Goal: Transaction & Acquisition: Purchase product/service

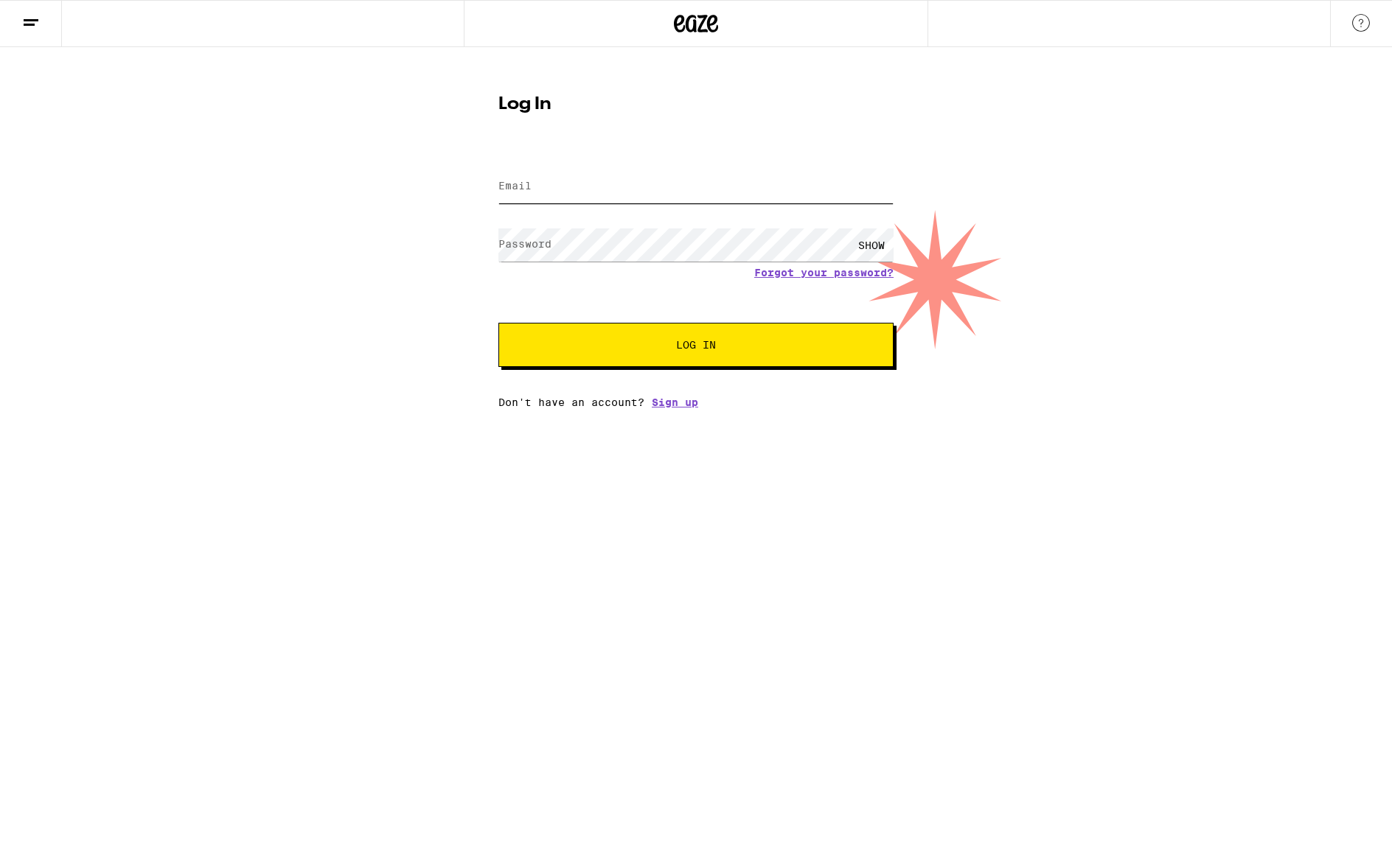
click at [587, 194] on input "Email" at bounding box center [696, 187] width 395 height 33
type input "[EMAIL_ADDRESS][DOMAIN_NAME]"
click at [498, 323] on button "Log In" at bounding box center [696, 345] width 395 height 45
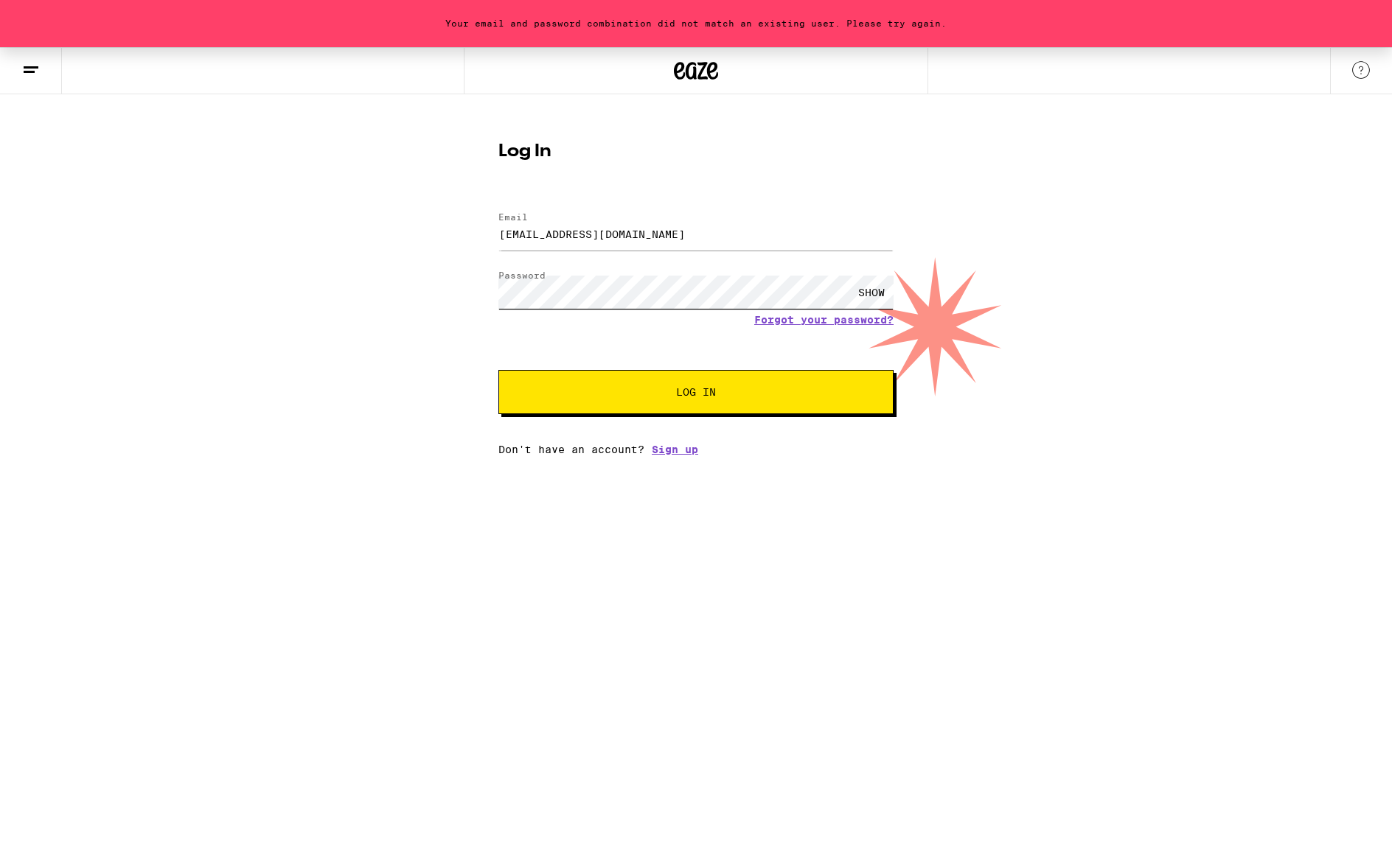
click at [498, 370] on button "Log In" at bounding box center [696, 392] width 395 height 45
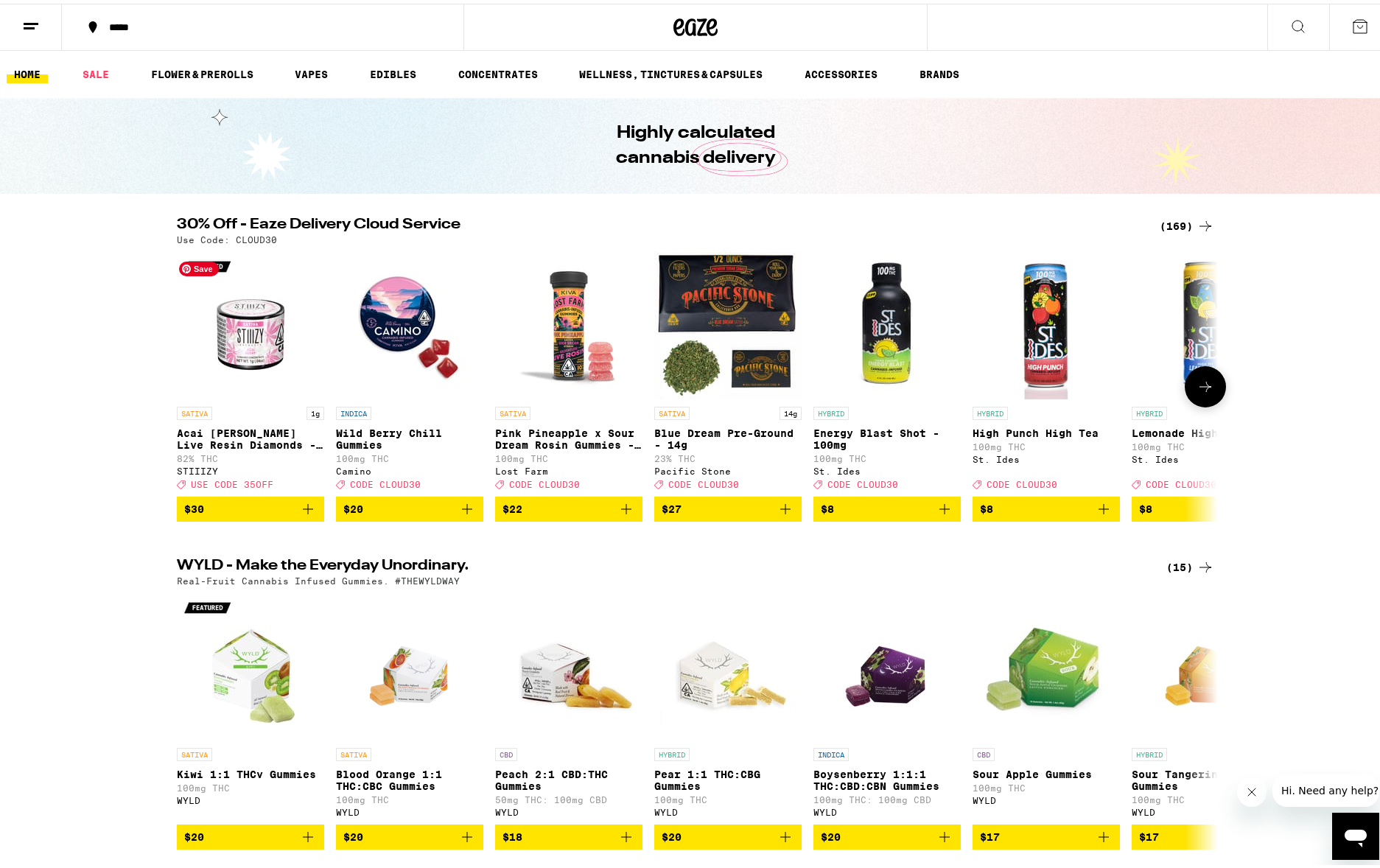
click at [246, 338] on img "Open page for Acai Berry Live Resin Diamonds - 1g from STIIIZY" at bounding box center [250, 322] width 147 height 147
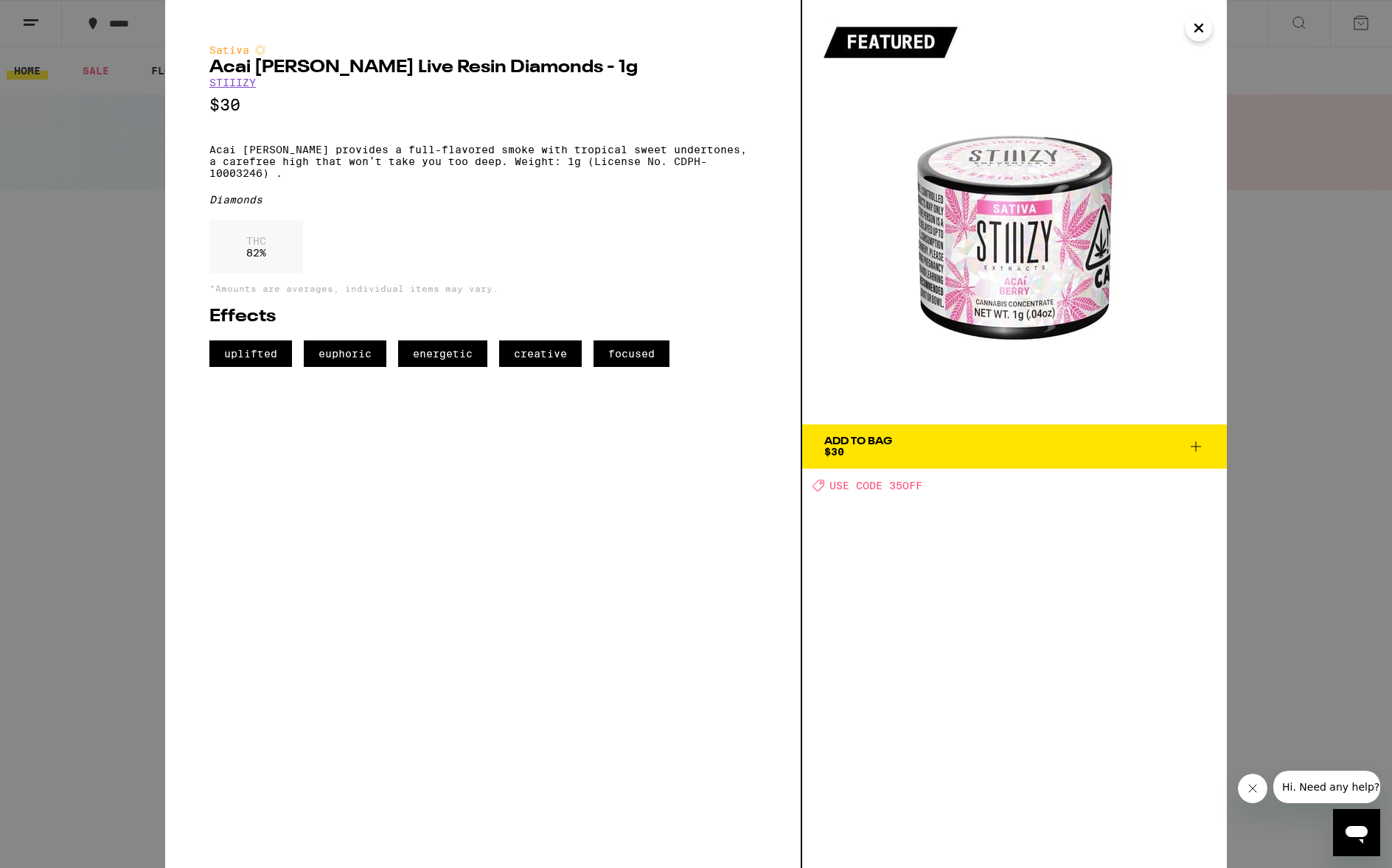
click at [108, 226] on div "Sativa Acai [PERSON_NAME] Live Resin Diamonds - 1g STIIIZY $30 Acai [PERSON_NAM…" at bounding box center [696, 434] width 1392 height 868
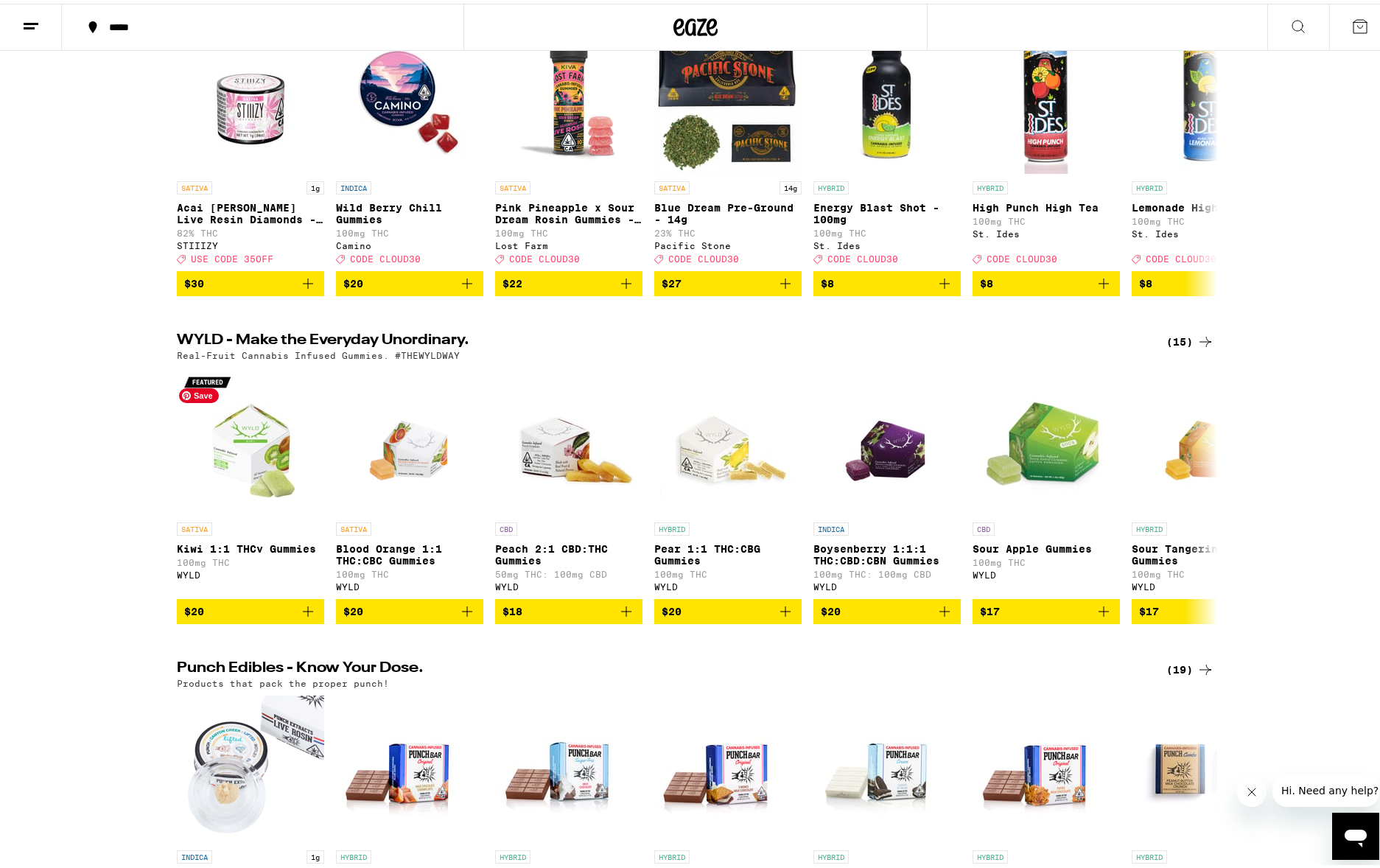
scroll to position [441, 0]
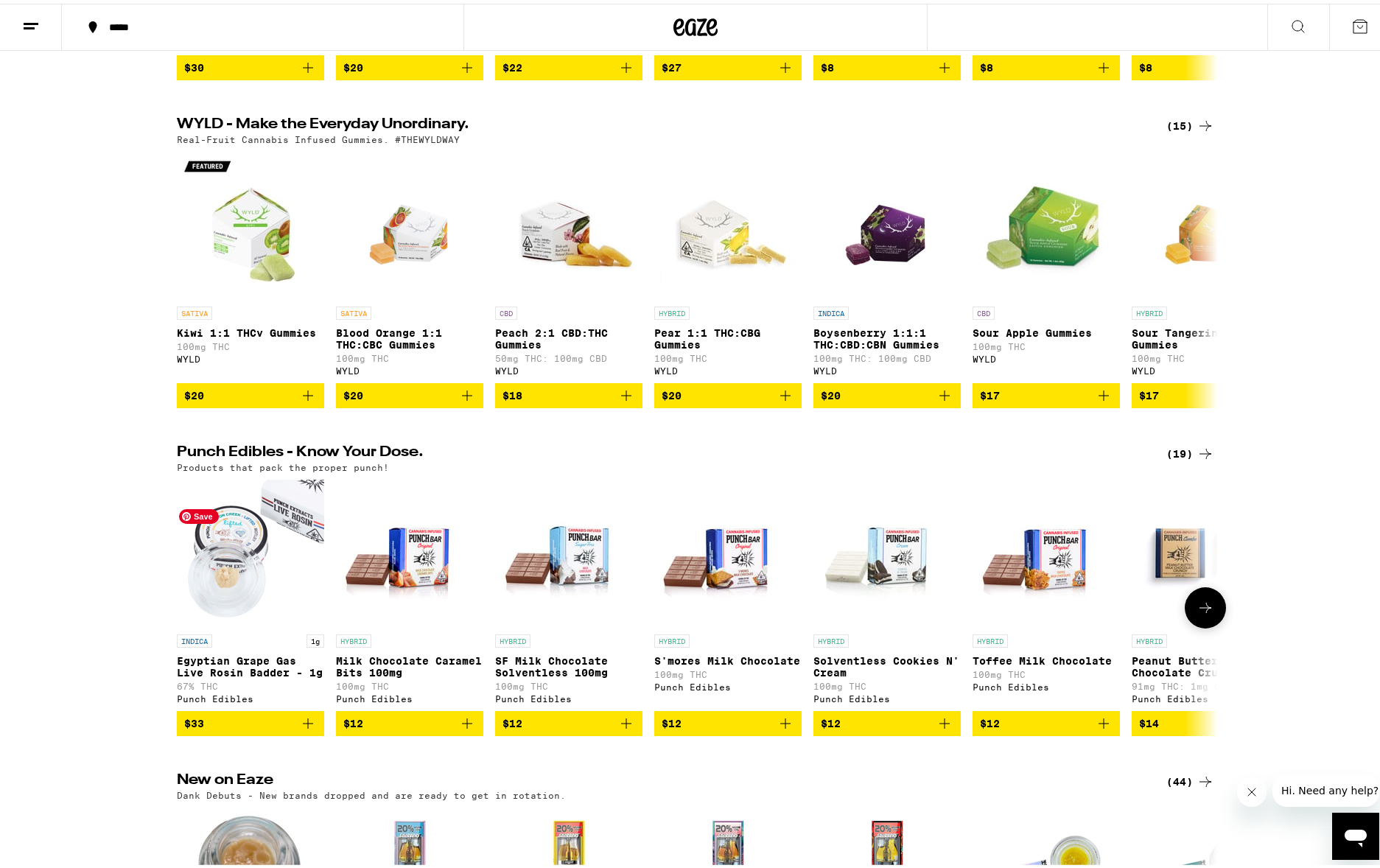
click at [237, 602] on img "Open page for Egyptian Grape Gas Live Rosin Badder - 1g from Punch Edibles" at bounding box center [250, 549] width 147 height 147
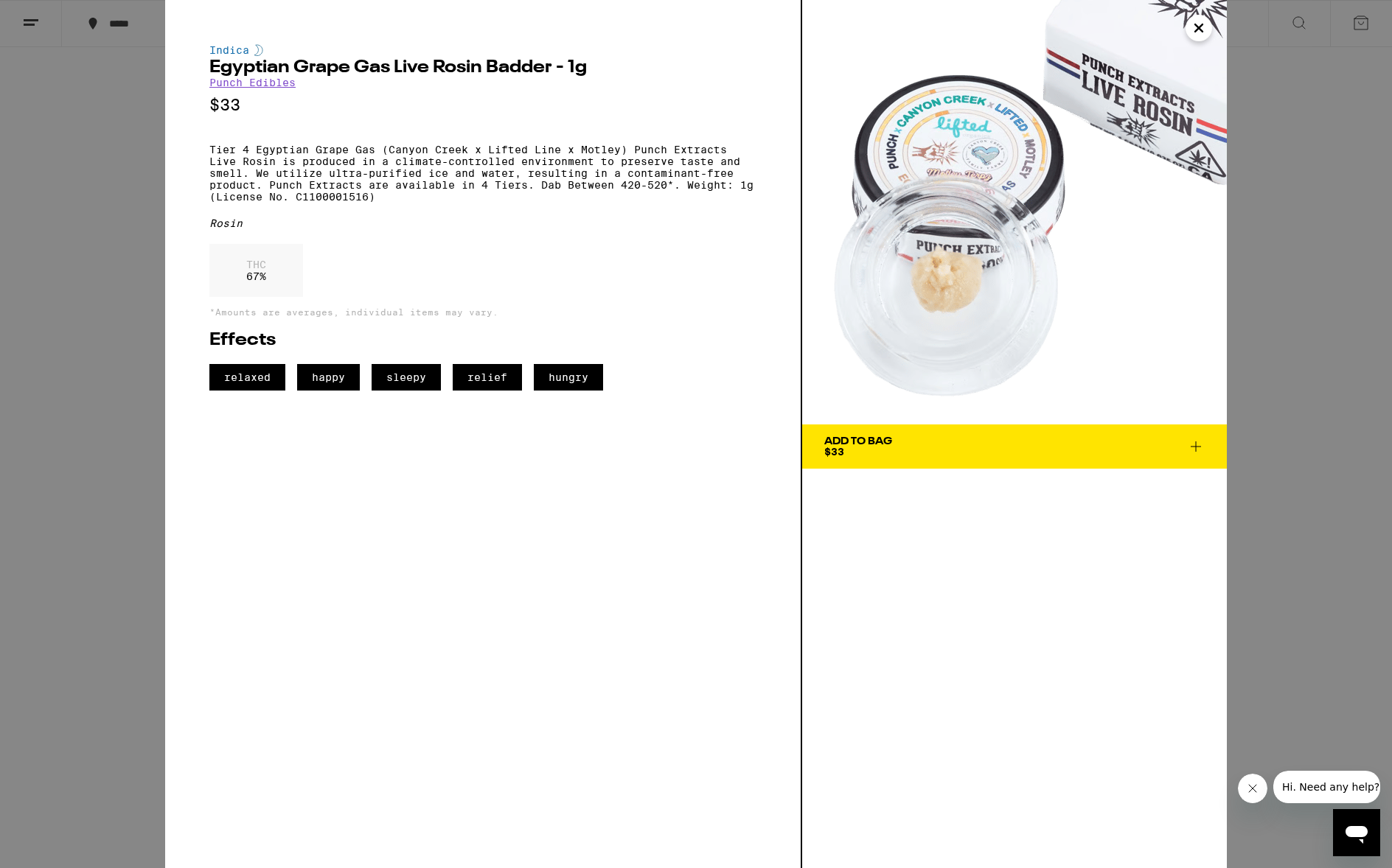
click at [134, 589] on div "Indica Egyptian Grape Gas Live Rosin Badder - 1g Punch Edibles $33 Tier 4 Egypt…" at bounding box center [696, 434] width 1392 height 868
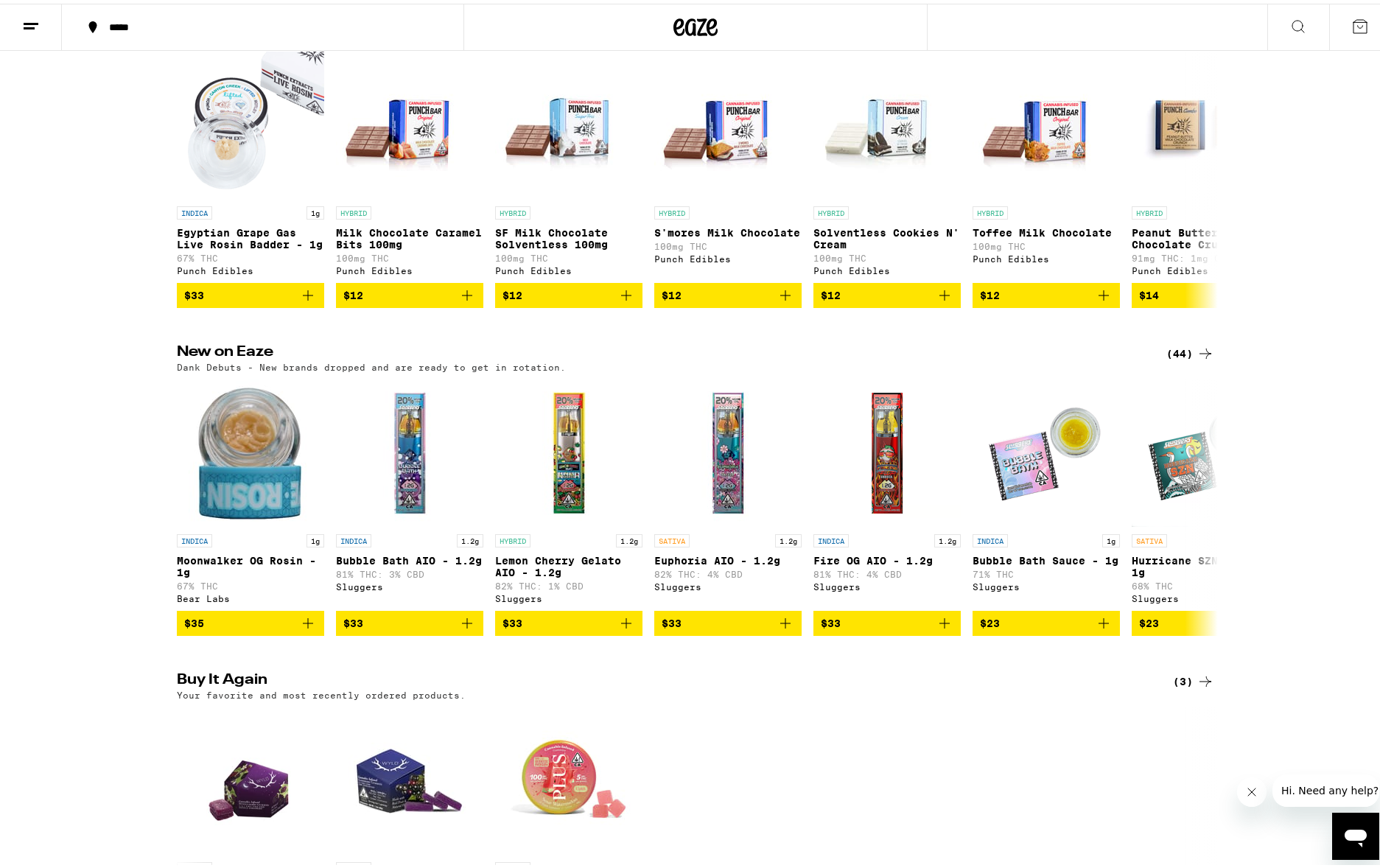
scroll to position [922, 0]
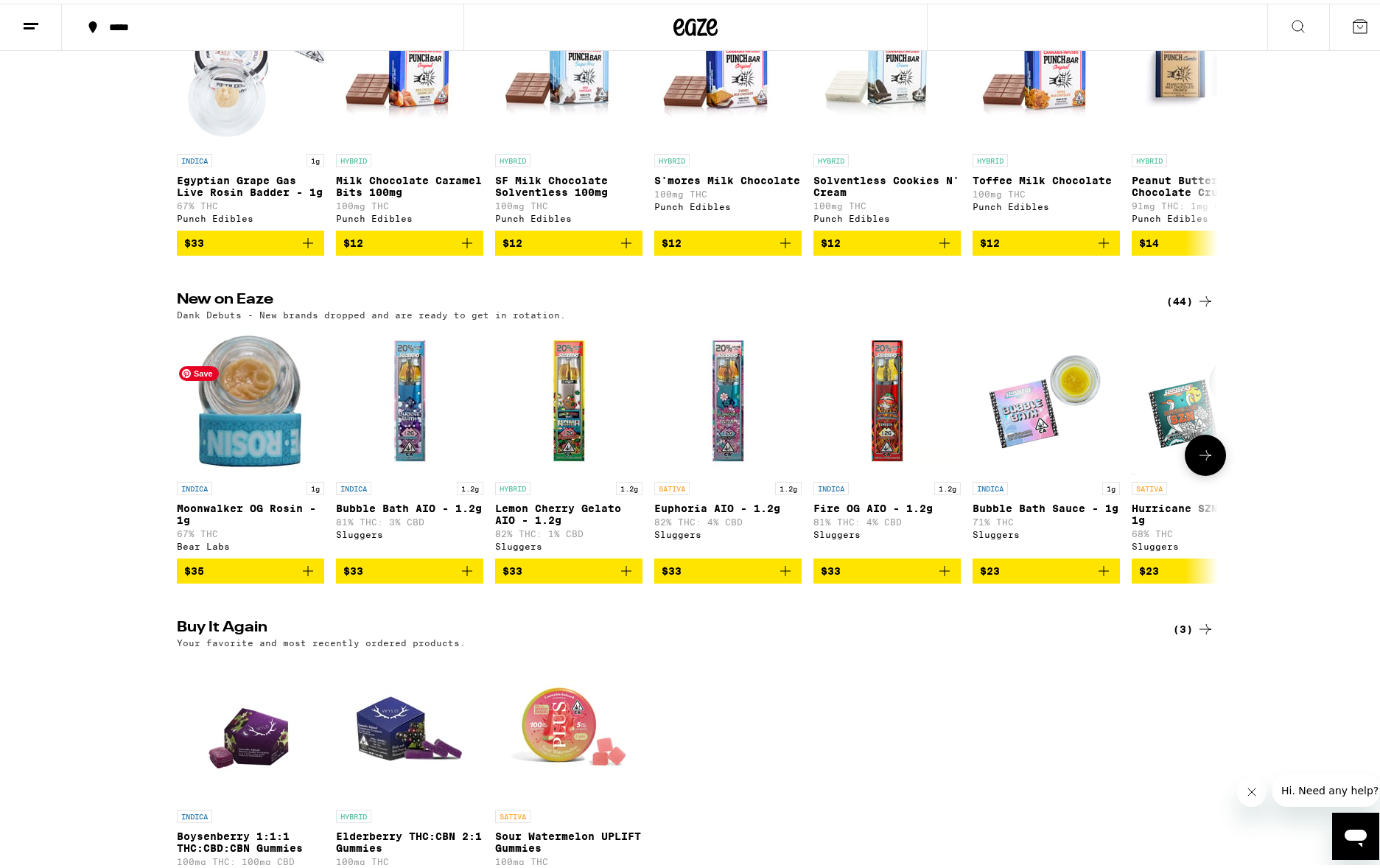
click at [231, 471] on img "Open page for Moonwalker OG Rosin - 1g from Bear Labs" at bounding box center [250, 397] width 147 height 147
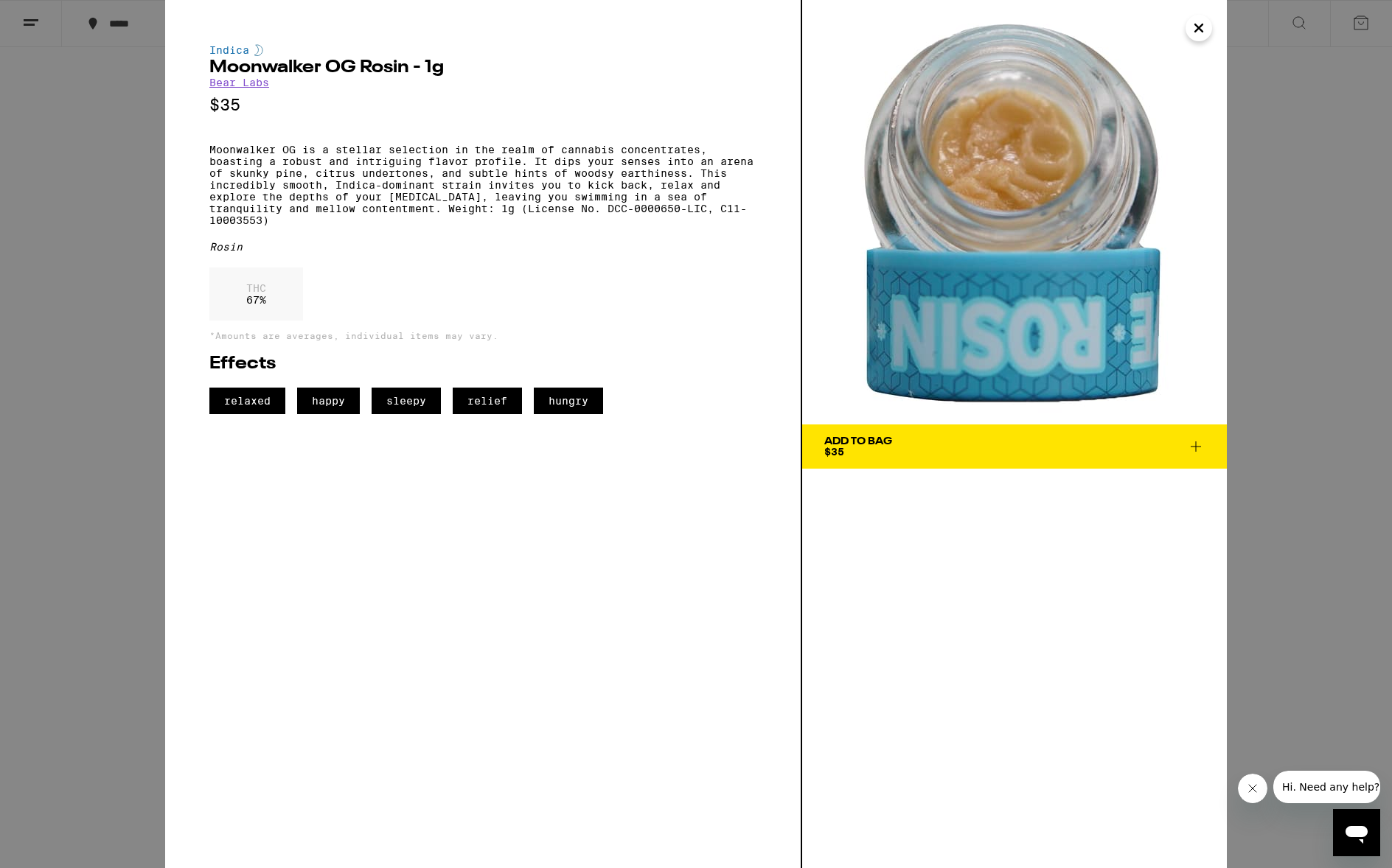
click at [117, 589] on div "[PERSON_NAME] [PERSON_NAME] - 1g Bear Labs $35 Moonwalker OG is a stellar selec…" at bounding box center [696, 434] width 1392 height 868
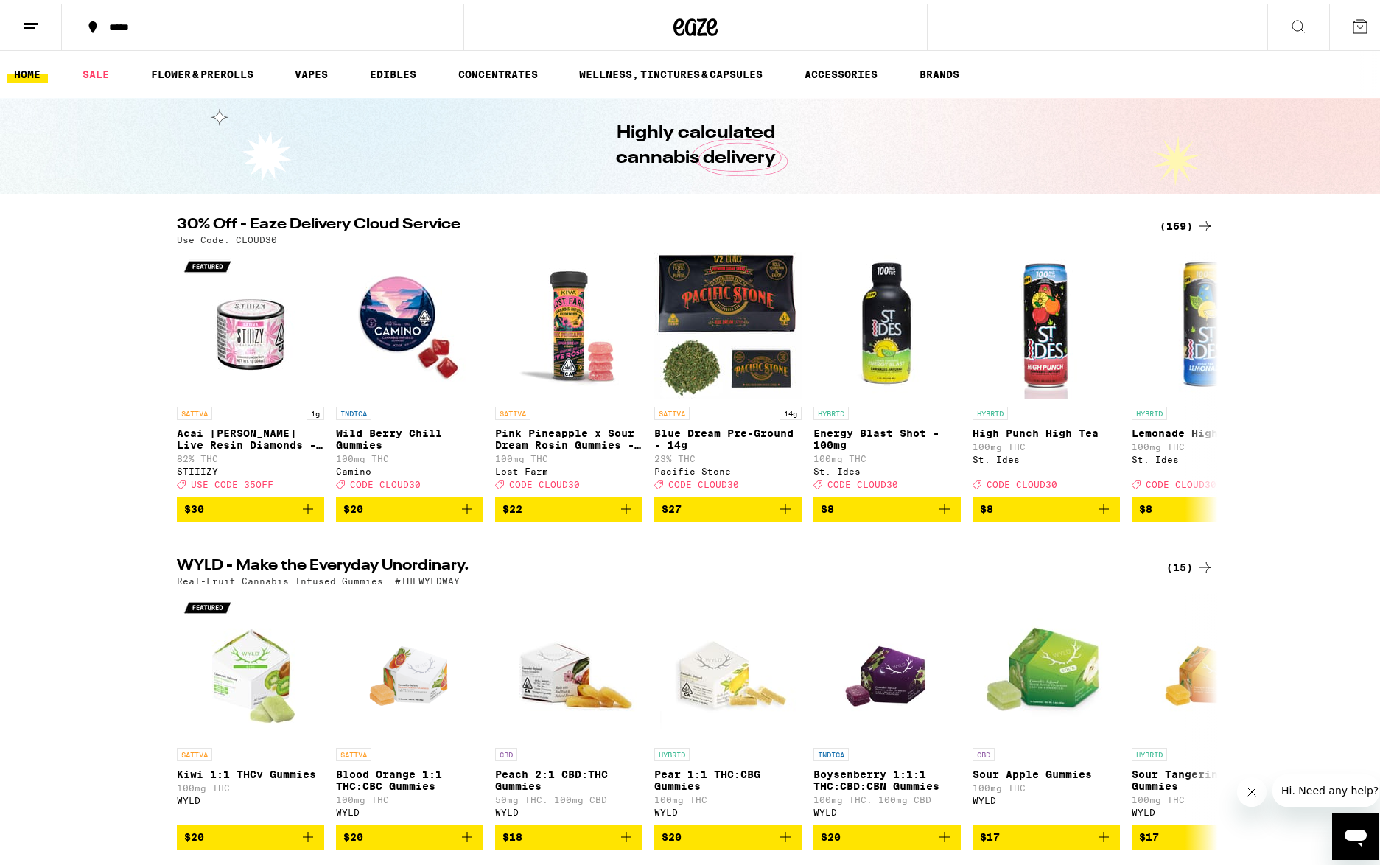
scroll to position [114, 0]
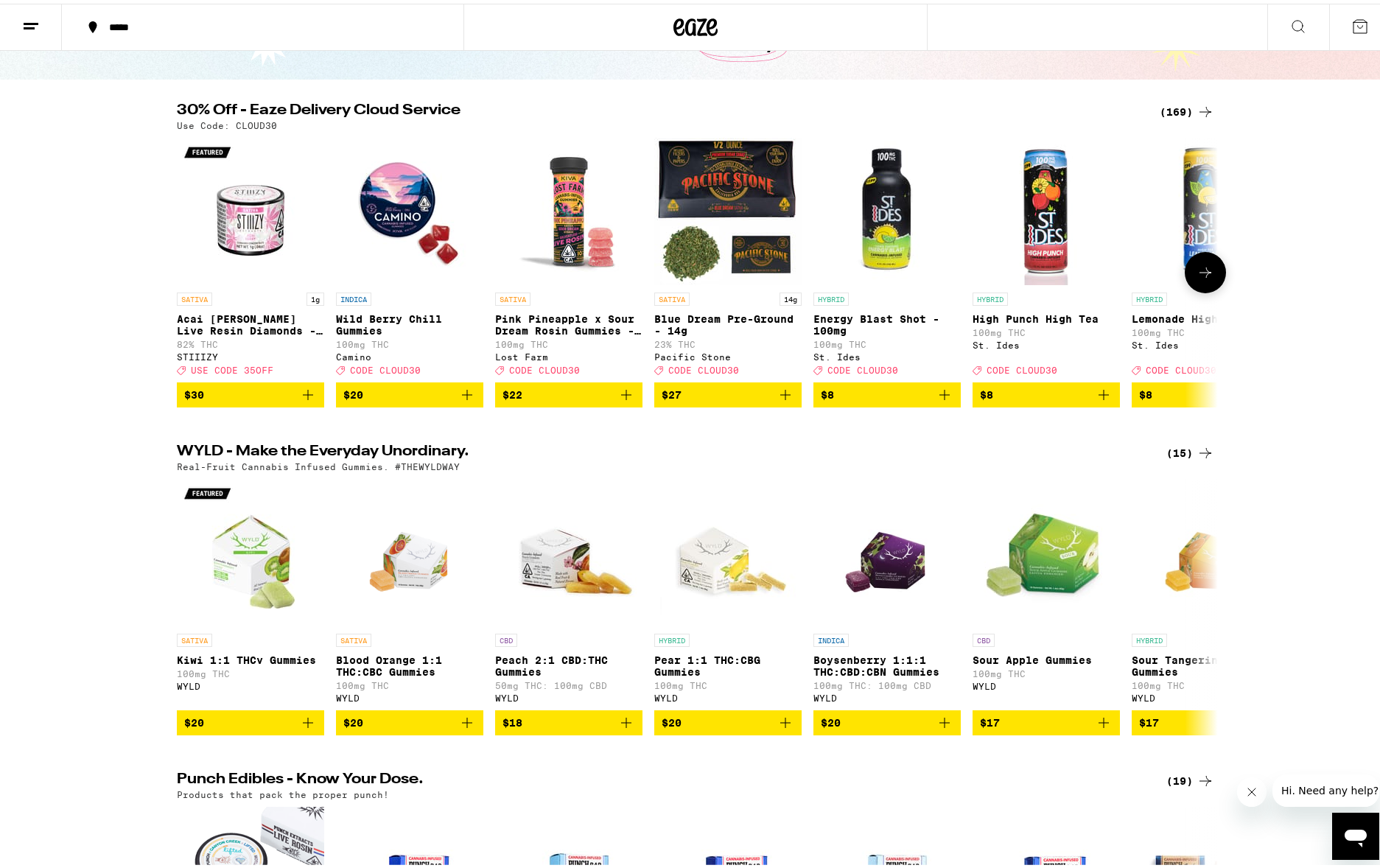
click at [230, 398] on span "$30" at bounding box center [250, 391] width 133 height 18
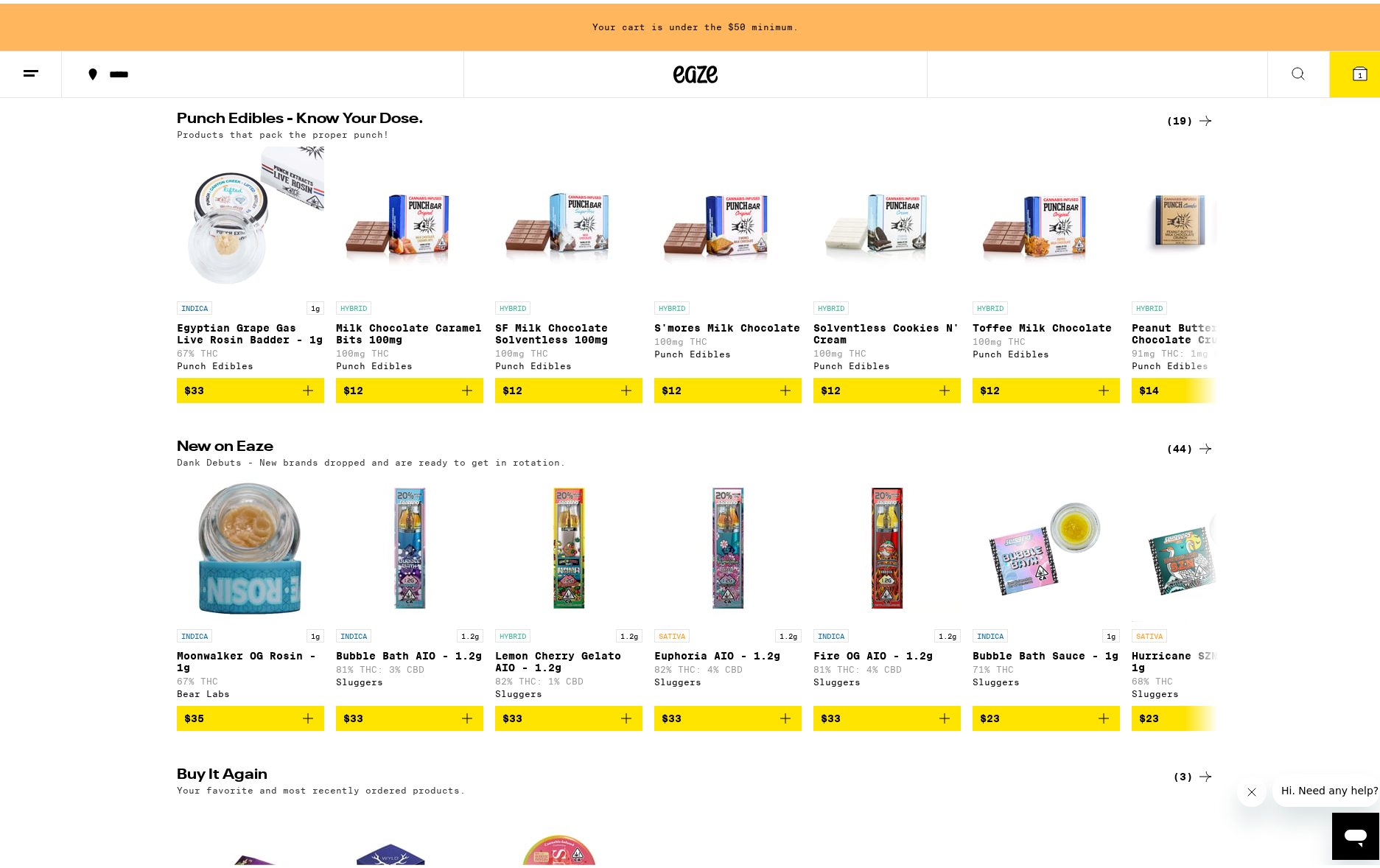
scroll to position [822, 0]
click at [229, 582] on img "Open page for Moonwalker OG Rosin - 1g from Bear Labs" at bounding box center [250, 544] width 147 height 147
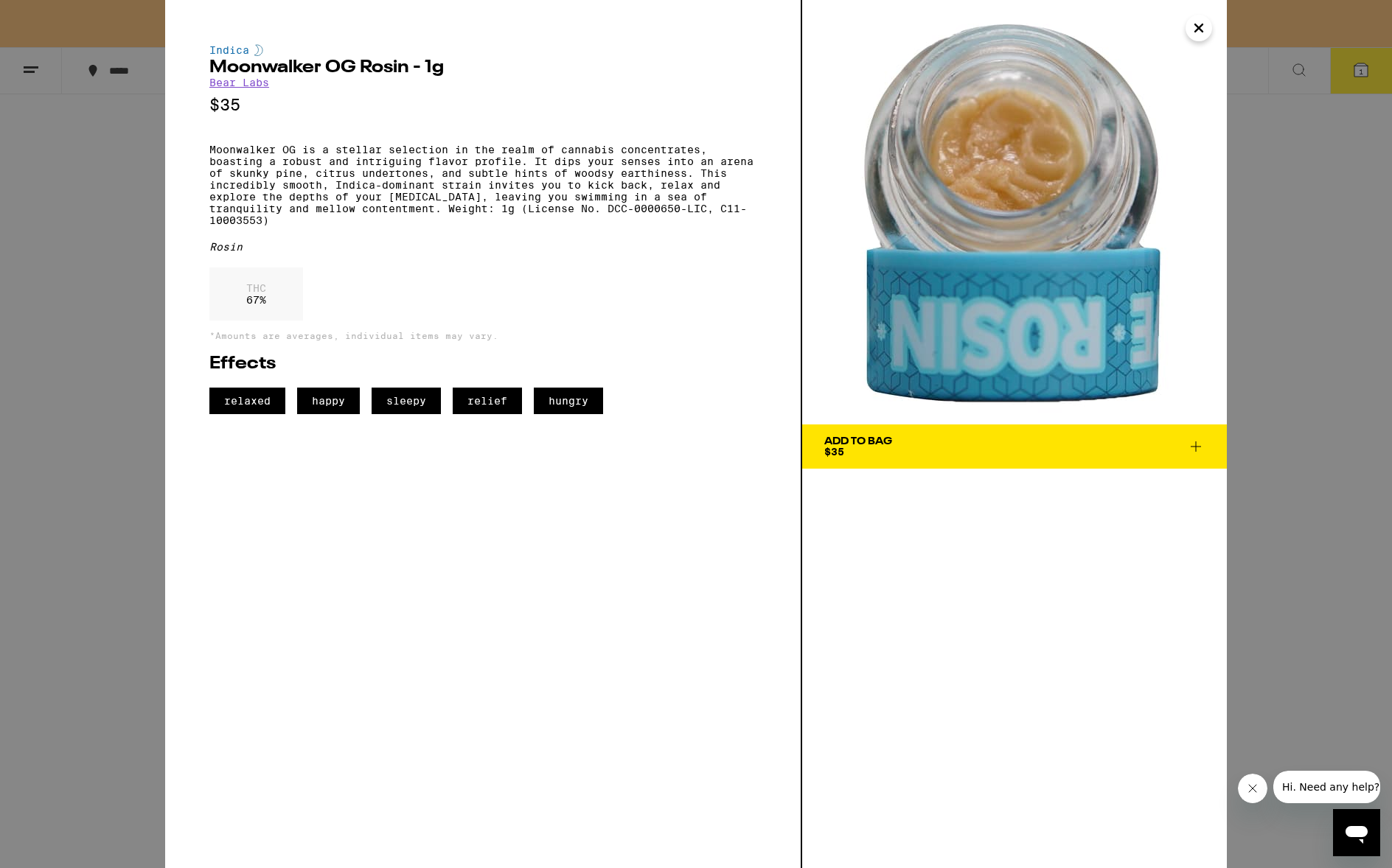
click at [140, 739] on div "[PERSON_NAME] [PERSON_NAME] - 1g Bear Labs $35 Moonwalker OG is a stellar selec…" at bounding box center [696, 434] width 1392 height 868
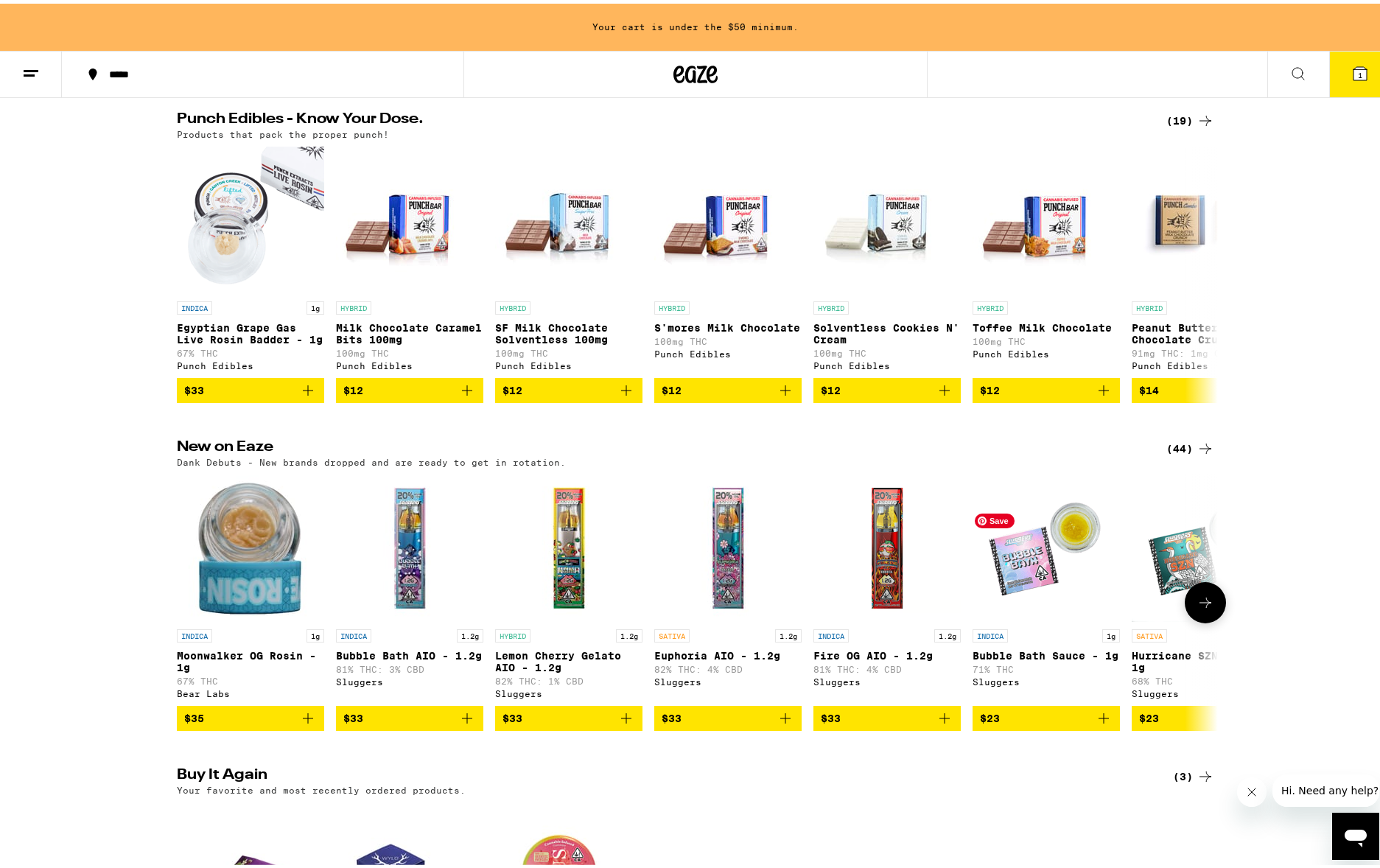
click at [1019, 618] on img "Open page for Bubble Bath Sauce - 1g from Sluggers" at bounding box center [1046, 544] width 147 height 147
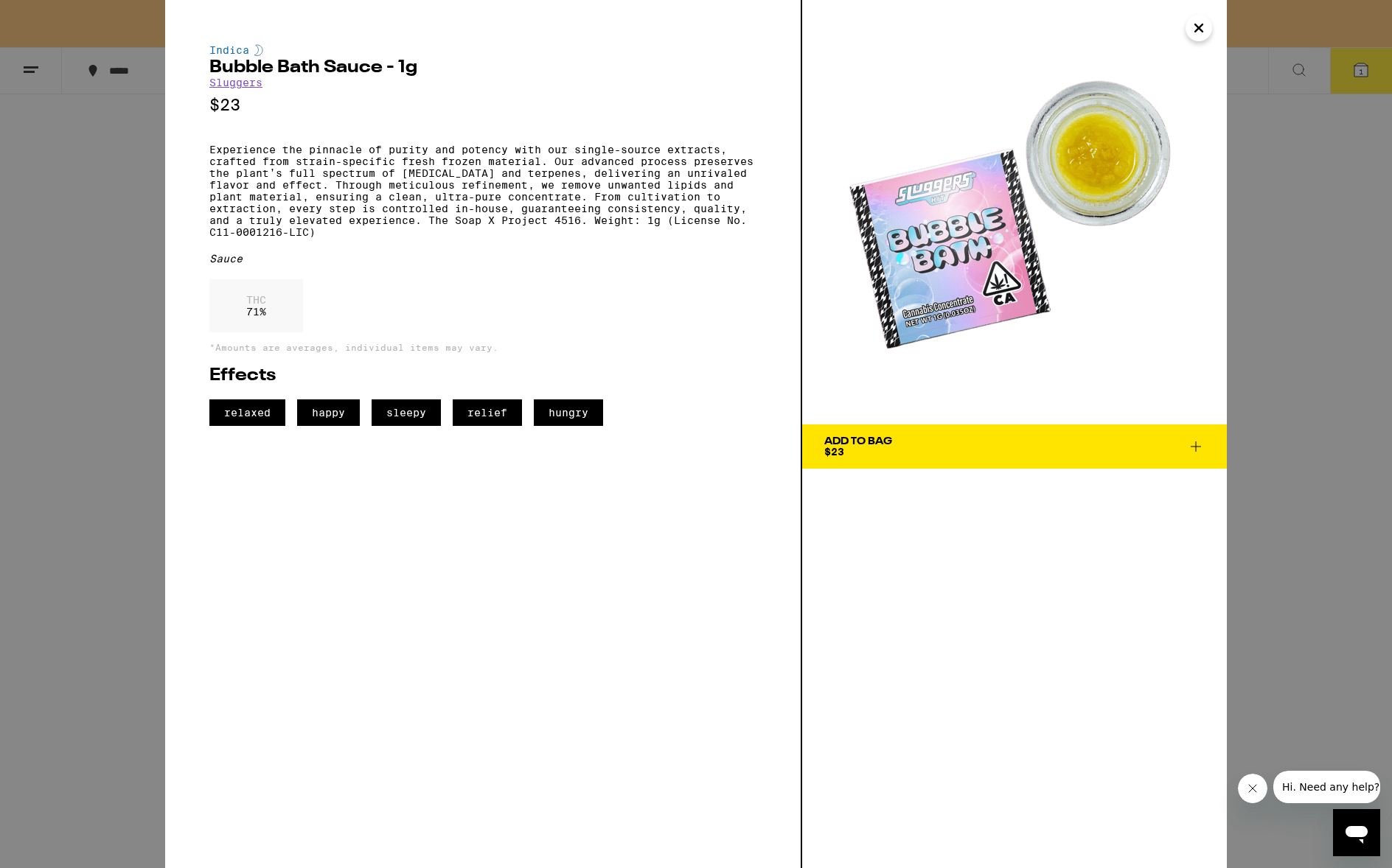
click at [60, 266] on div "Indica Bubble Bath Sauce - 1g Sluggers $23 Experience the pinnacle of purity an…" at bounding box center [696, 434] width 1392 height 868
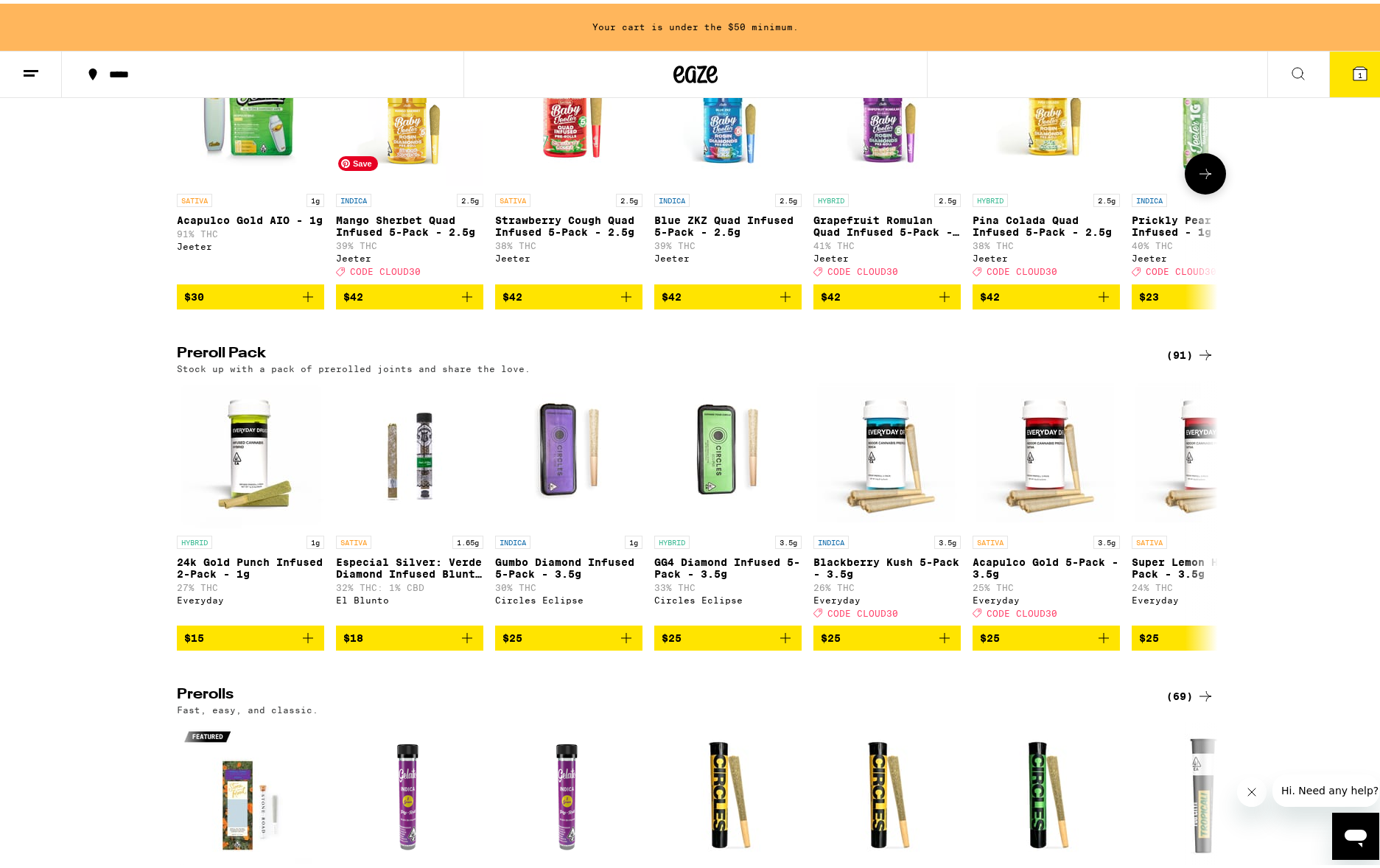
scroll to position [3908, 0]
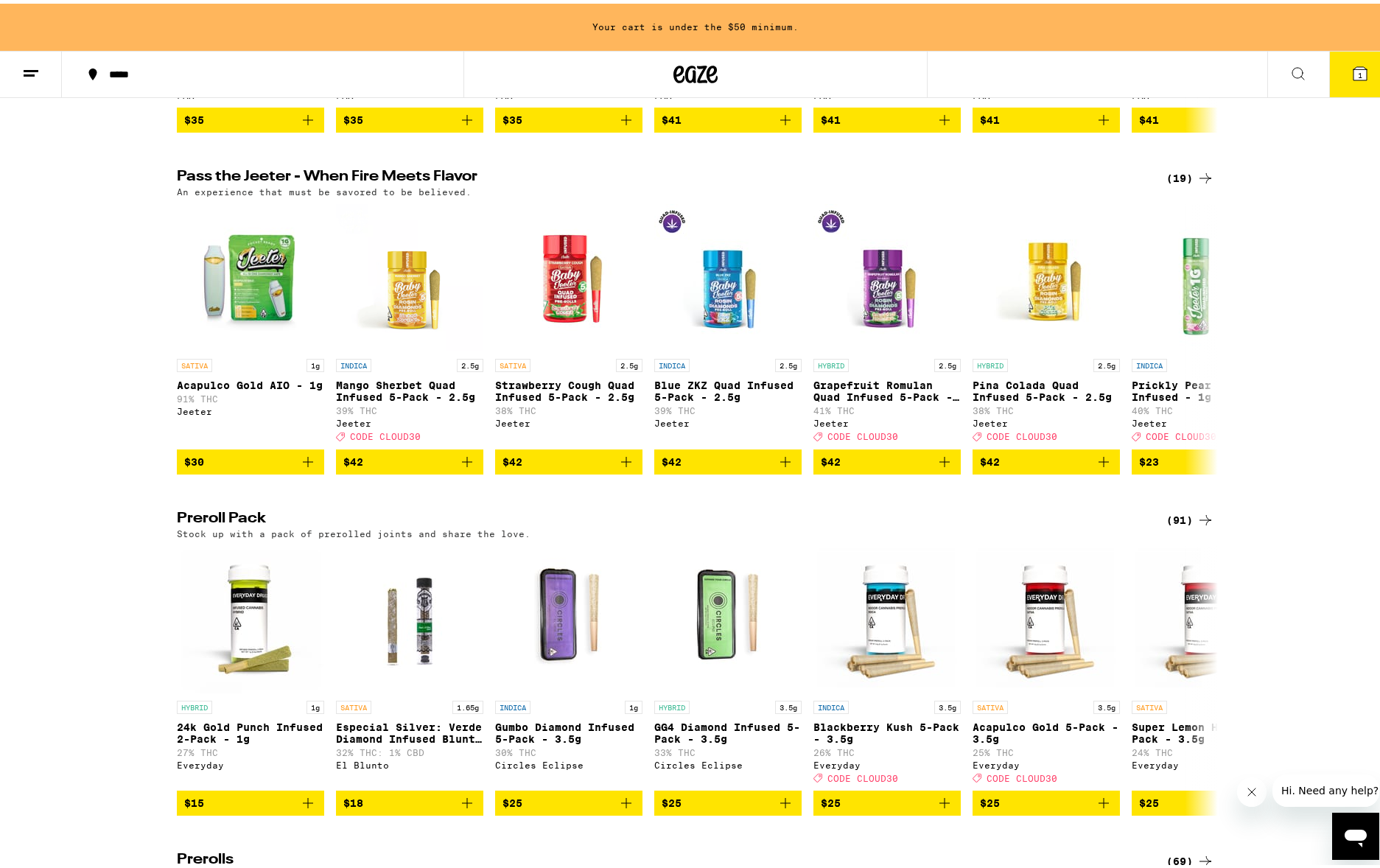
click at [27, 69] on icon at bounding box center [30, 70] width 18 height 18
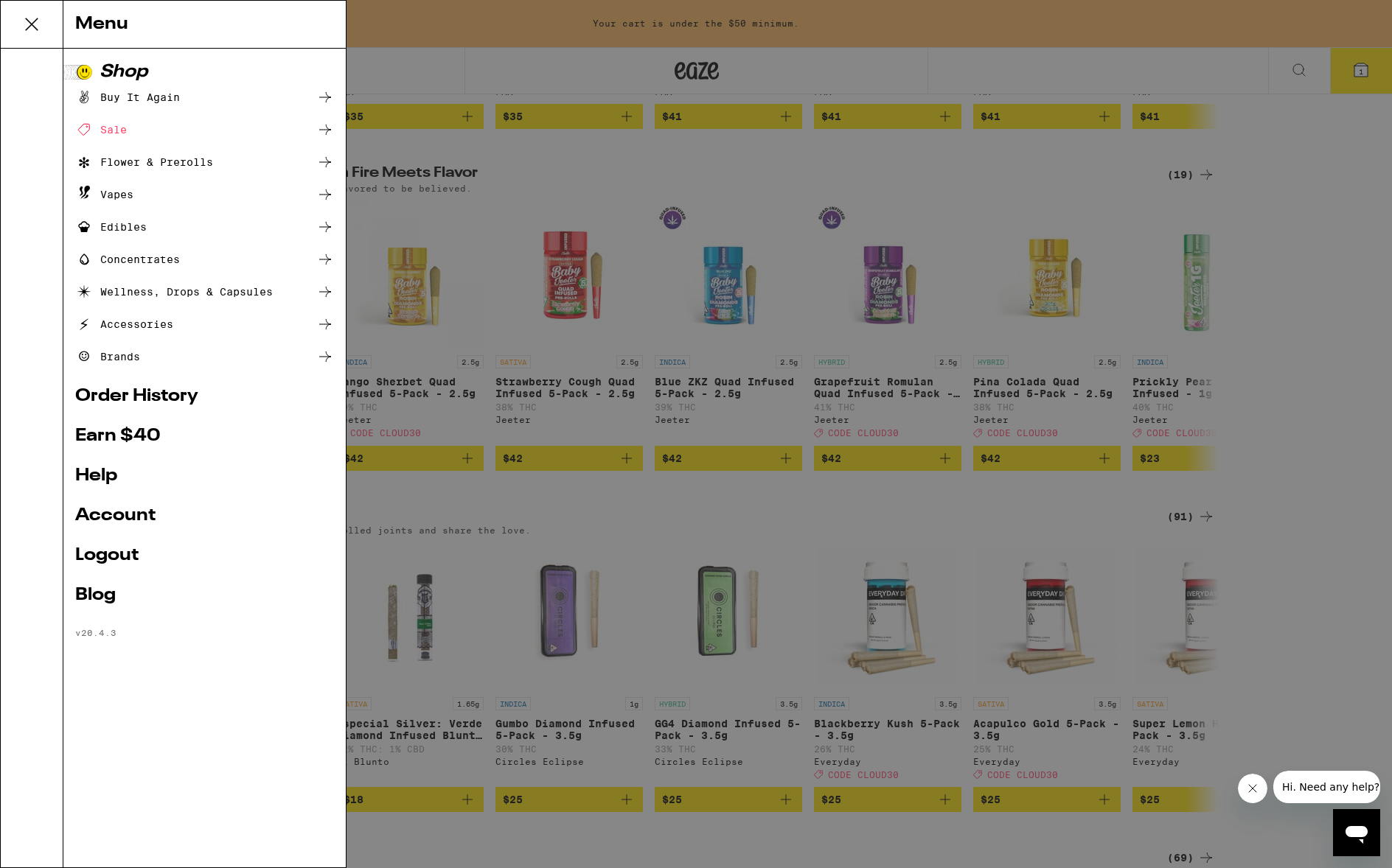
click at [229, 260] on div "Concentrates" at bounding box center [204, 259] width 259 height 18
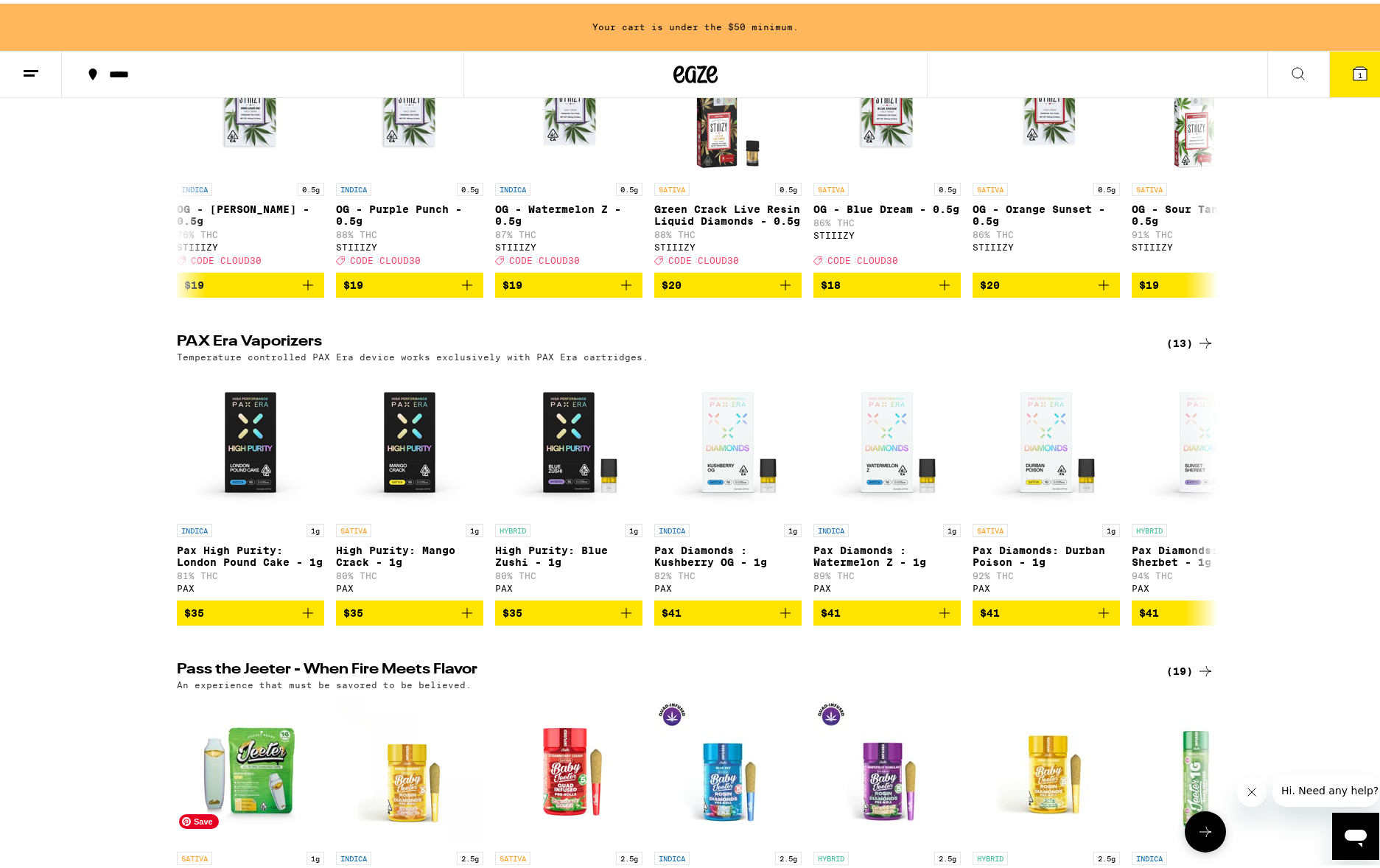
scroll to position [2976, 0]
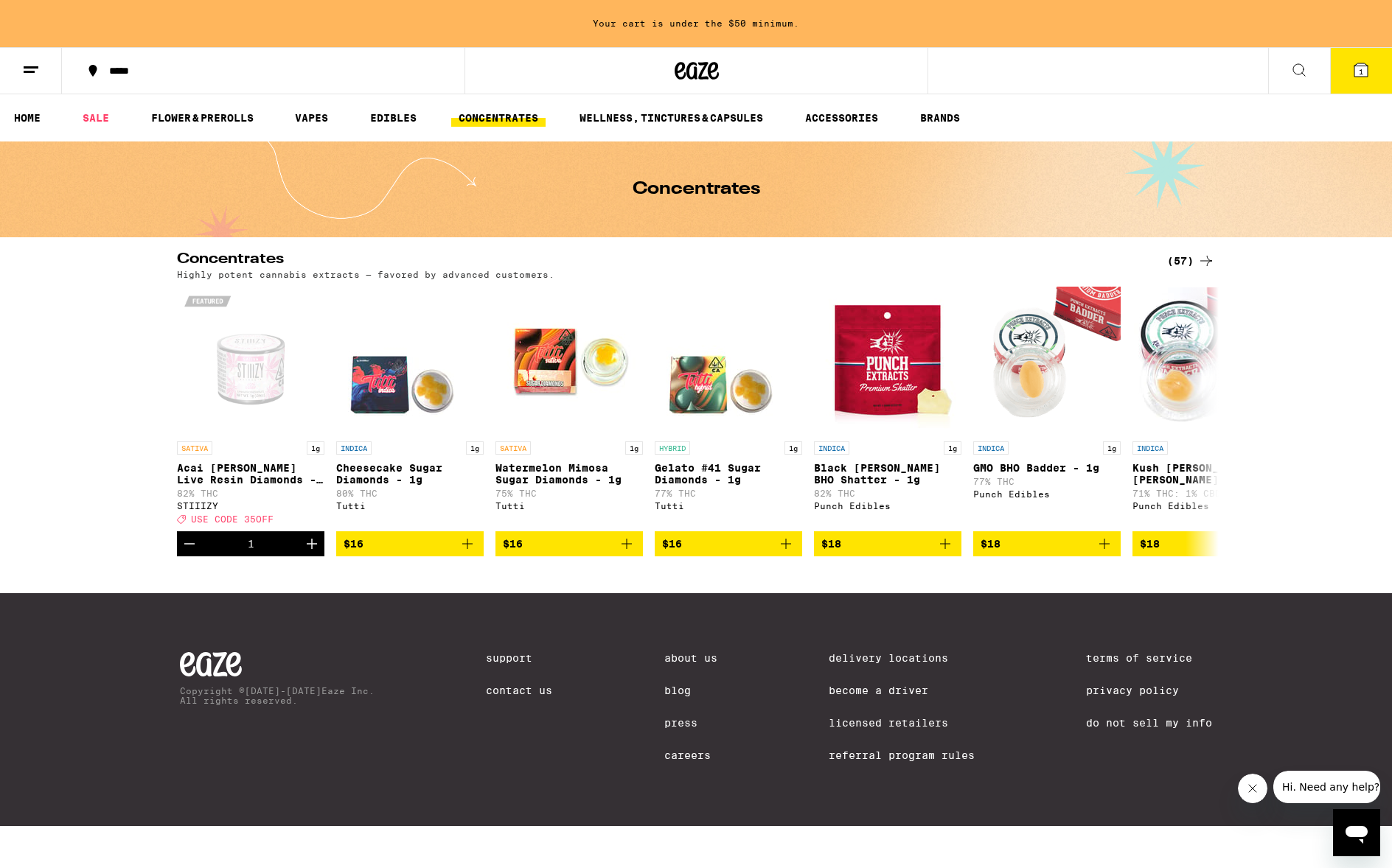
click at [1210, 260] on icon at bounding box center [1205, 260] width 18 height 18
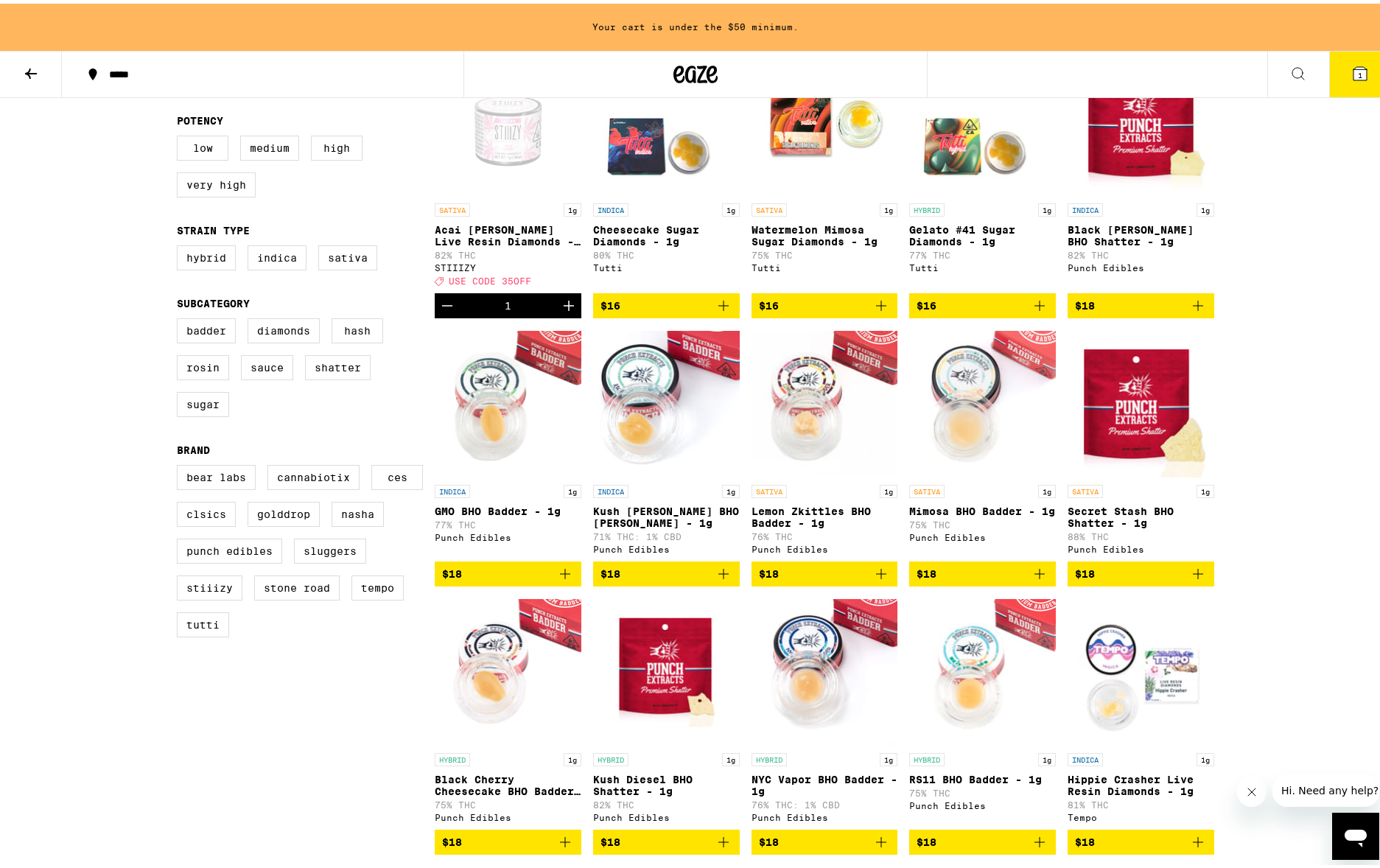
scroll to position [100, 0]
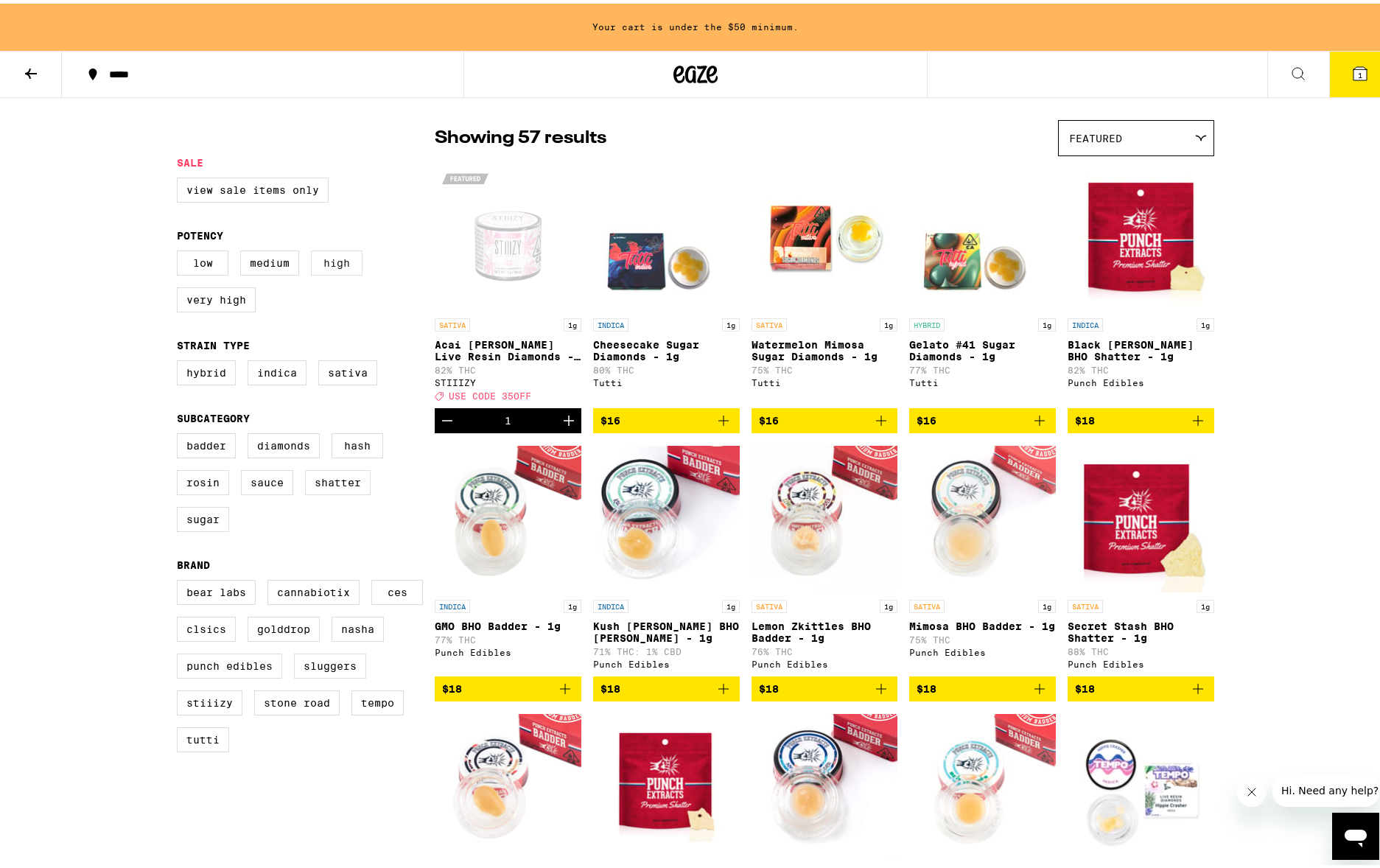
click at [323, 260] on label "High" at bounding box center [336, 260] width 51 height 25
click at [181, 250] on input "High" at bounding box center [180, 249] width 1 height 1
checkbox input "true"
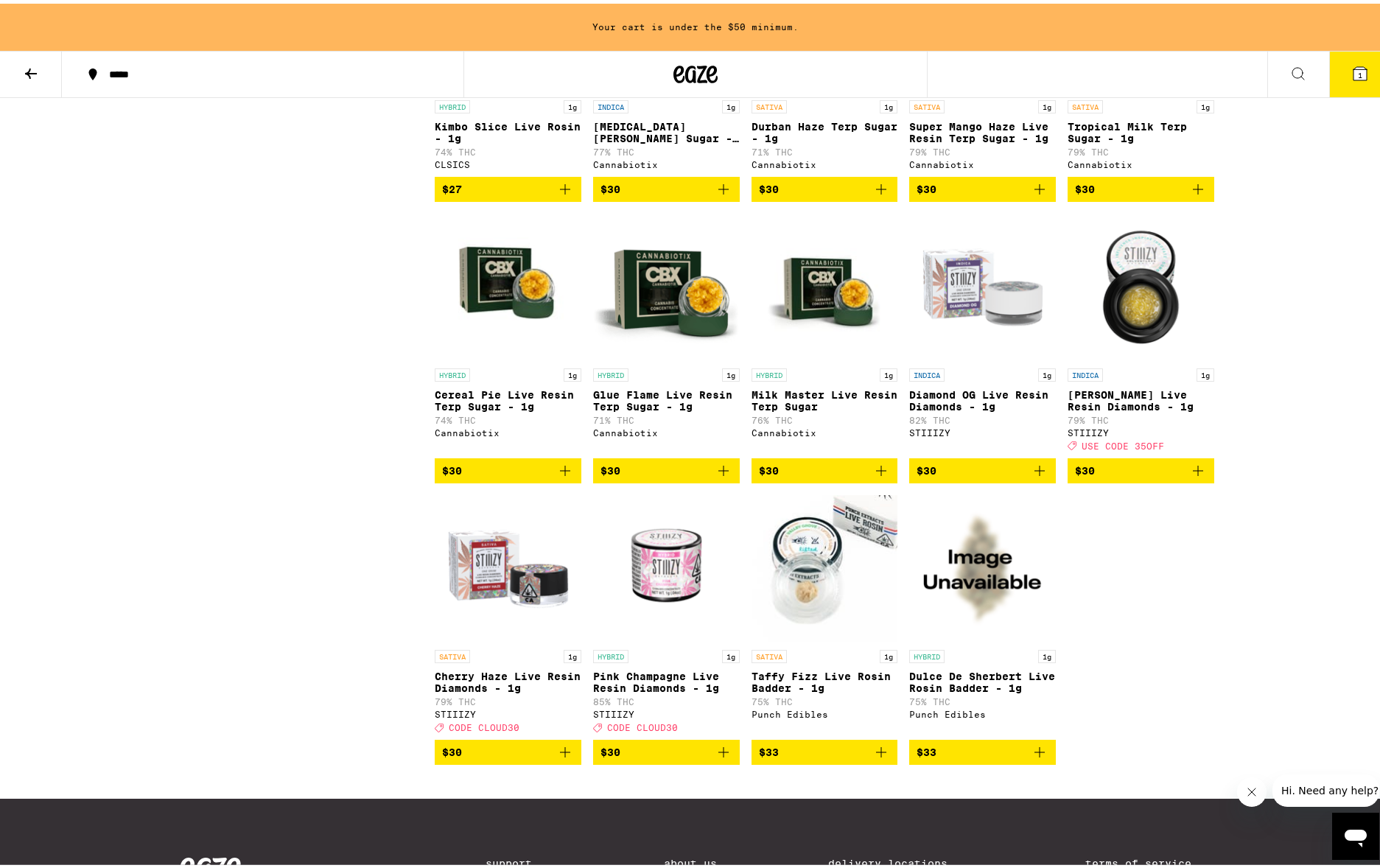
scroll to position [1948, 0]
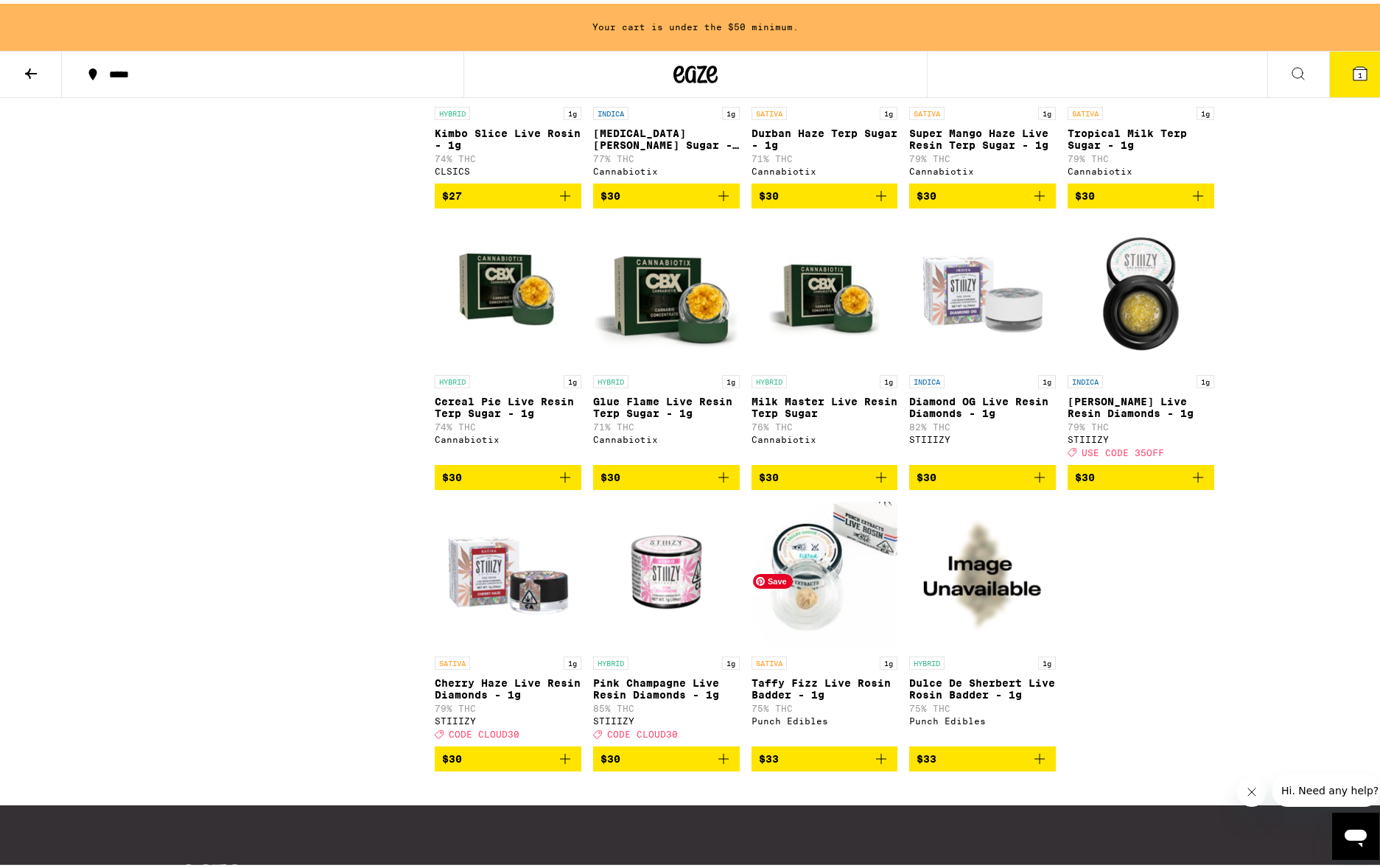
click at [811, 645] on img "Open page for Taffy Fizz Live Rosin Badder - 1g from Punch Edibles" at bounding box center [824, 571] width 146 height 147
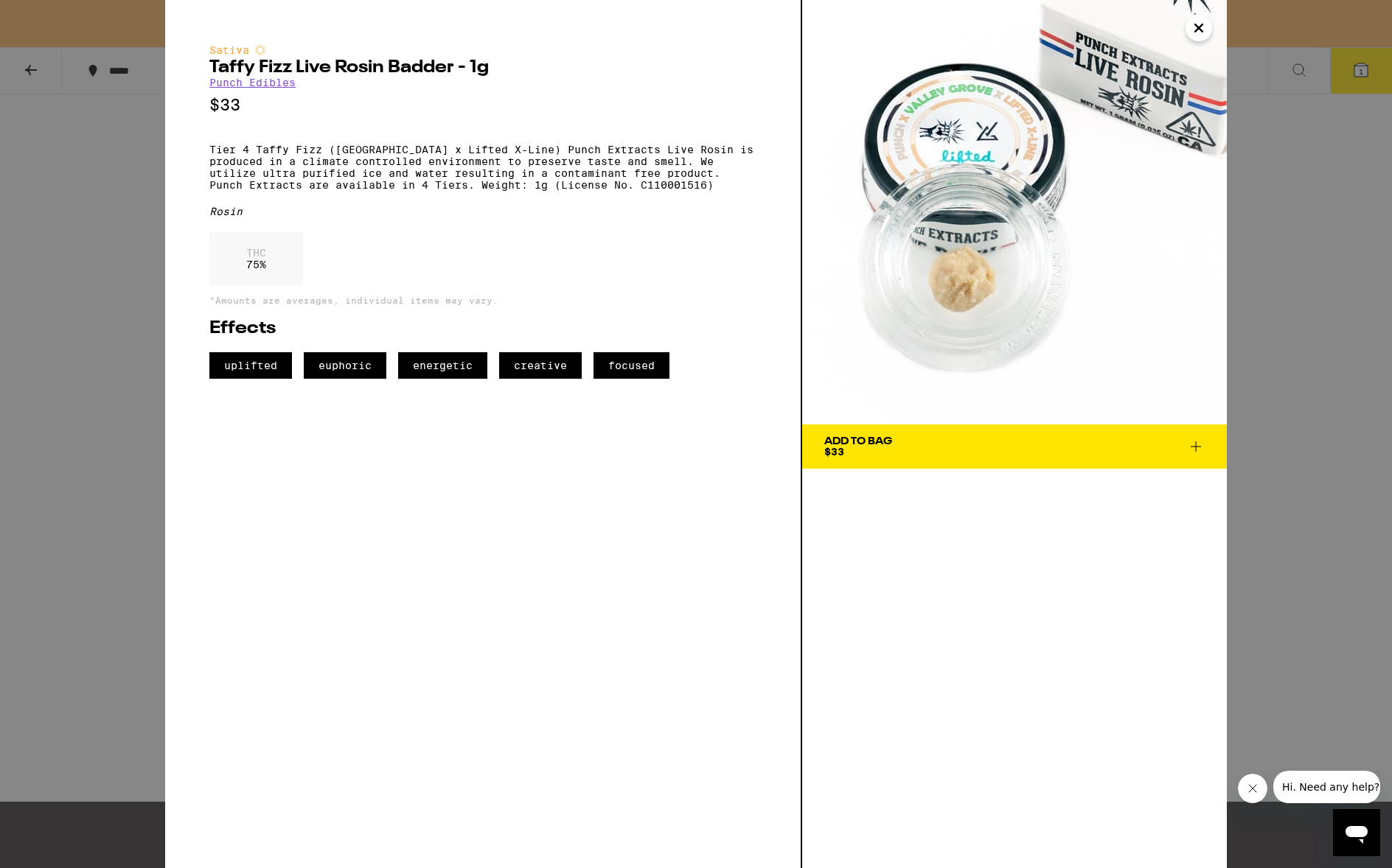
click at [868, 448] on div "Add To Bag $33" at bounding box center [857, 446] width 68 height 21
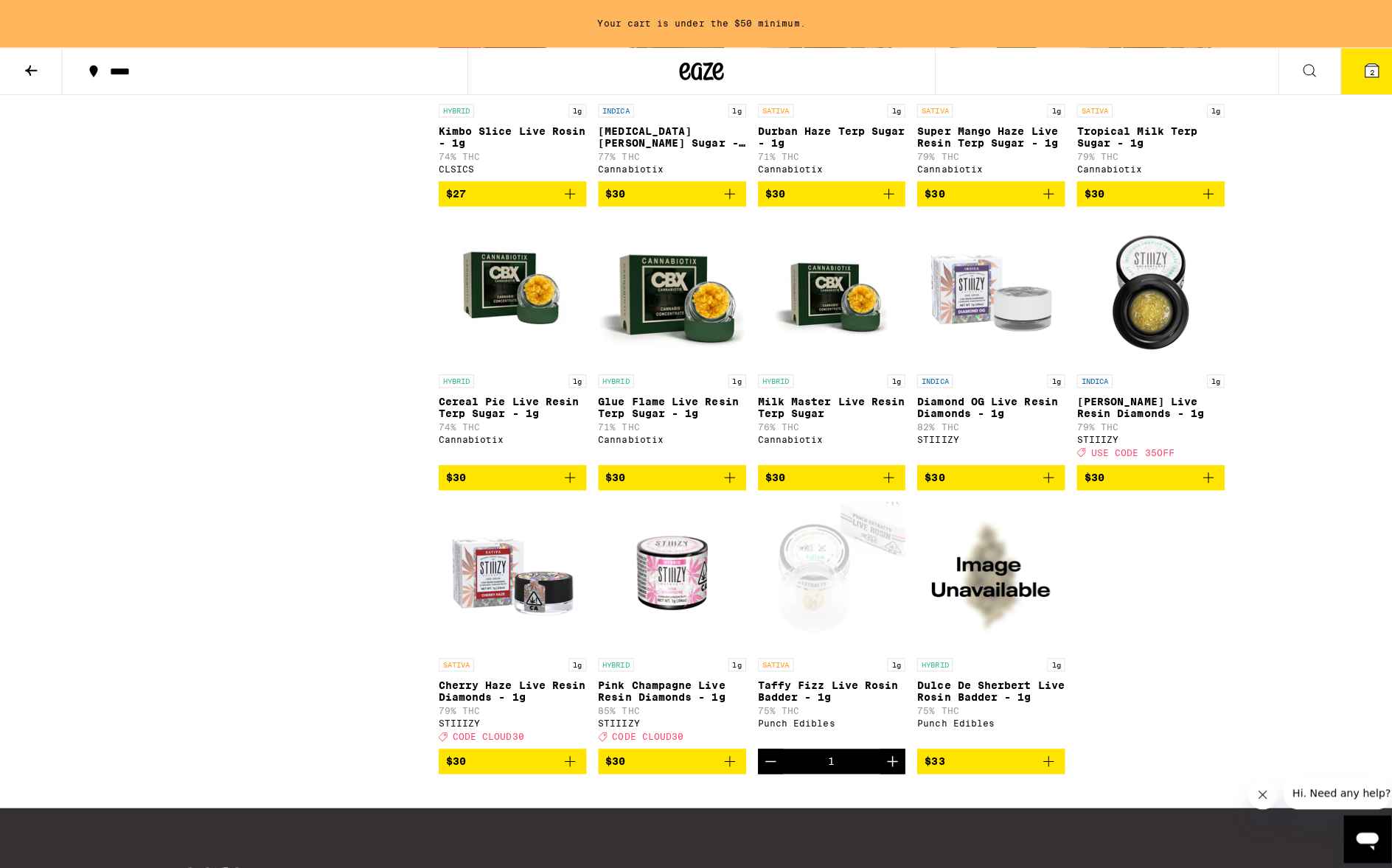
scroll to position [1901, 0]
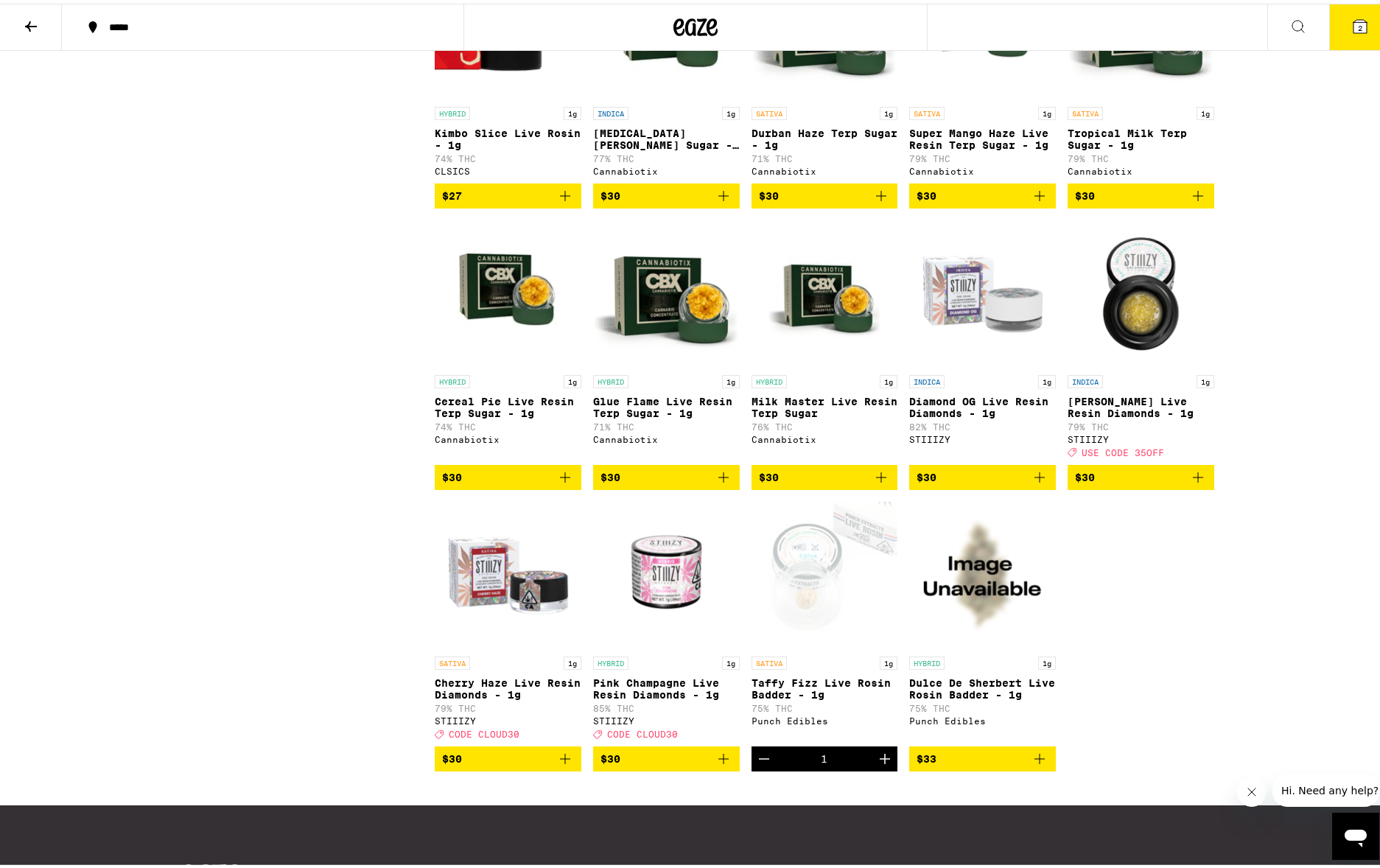
click at [798, 722] on div "Punch Edibles" at bounding box center [824, 717] width 146 height 9
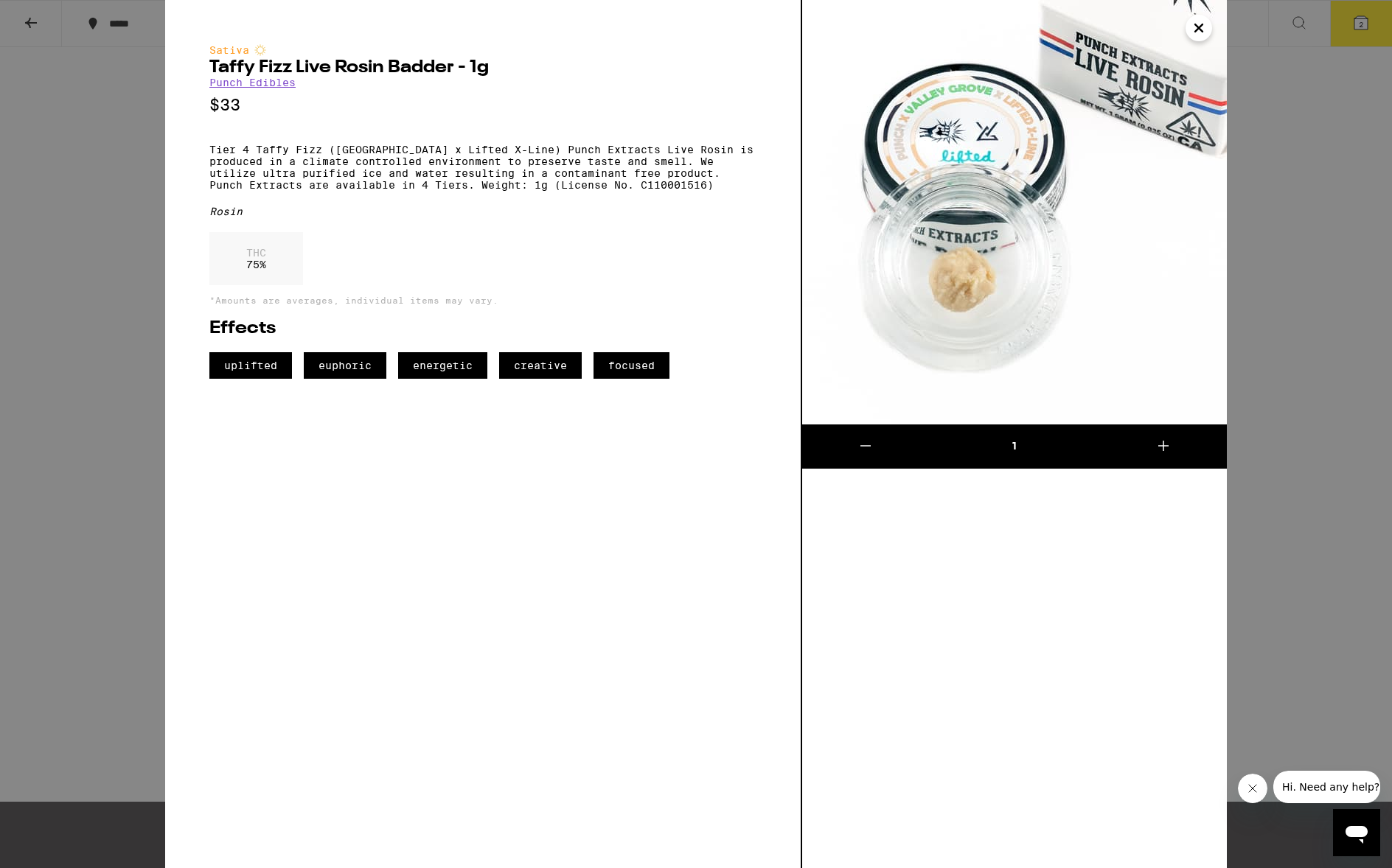
click at [239, 88] on link "Punch Edibles" at bounding box center [252, 82] width 87 height 12
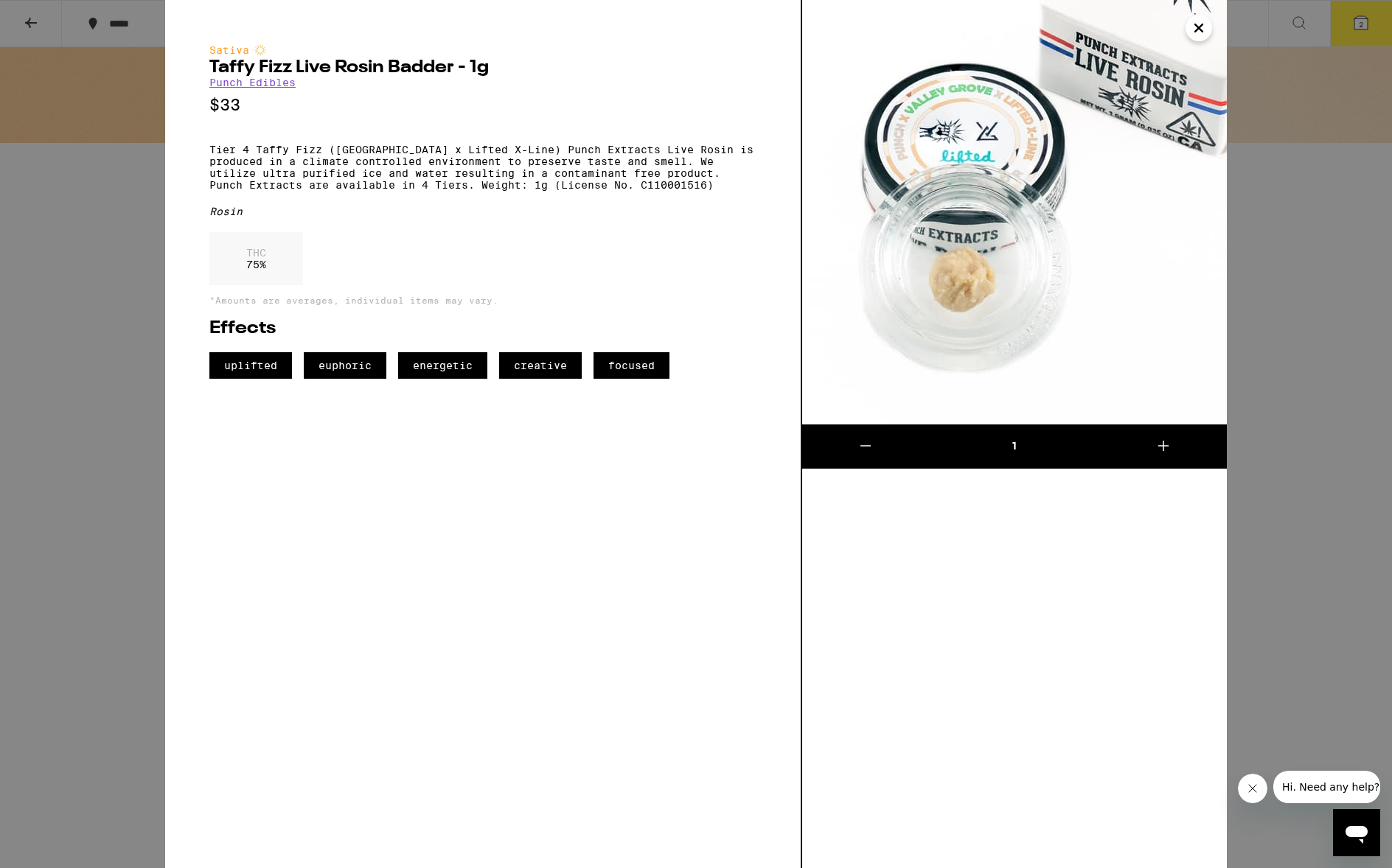
click at [63, 114] on div "Sativa Taffy Fizz Live Rosin Badder - 1g Punch Edibles $33 Tier 4 Taffy Fizz (V…" at bounding box center [696, 434] width 1392 height 868
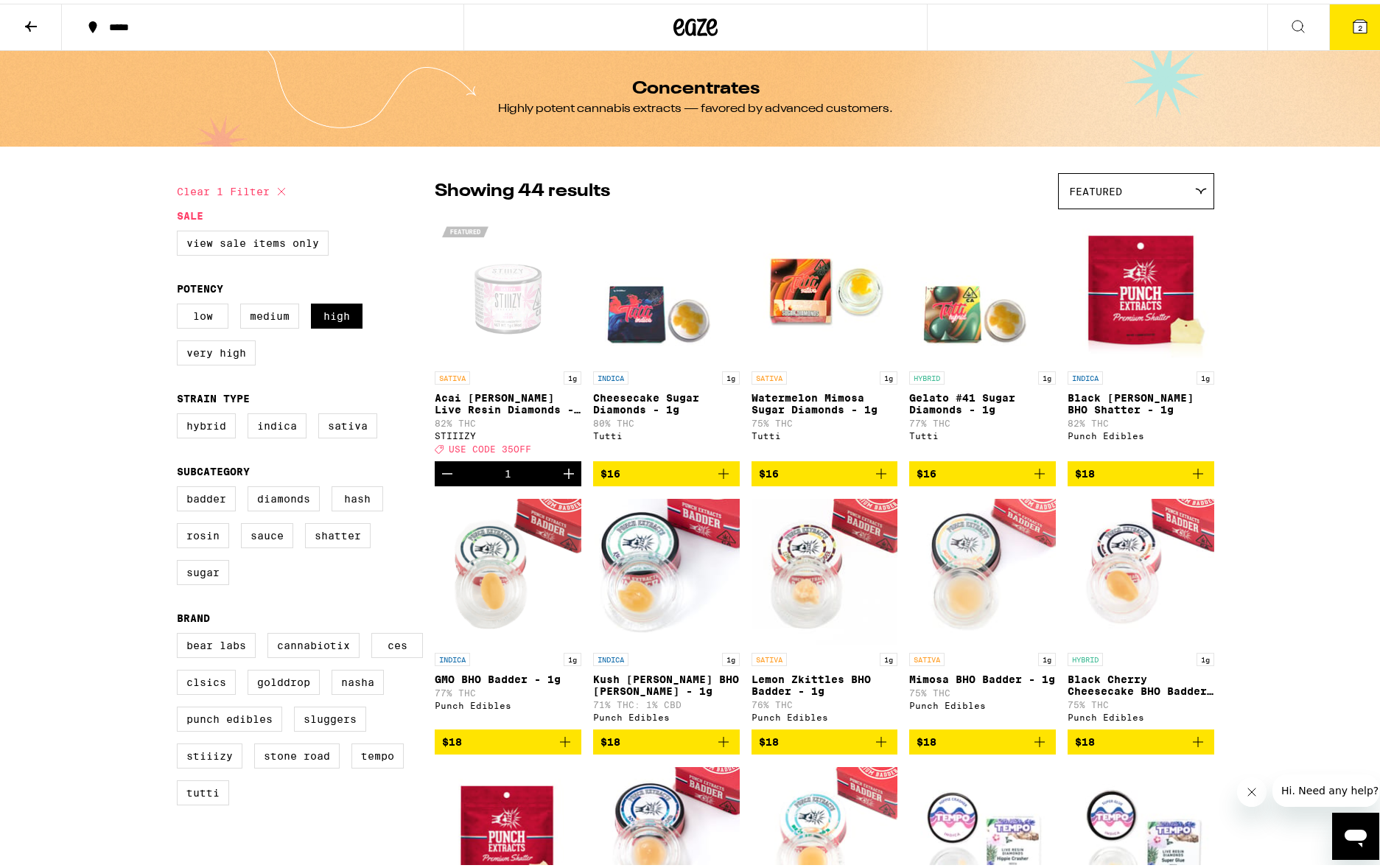
click at [672, 406] on p "Cheesecake Sugar Diamonds - 1g" at bounding box center [666, 400] width 146 height 24
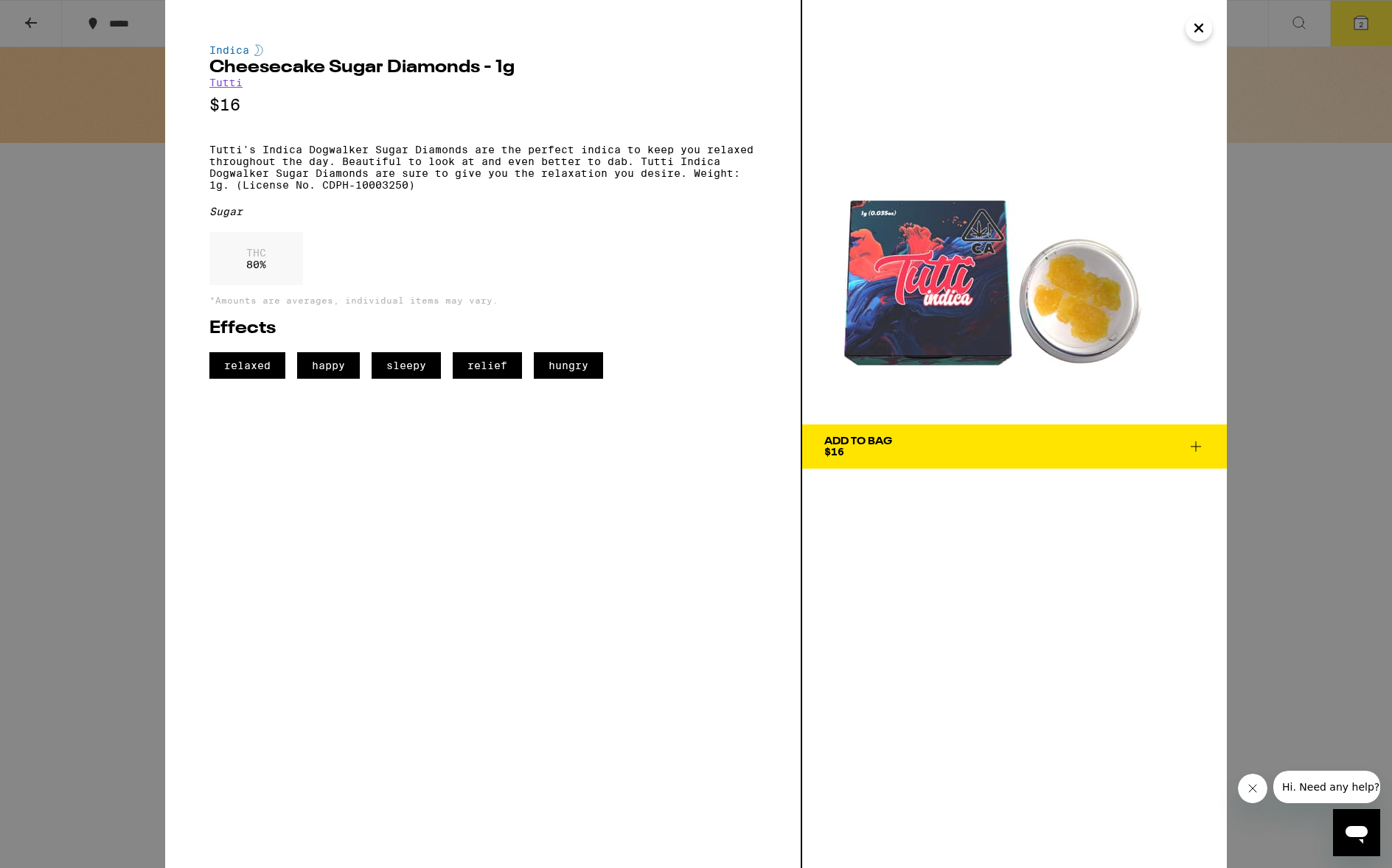
click at [221, 84] on link "Tutti" at bounding box center [225, 82] width 33 height 12
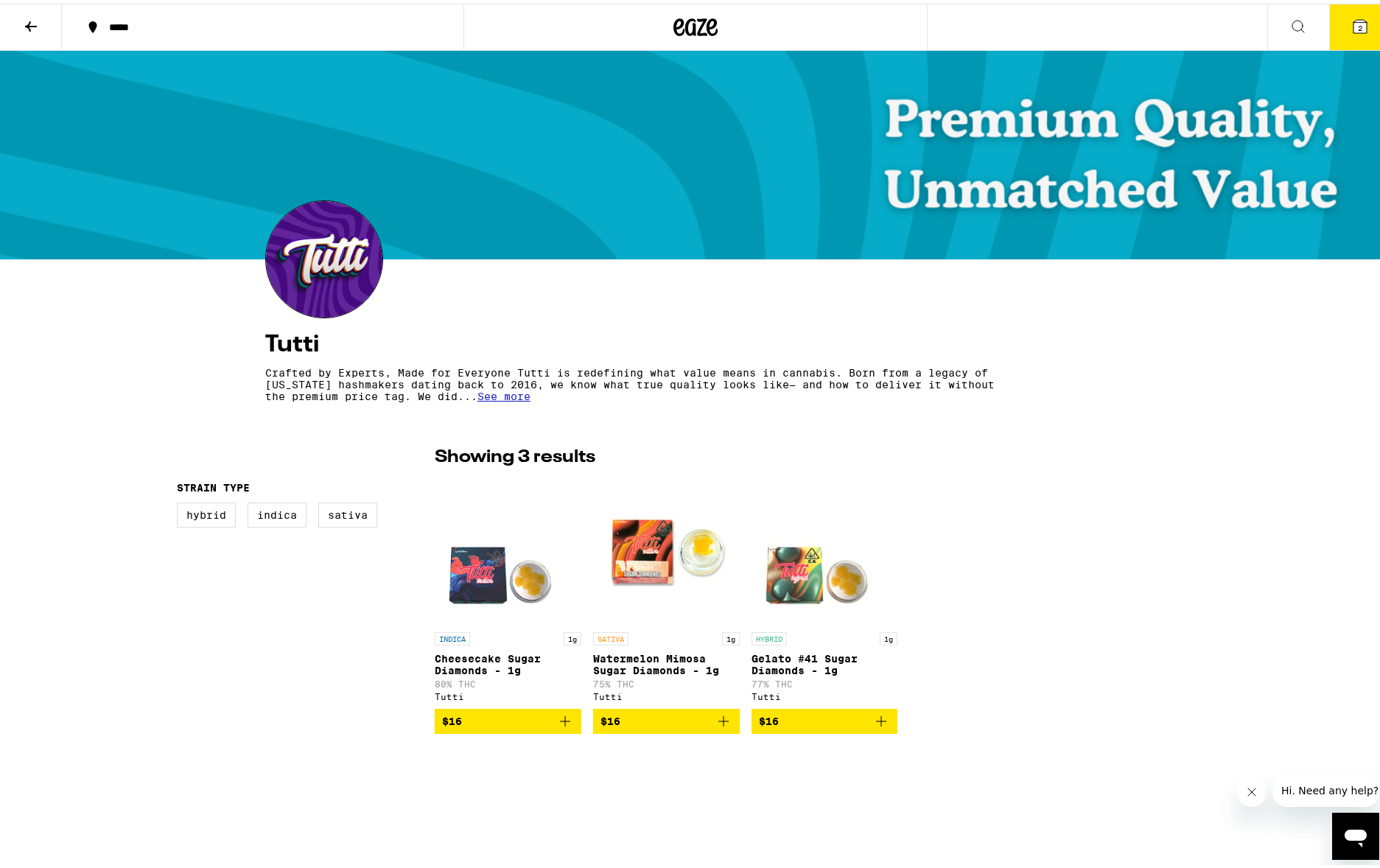
click at [530, 398] on span "See more" at bounding box center [503, 392] width 53 height 12
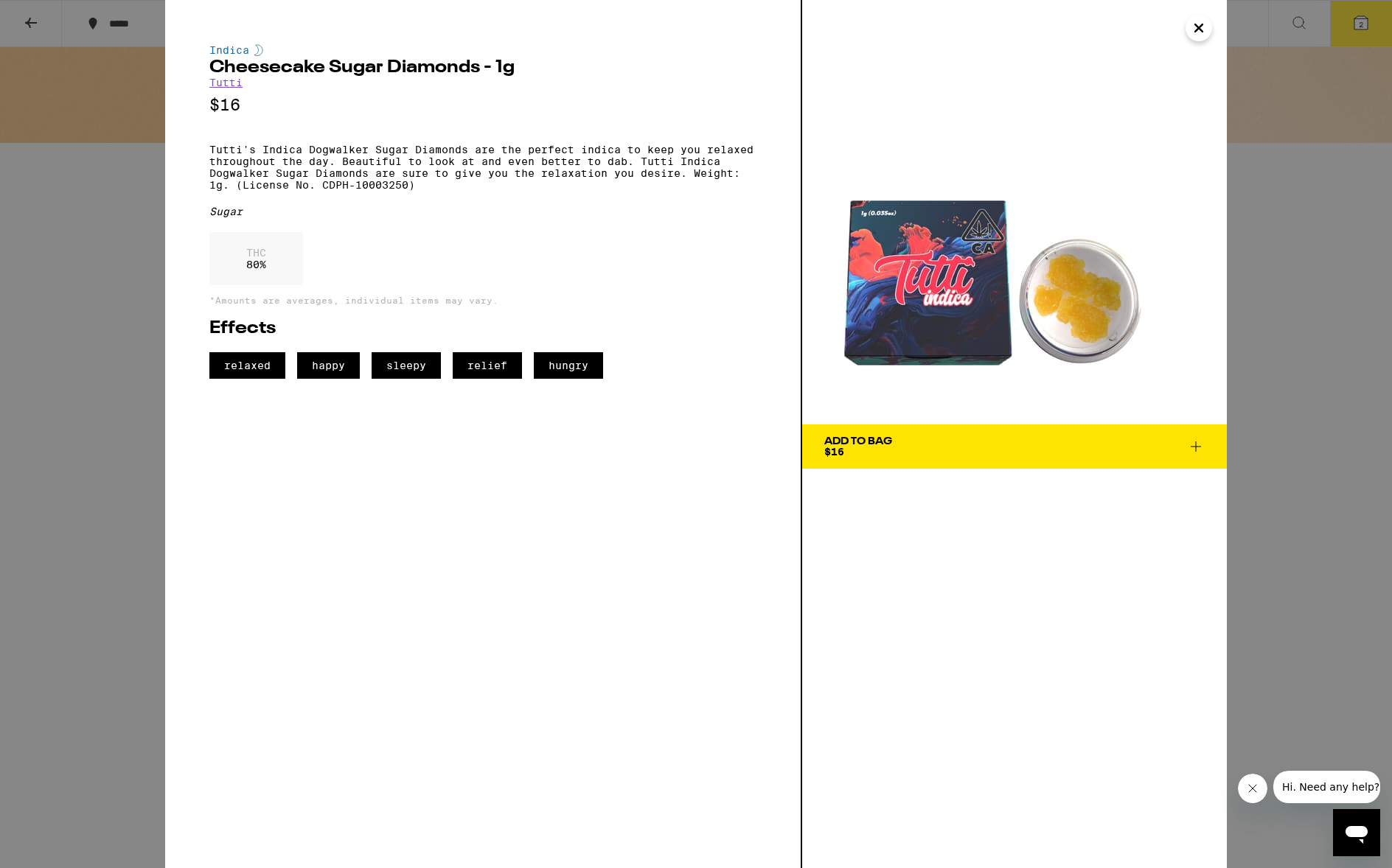
click at [127, 508] on div "Indica Cheesecake Sugar Diamonds - 1g Tutti $16 Tutti's Indica Dogwalker Sugar …" at bounding box center [696, 434] width 1392 height 868
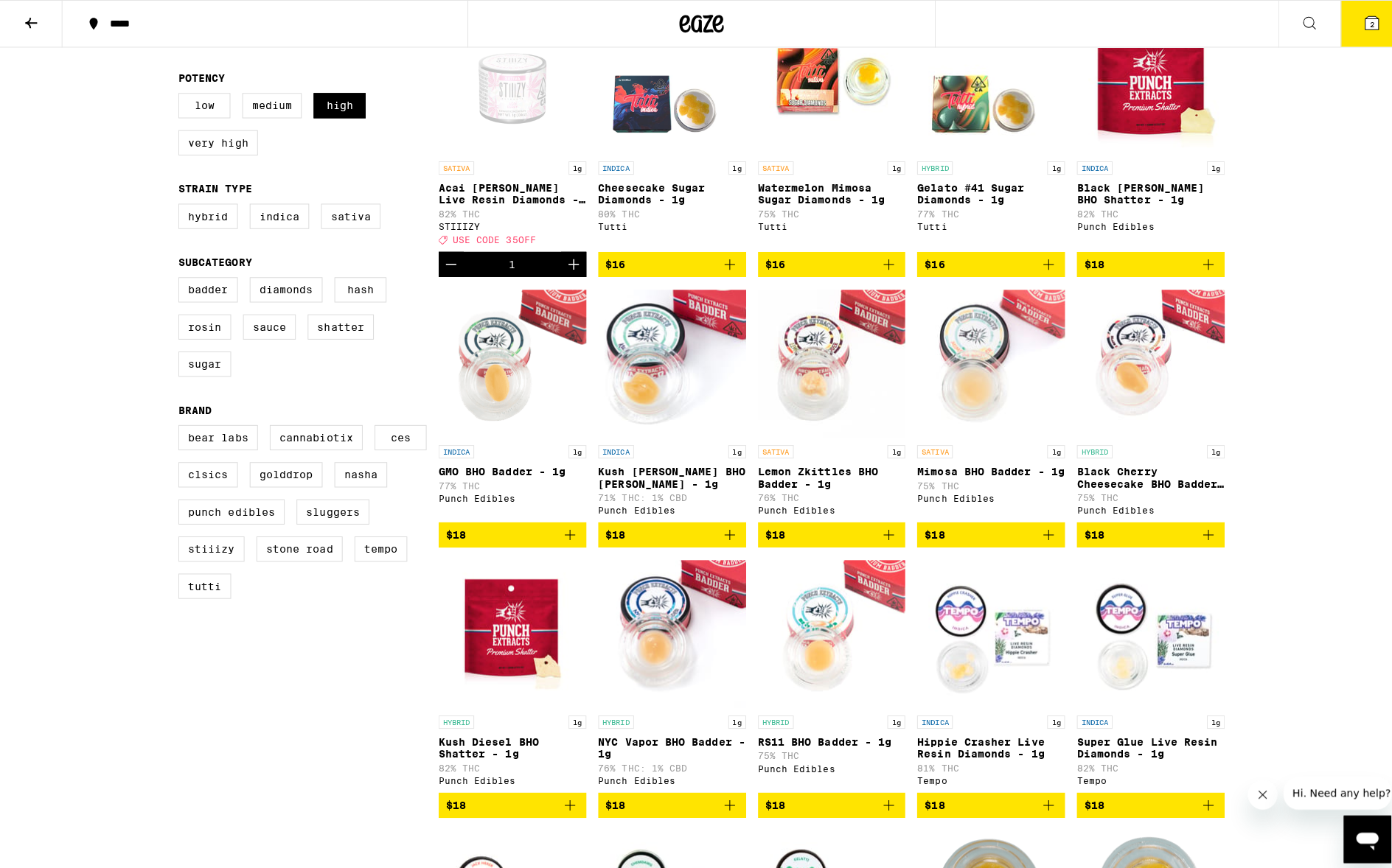
scroll to position [214, 0]
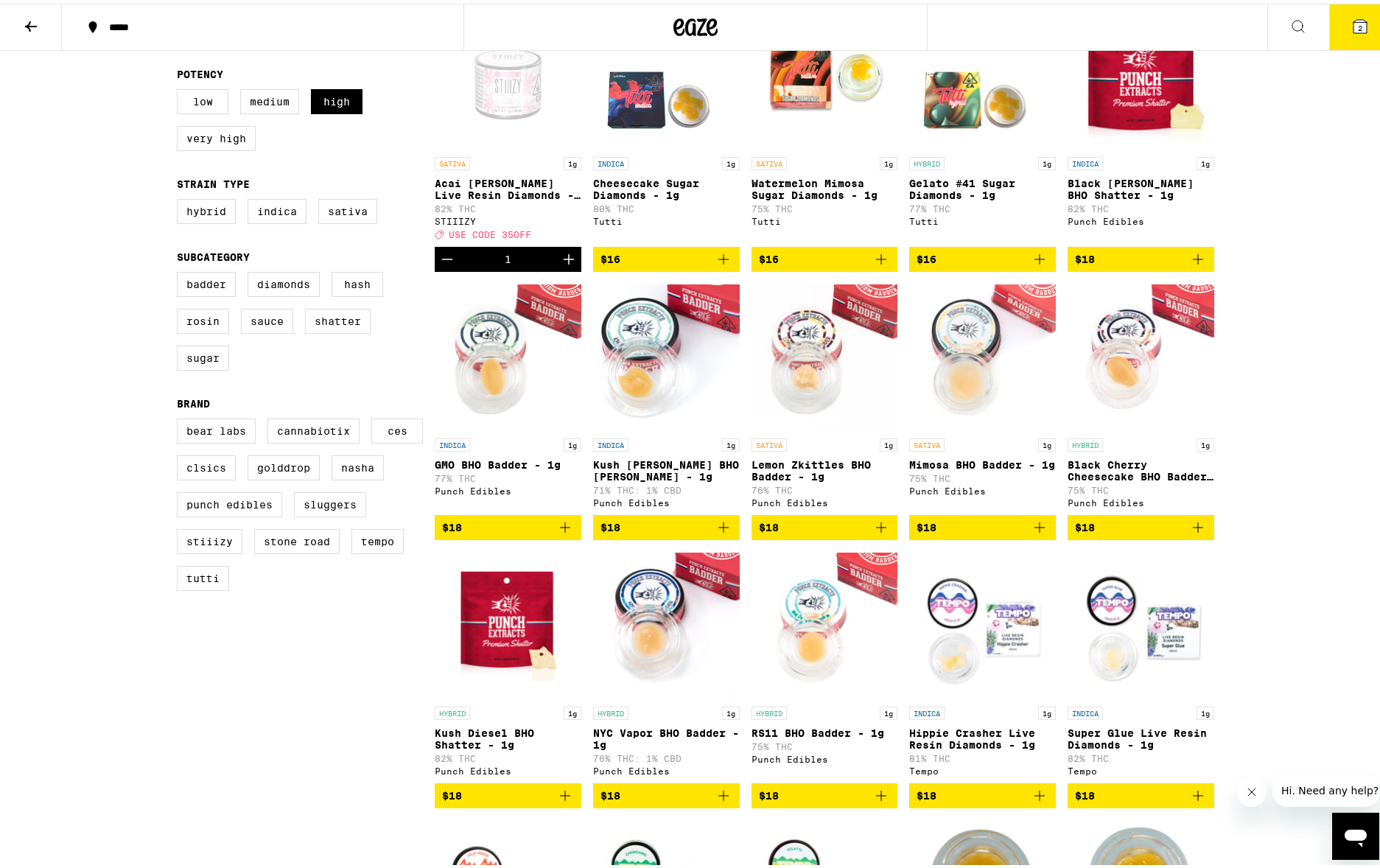
click at [1350, 36] on button "2" at bounding box center [1361, 24] width 62 height 45
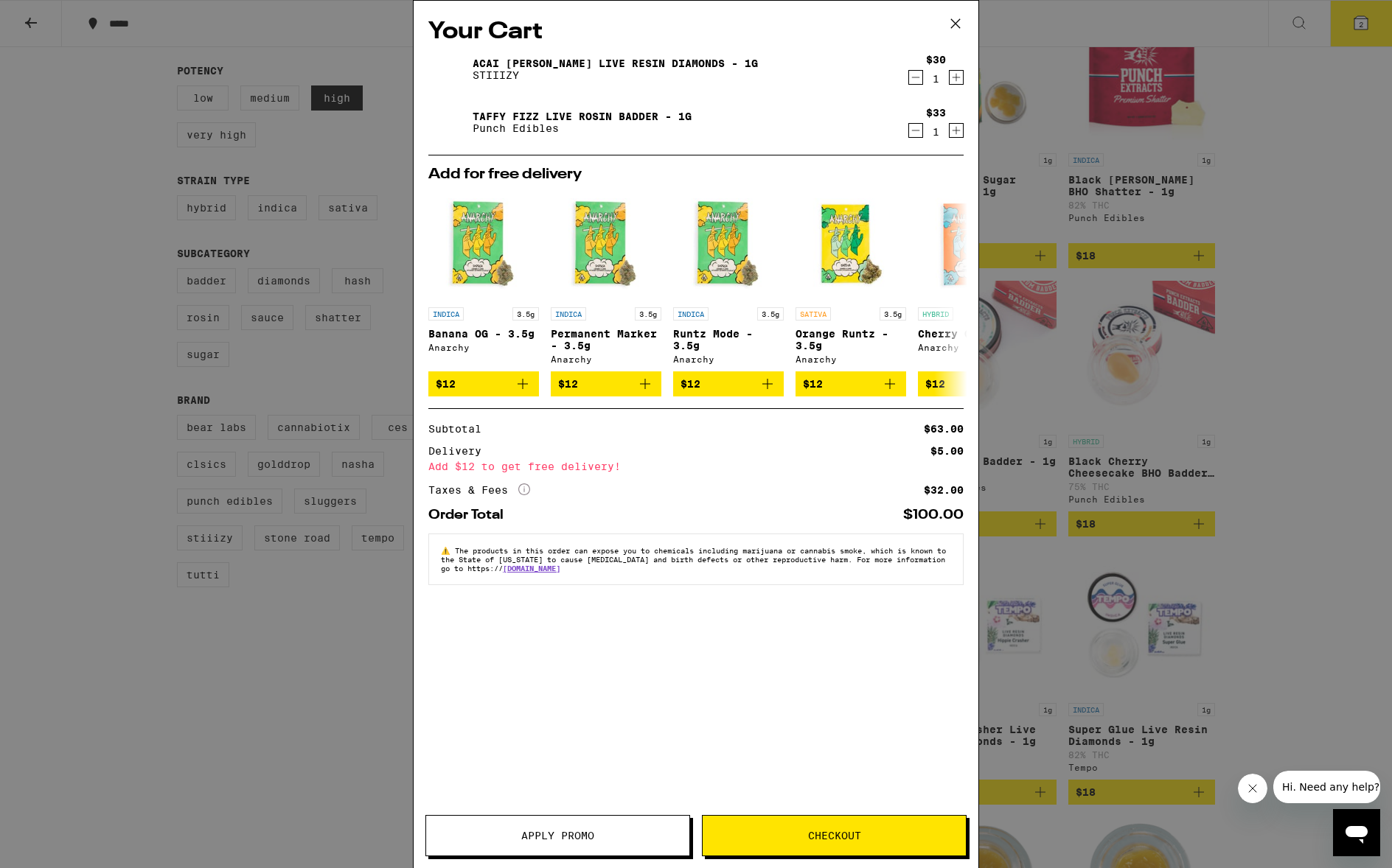
click at [919, 78] on icon "Decrement" at bounding box center [915, 77] width 13 height 18
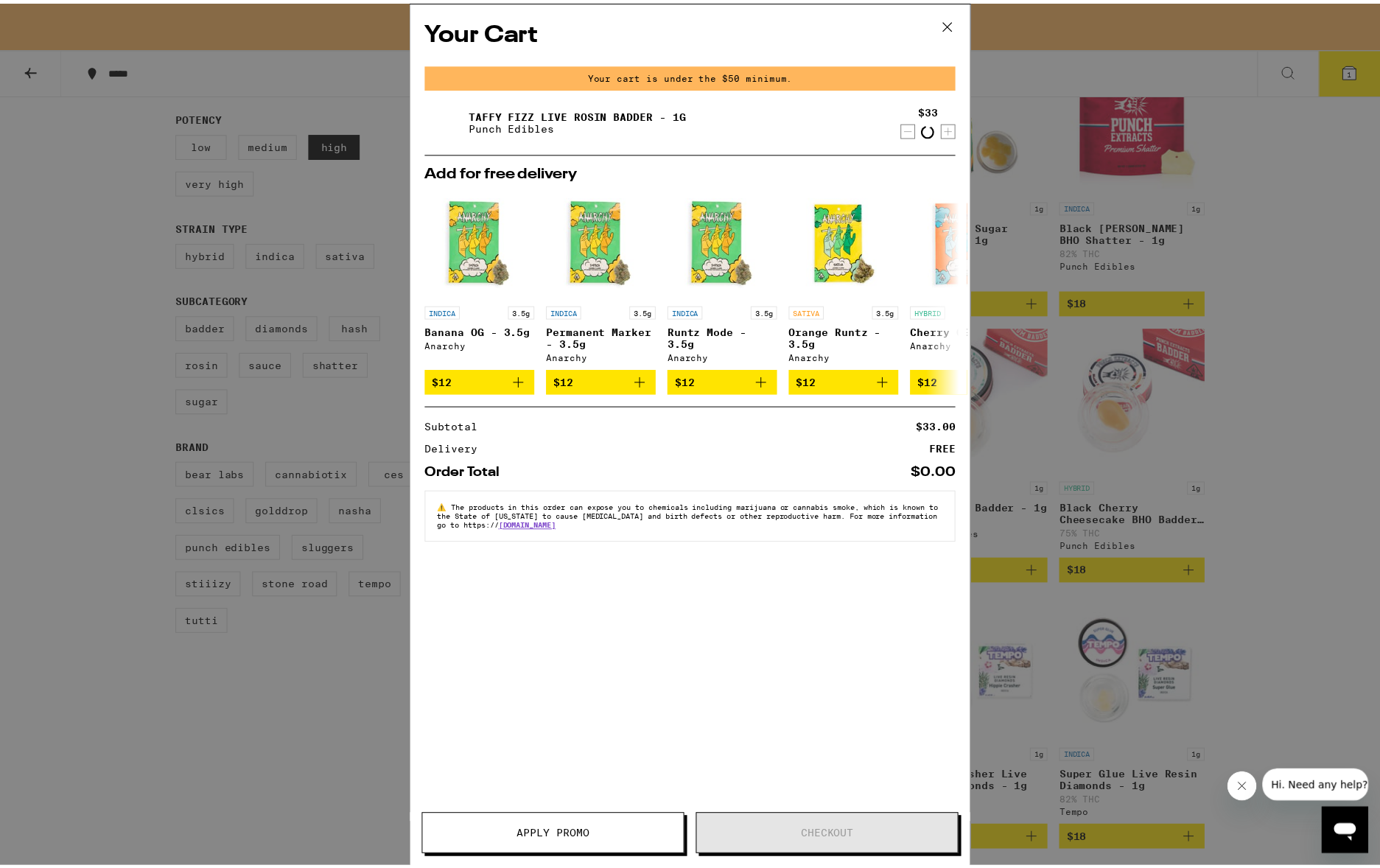
scroll to position [261, 0]
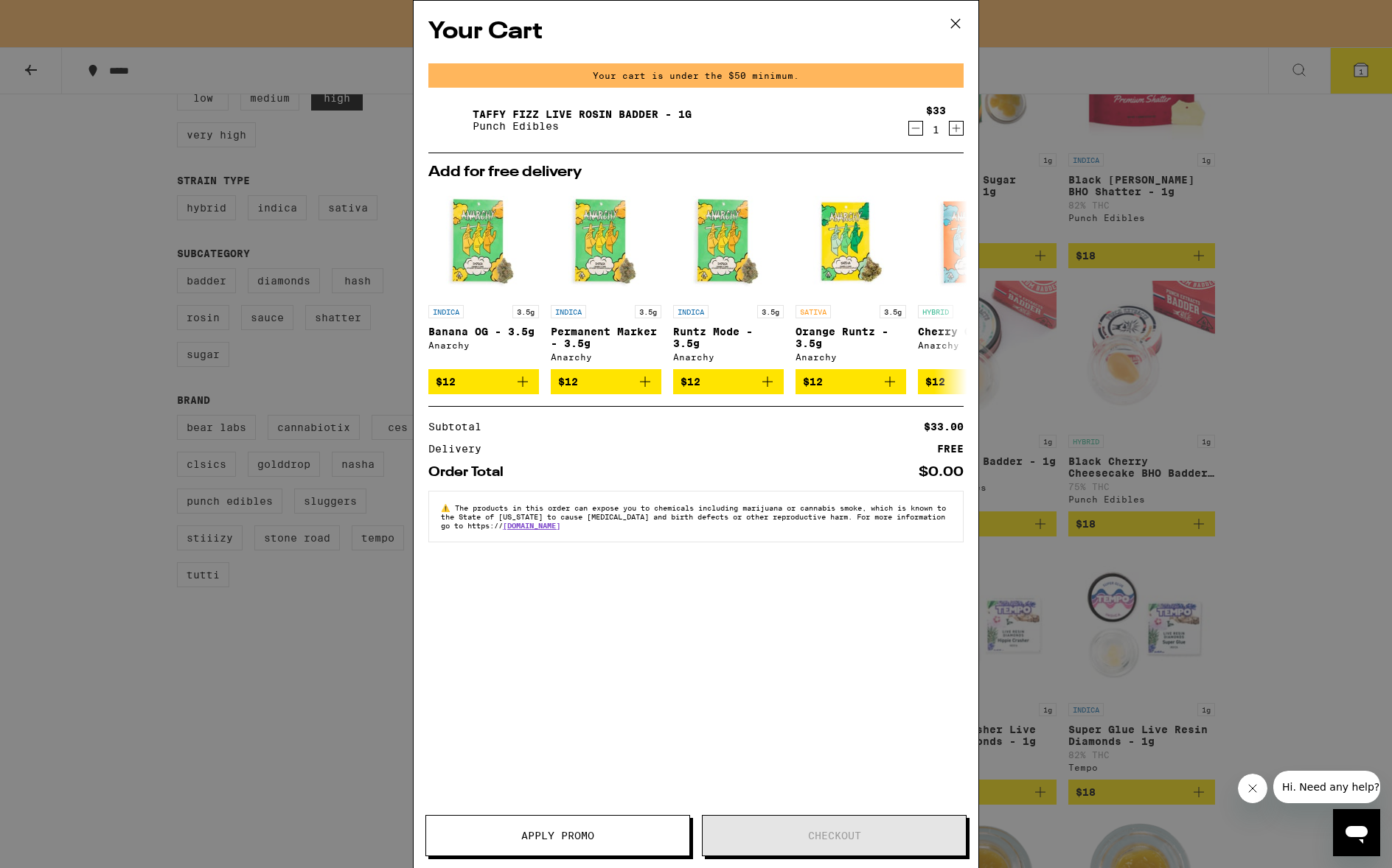
click at [174, 545] on div "Your Cart Your cart is under the $50 minimum. Taffy Fizz Live Rosin Badder - 1g…" at bounding box center [696, 434] width 1392 height 868
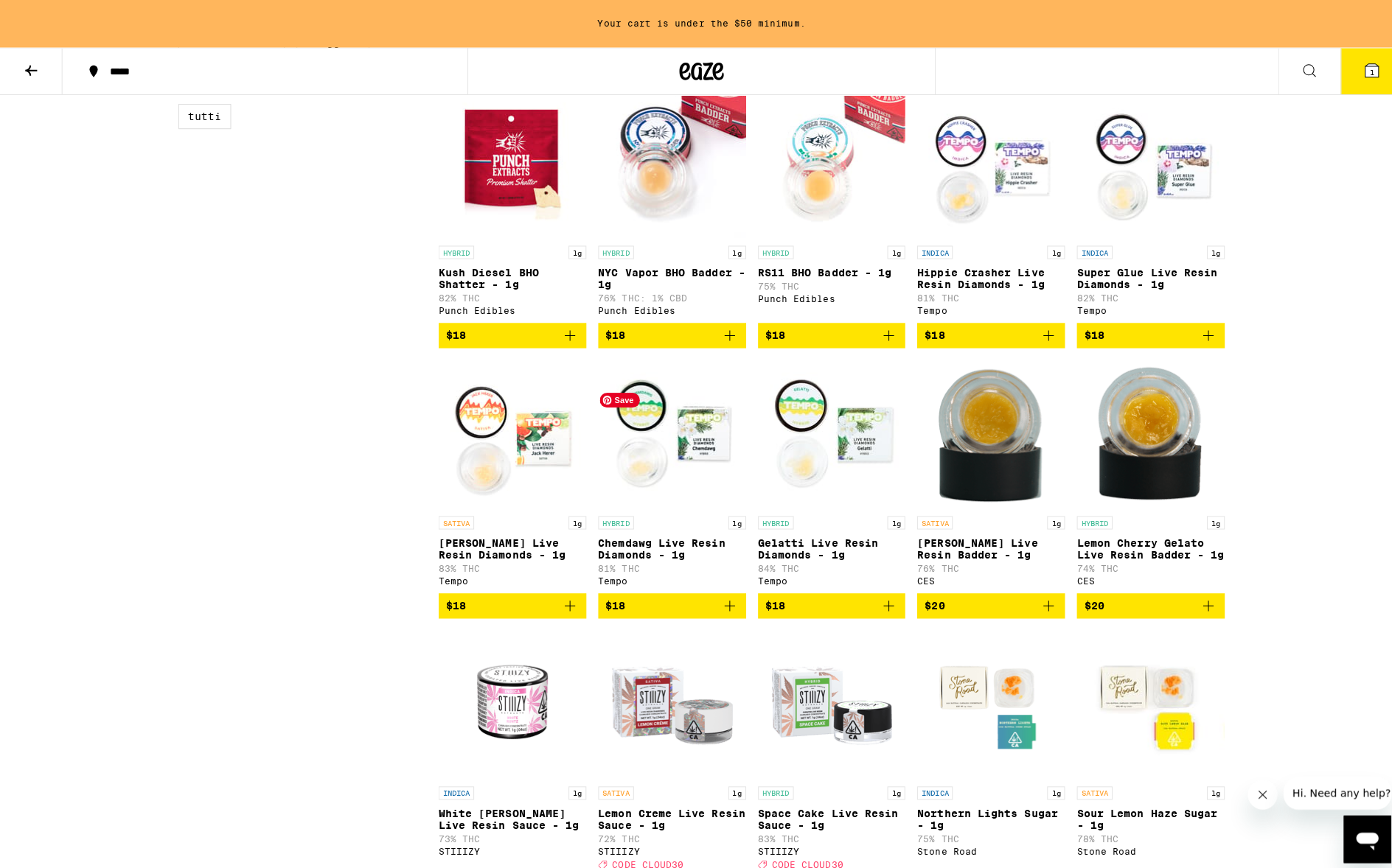
scroll to position [793, 0]
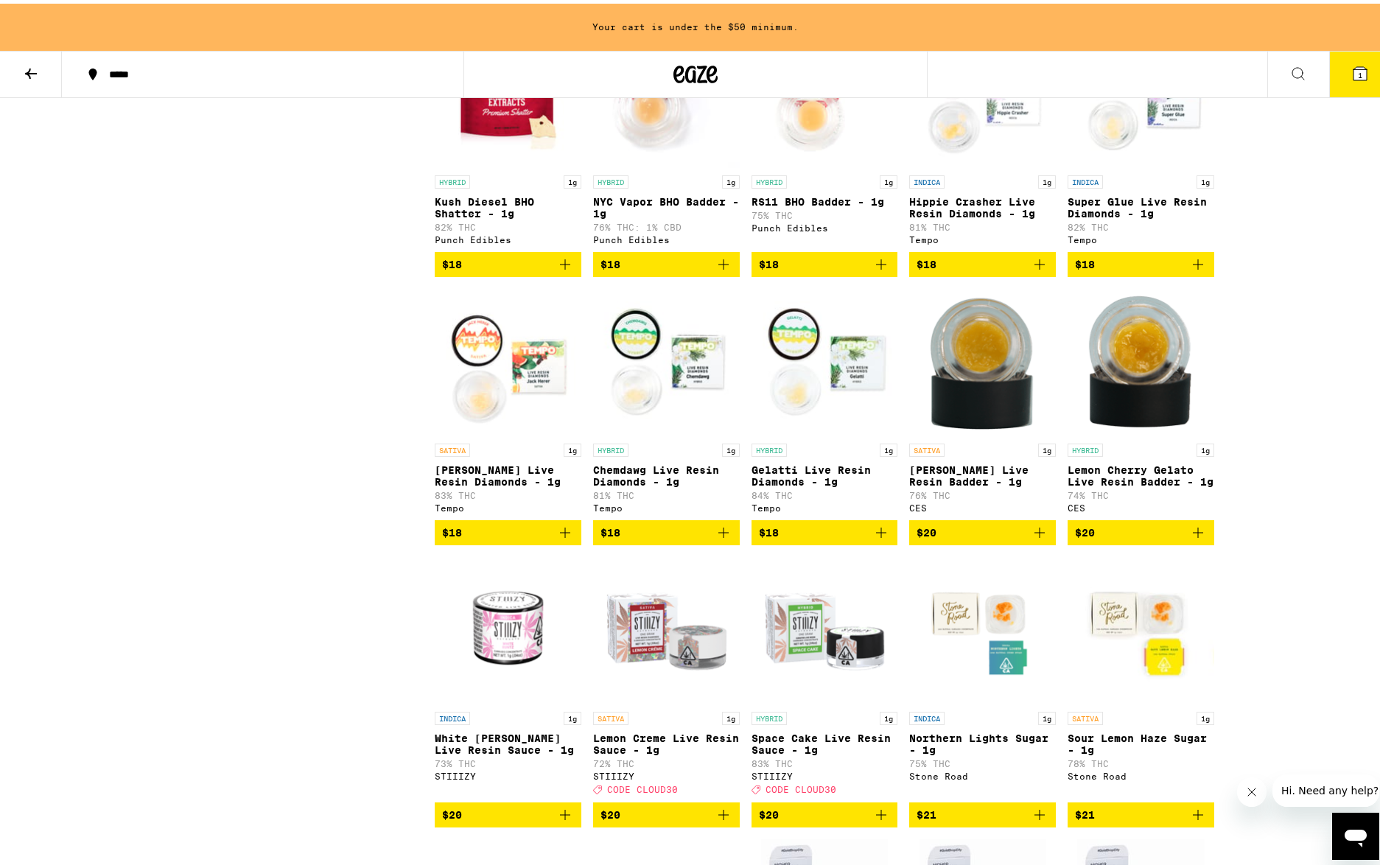
click at [452, 509] on div "Tempo" at bounding box center [508, 504] width 146 height 9
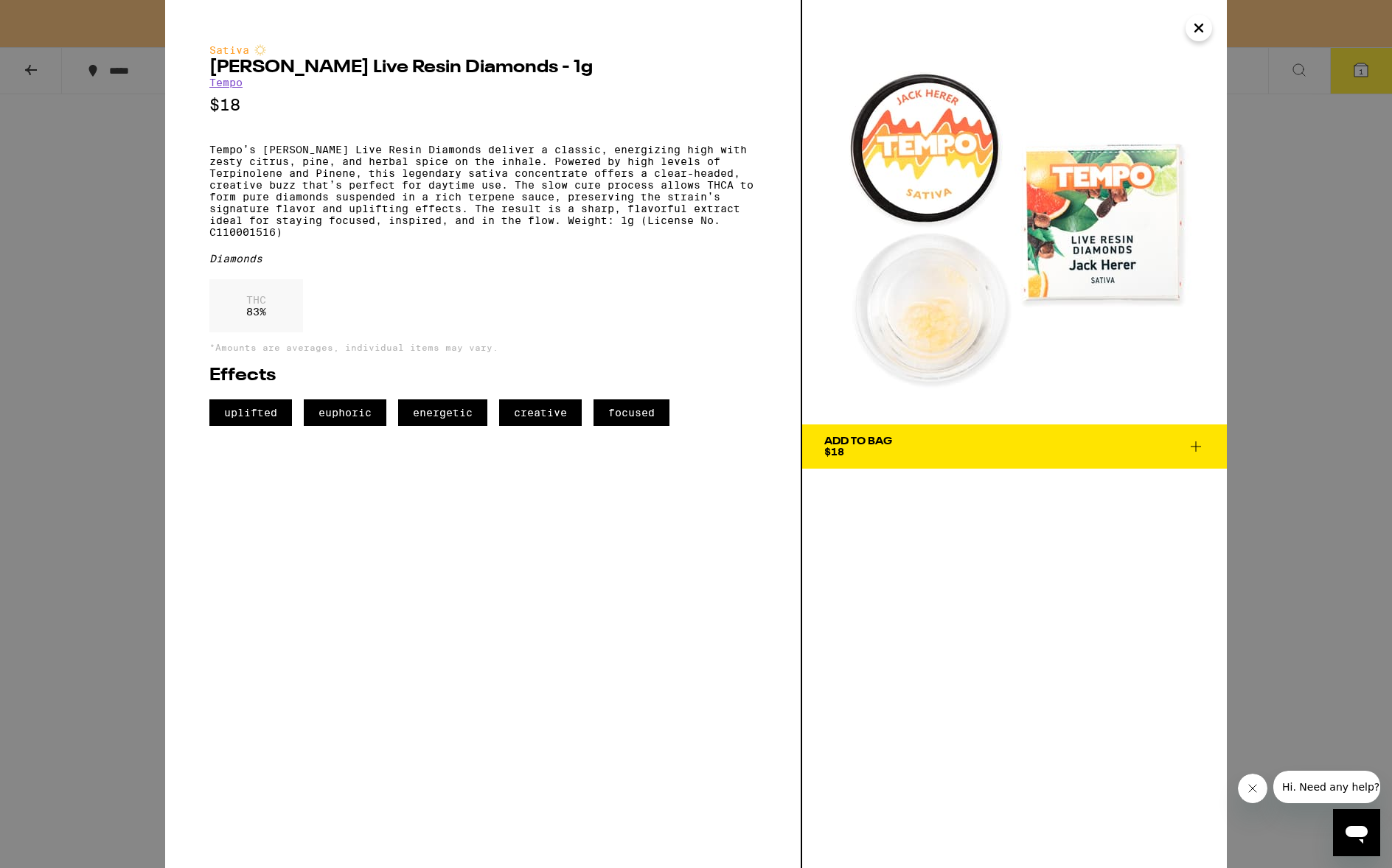
click at [223, 88] on link "Tempo" at bounding box center [225, 82] width 33 height 12
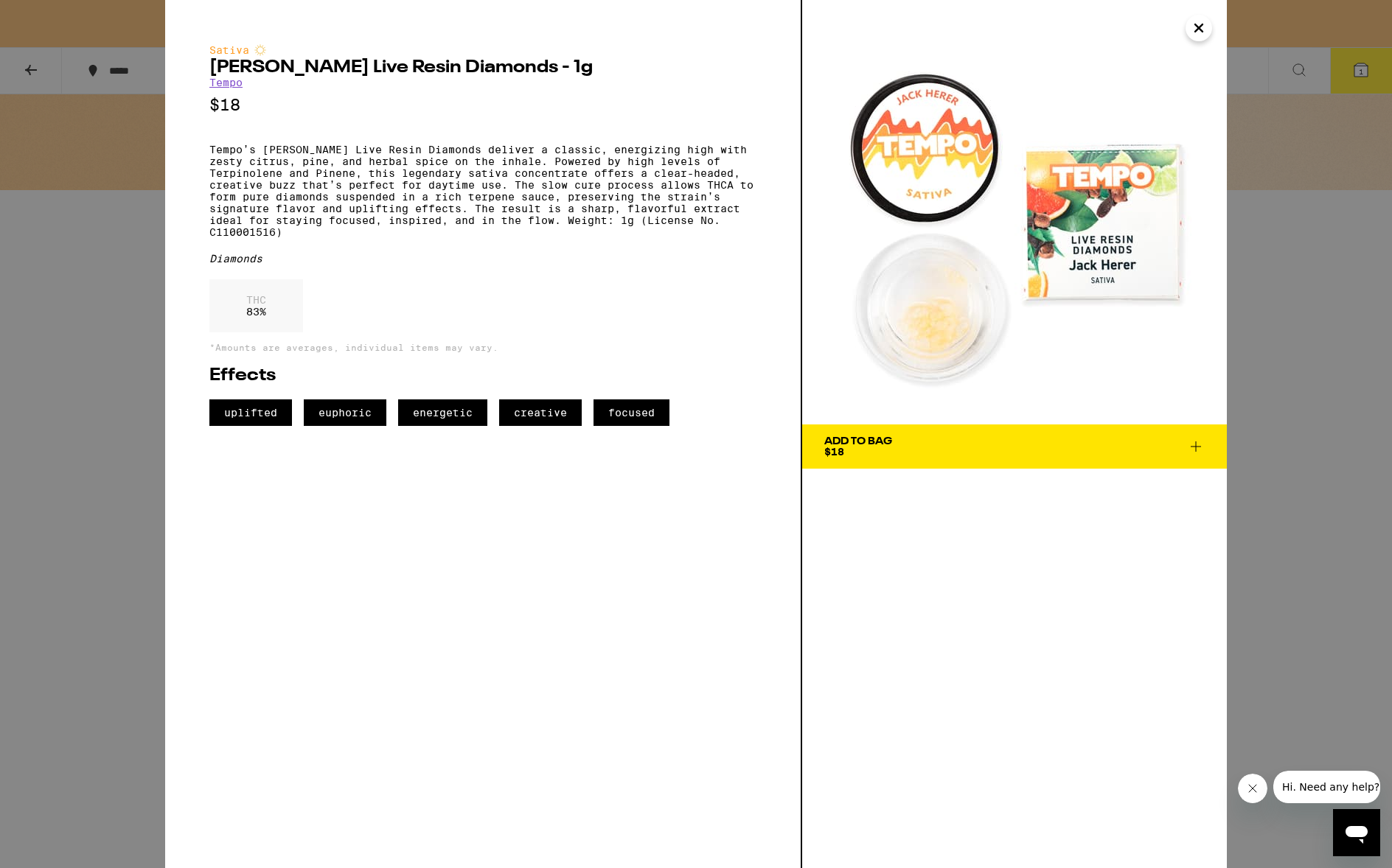
click at [107, 534] on div "Sativa [PERSON_NAME] Live Resin Diamonds - 1g Tempo $18 Tempo’s [PERSON_NAME] L…" at bounding box center [696, 434] width 1392 height 868
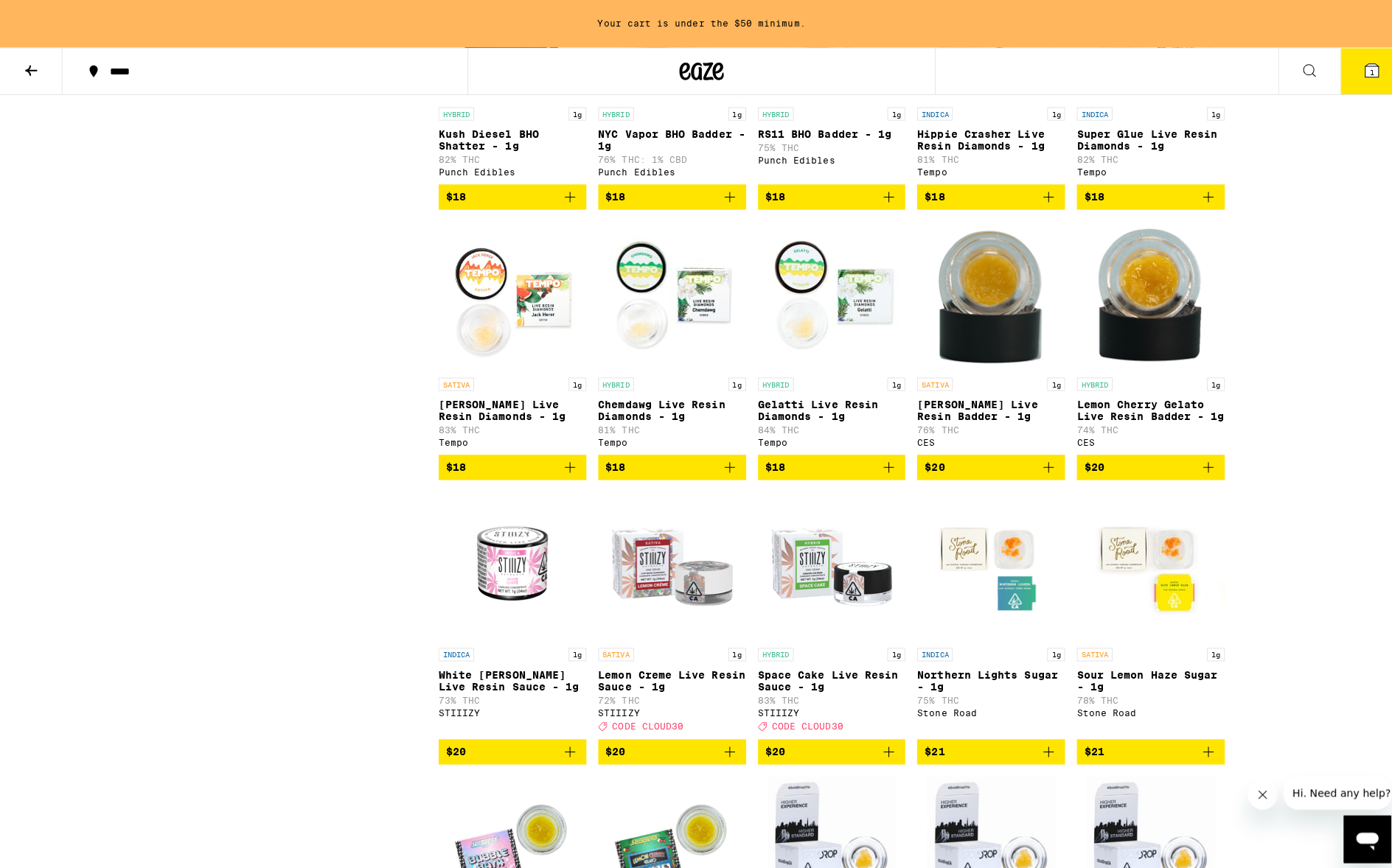
scroll to position [938, 0]
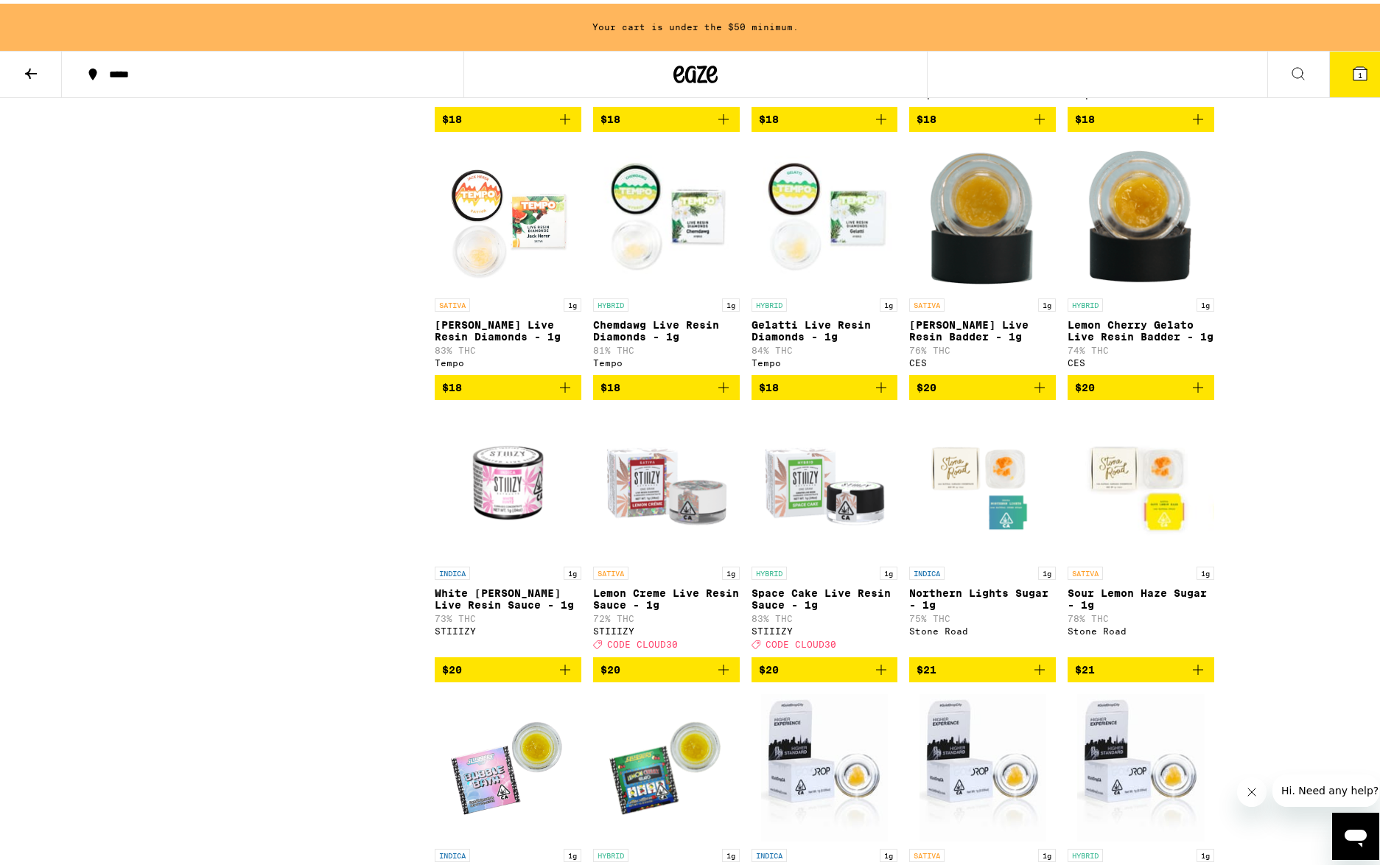
click at [948, 632] on div "Stone Road" at bounding box center [982, 627] width 146 height 9
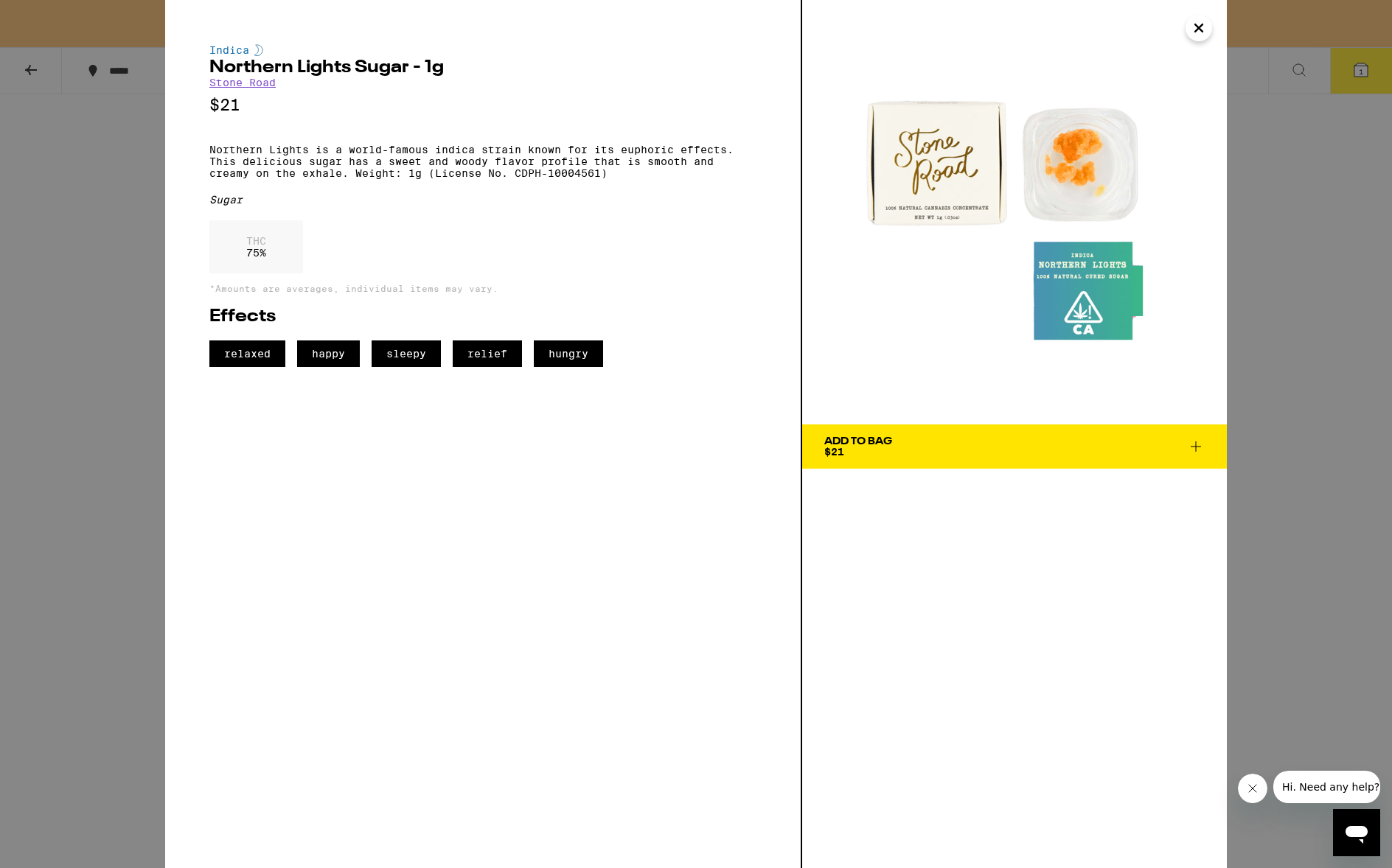
click at [236, 88] on link "Stone Road" at bounding box center [242, 82] width 66 height 12
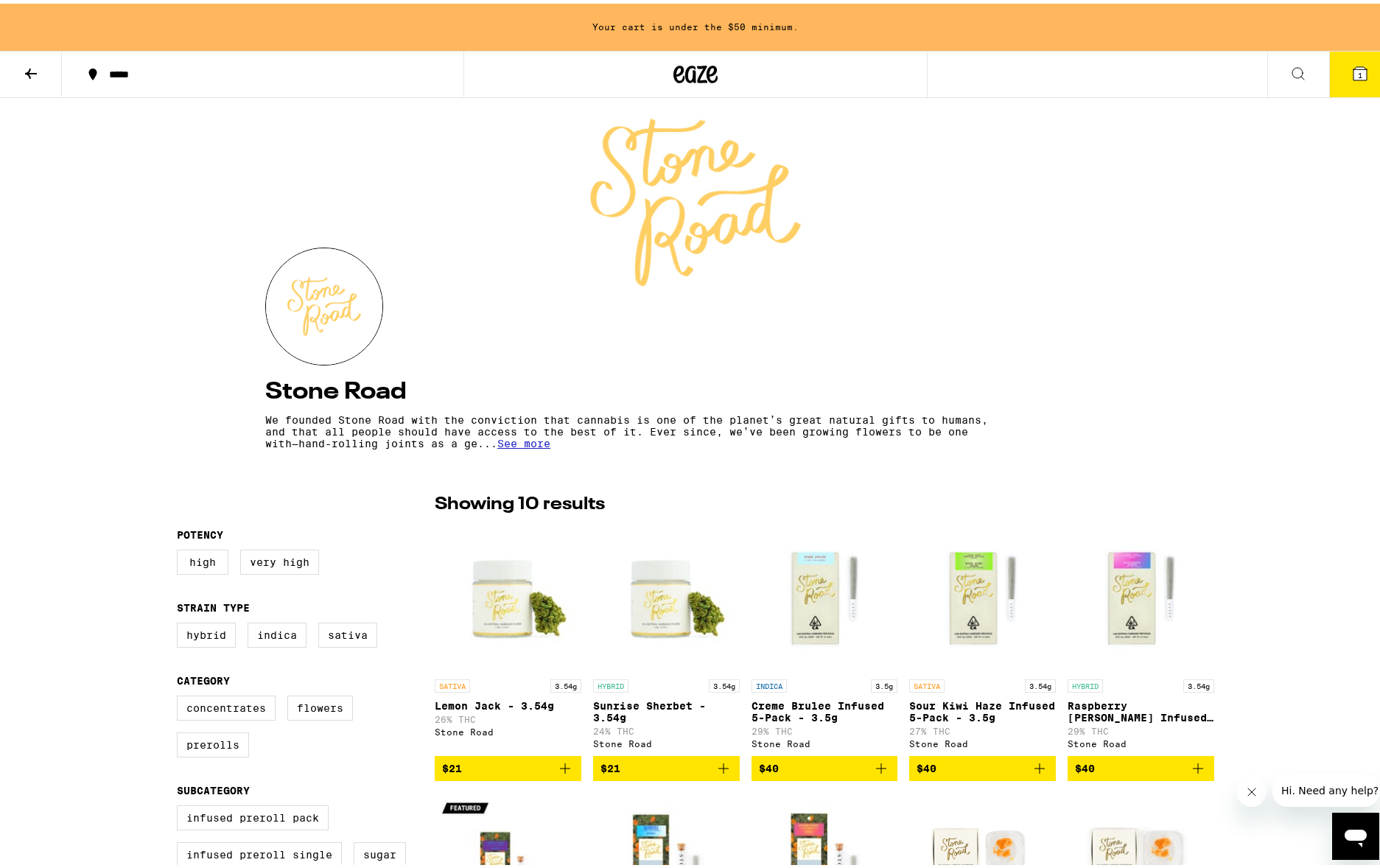
click at [524, 445] on span "See more" at bounding box center [524, 439] width 53 height 12
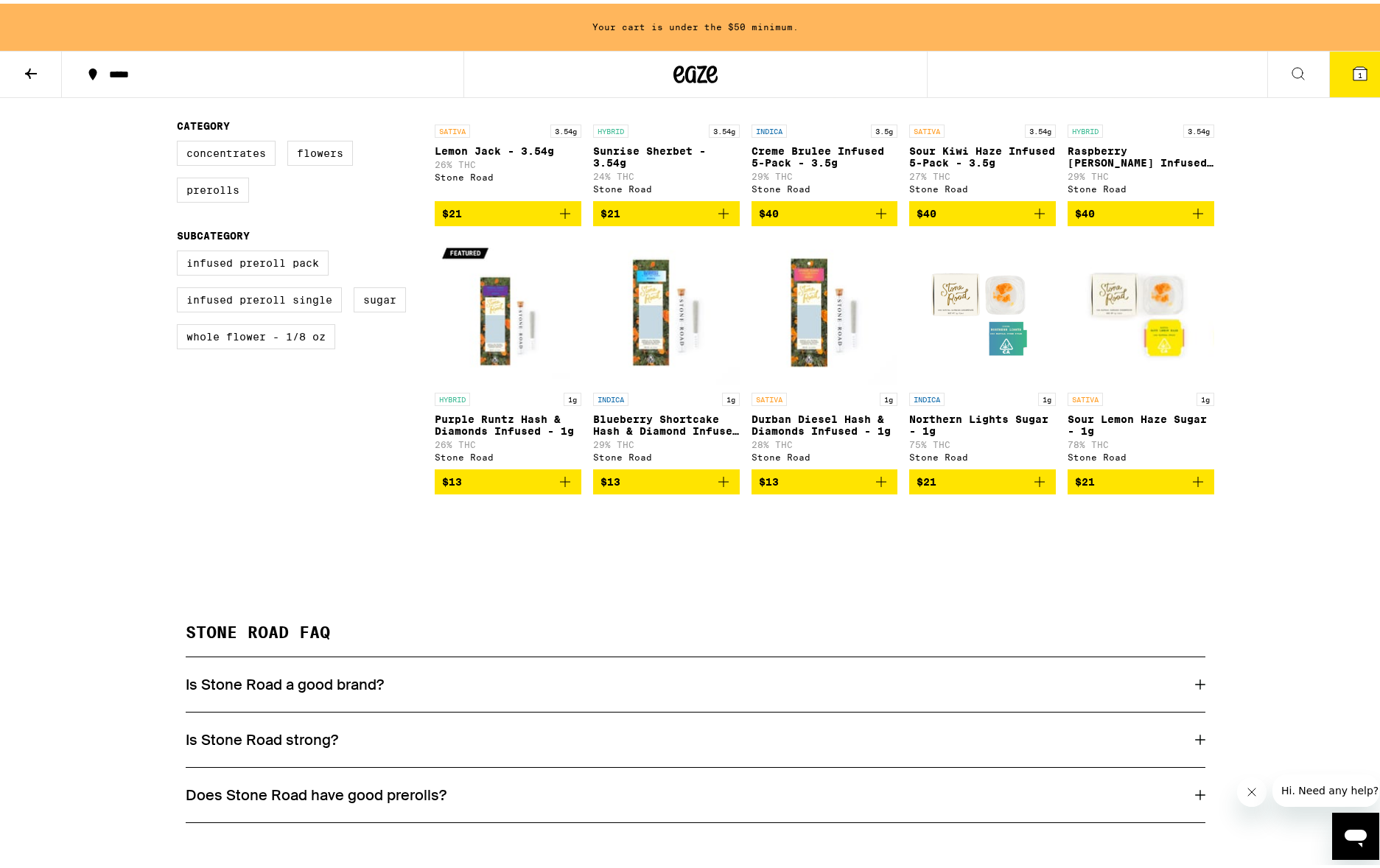
scroll to position [367, 0]
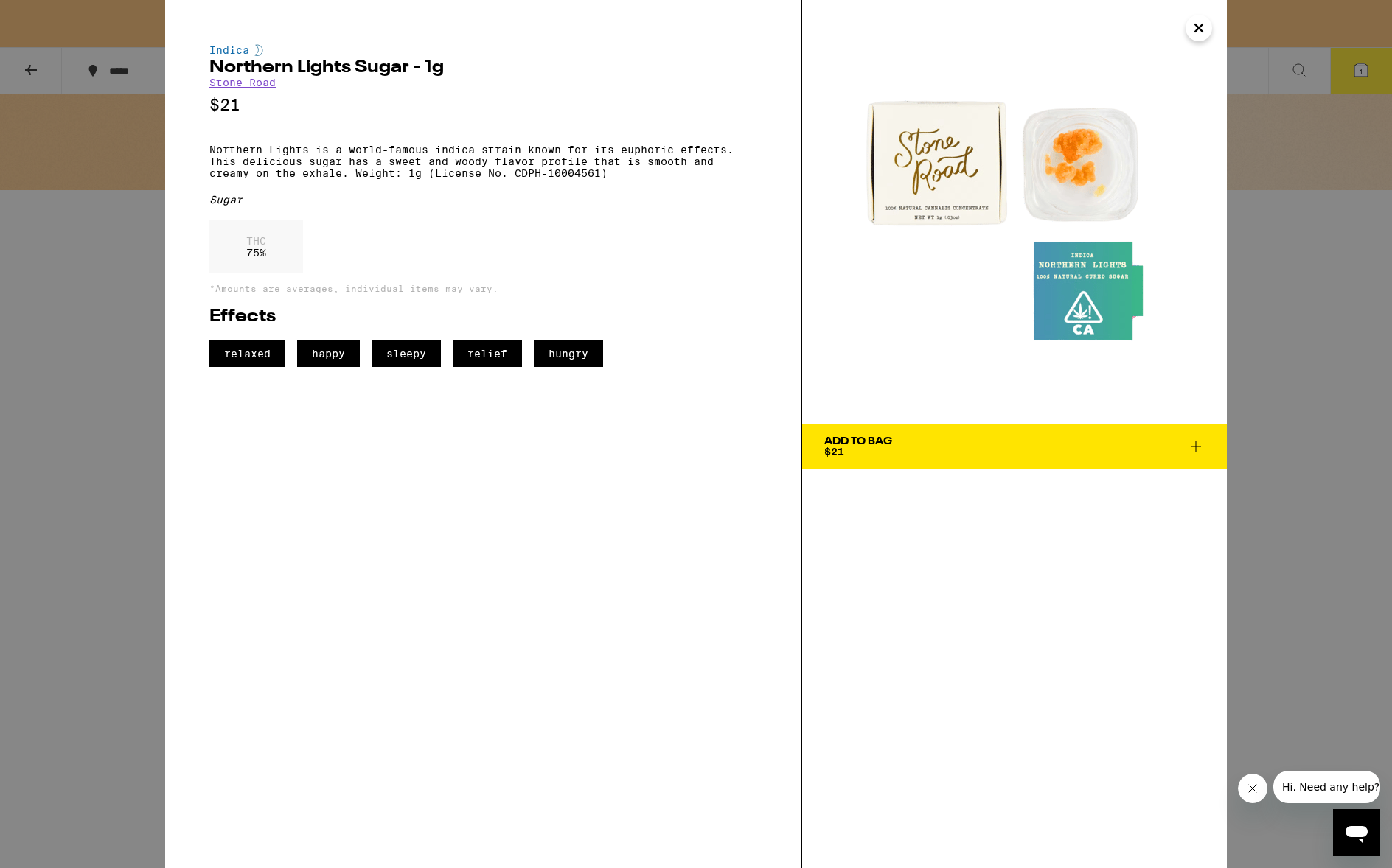
click at [103, 250] on div "Indica Northern Lights Sugar - 1g Stone Road $21 Northern Lights is a world-fam…" at bounding box center [696, 434] width 1392 height 868
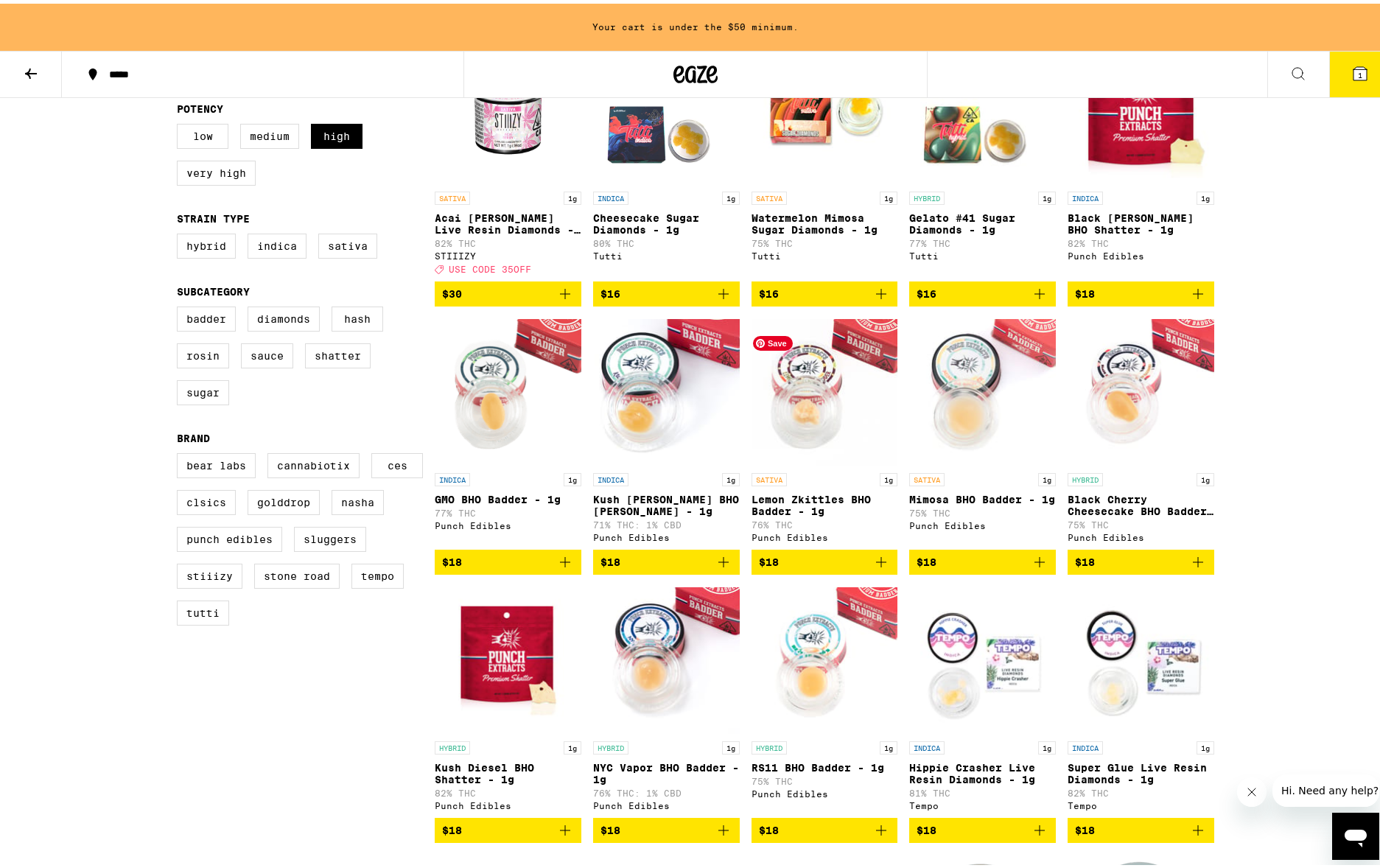
scroll to position [307, 0]
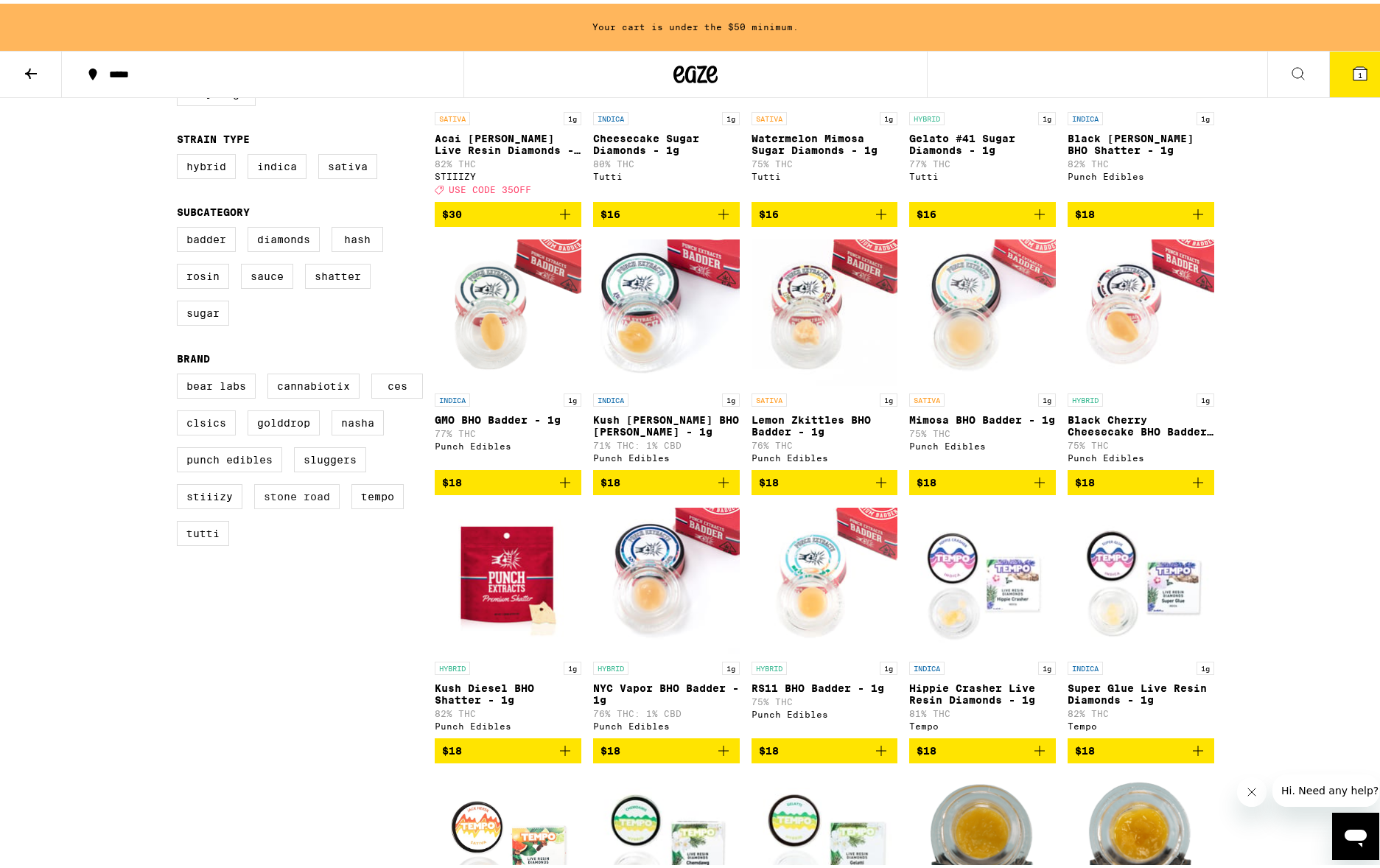
click at [255, 506] on label "Stone Road" at bounding box center [298, 493] width 86 height 25
click at [181, 373] on input "Stone Road" at bounding box center [180, 372] width 1 height 1
checkbox input "true"
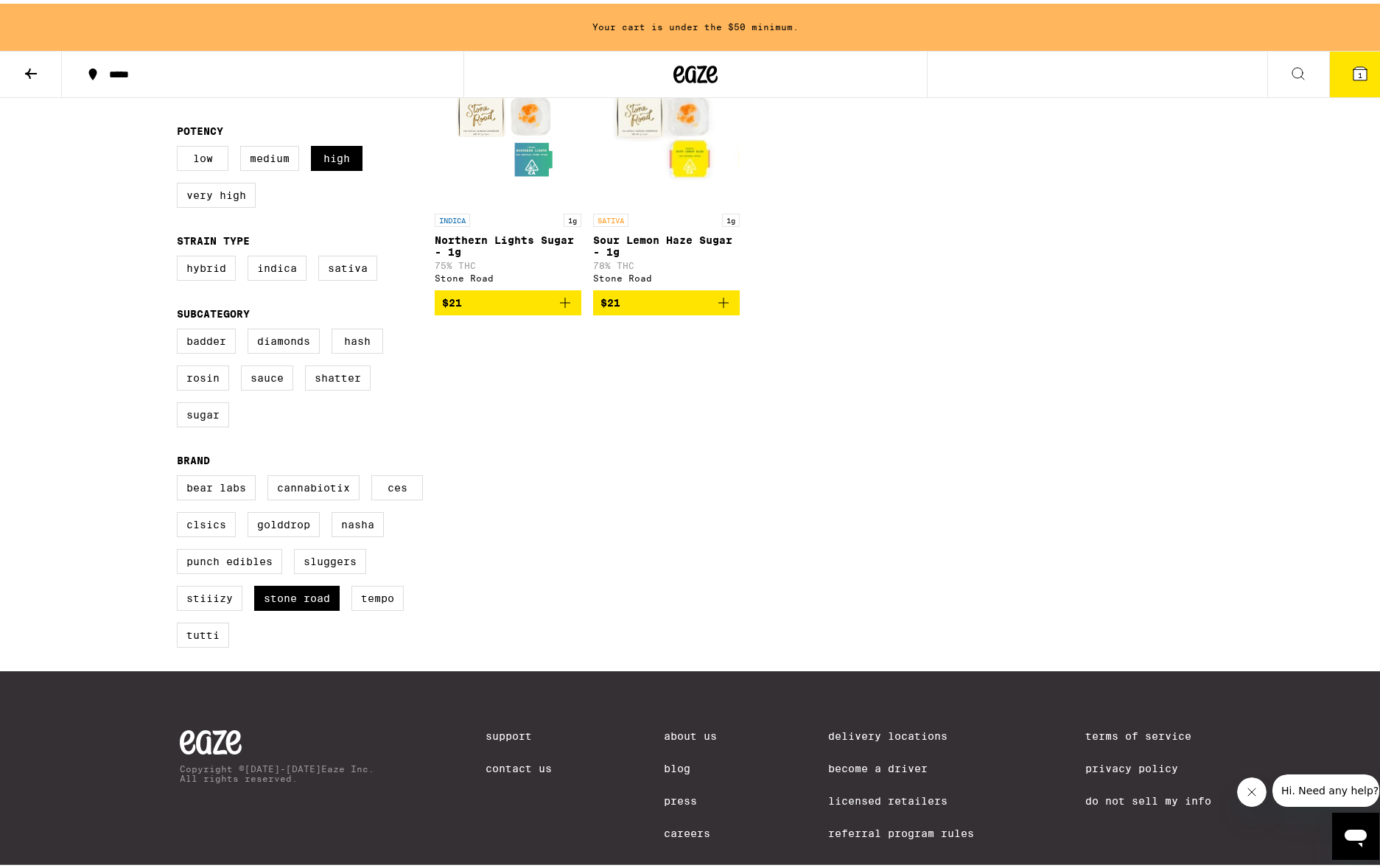
scroll to position [142, 0]
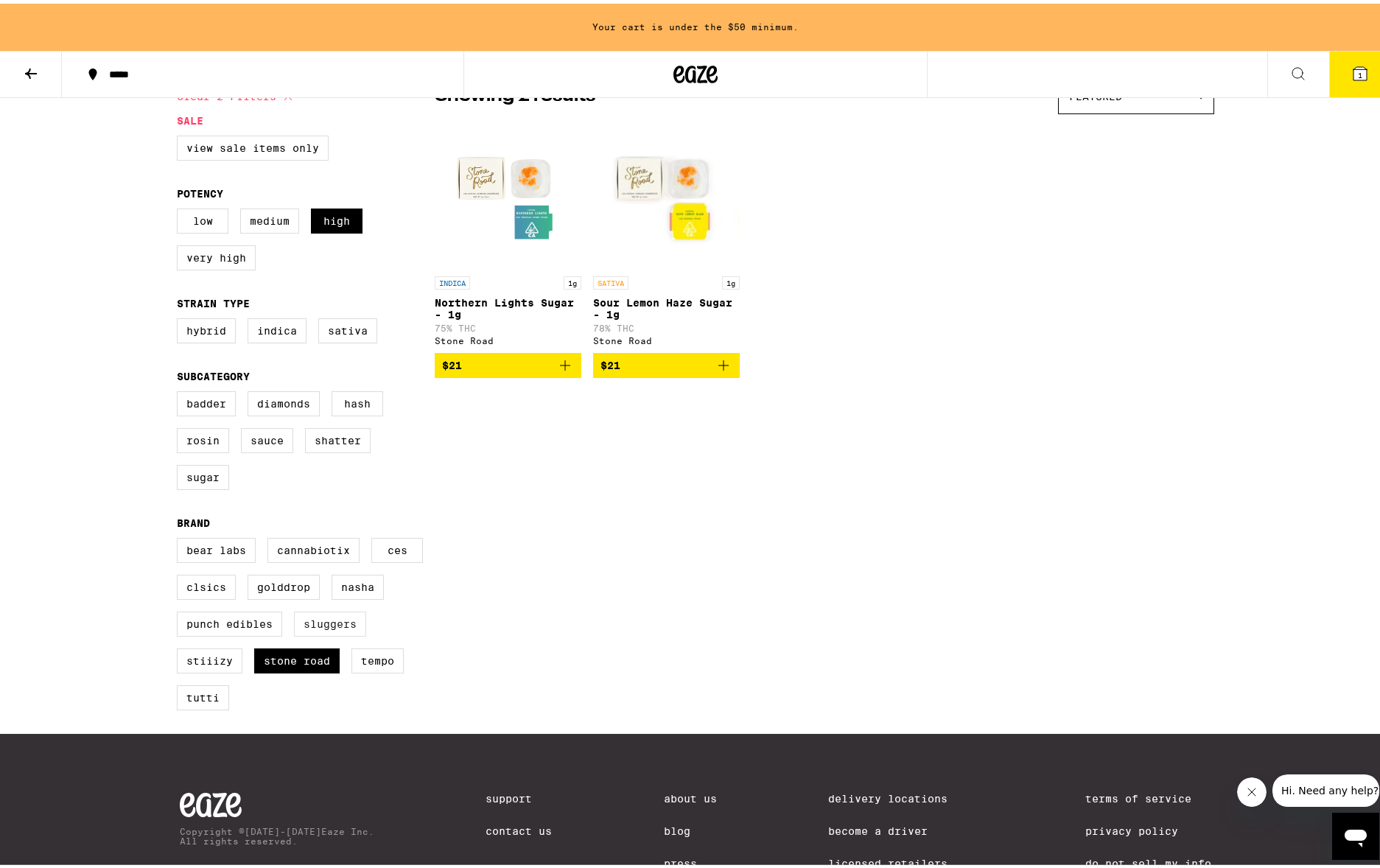
click at [294, 633] on label "Sluggers" at bounding box center [330, 620] width 72 height 25
click at [181, 537] on input "Sluggers" at bounding box center [180, 536] width 1 height 1
checkbox input "true"
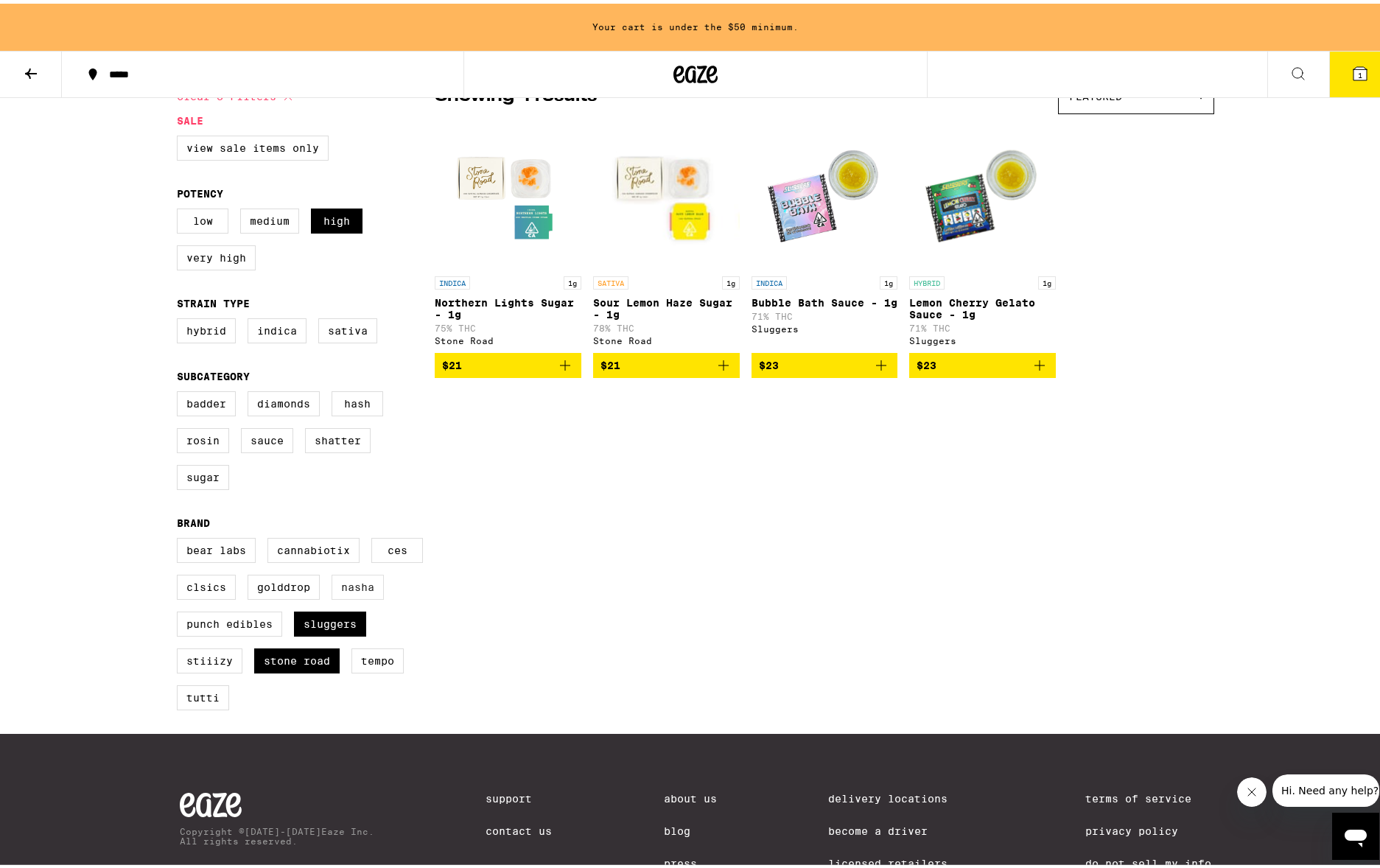
click at [332, 596] on label "NASHA" at bounding box center [358, 584] width 52 height 25
click at [181, 537] on input "NASHA" at bounding box center [180, 536] width 1 height 1
click at [332, 596] on label "NASHA" at bounding box center [358, 584] width 52 height 25
click at [181, 537] on input "NASHA" at bounding box center [180, 536] width 1 height 1
checkbox input "false"
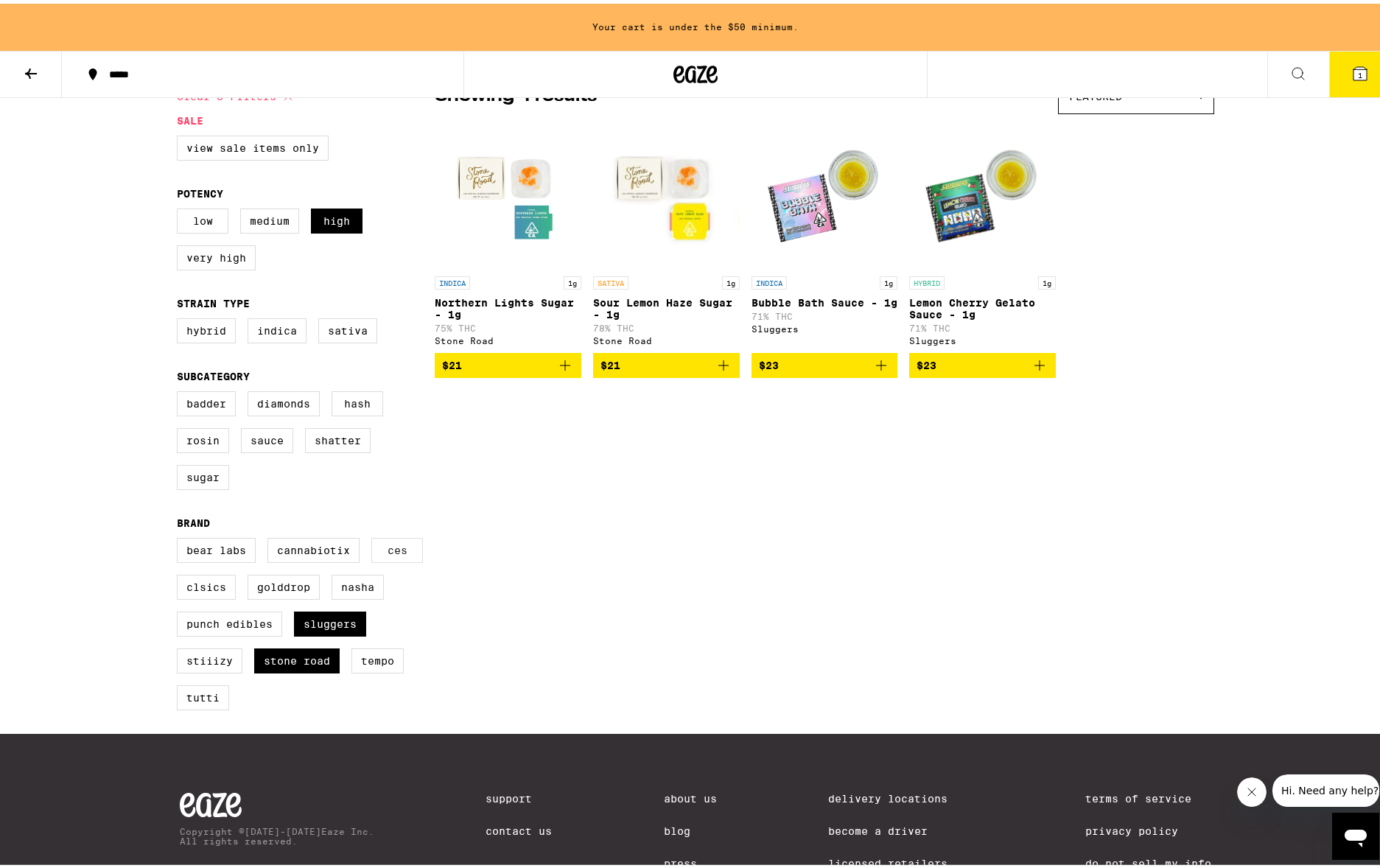
click at [371, 560] on label "CES" at bounding box center [397, 547] width 51 height 25
click at [181, 537] on input "CES" at bounding box center [180, 536] width 1 height 1
checkbox input "true"
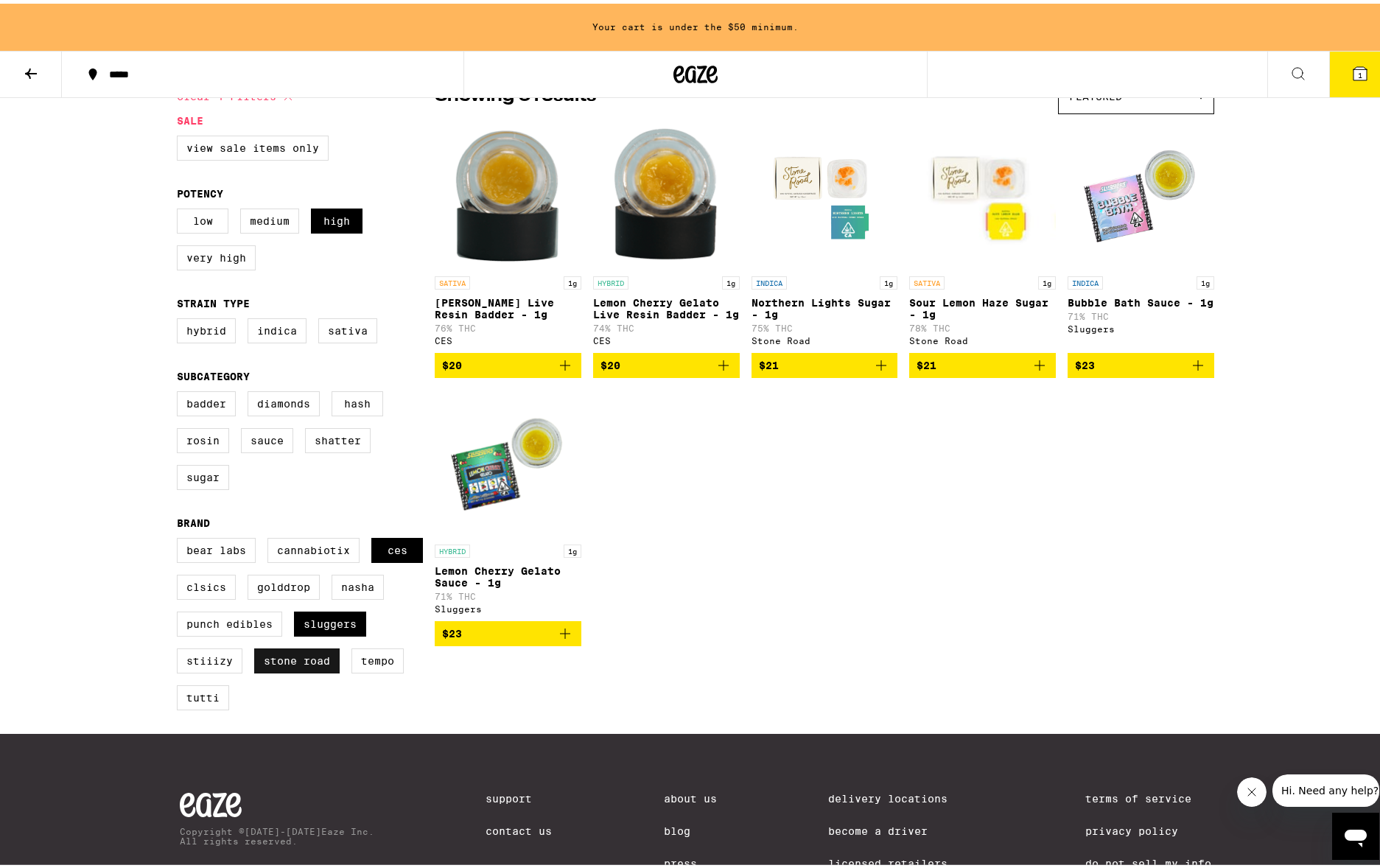
click at [255, 670] on label "Stone Road" at bounding box center [298, 657] width 86 height 25
click at [181, 537] on input "Stone Road" at bounding box center [180, 536] width 1 height 1
checkbox input "false"
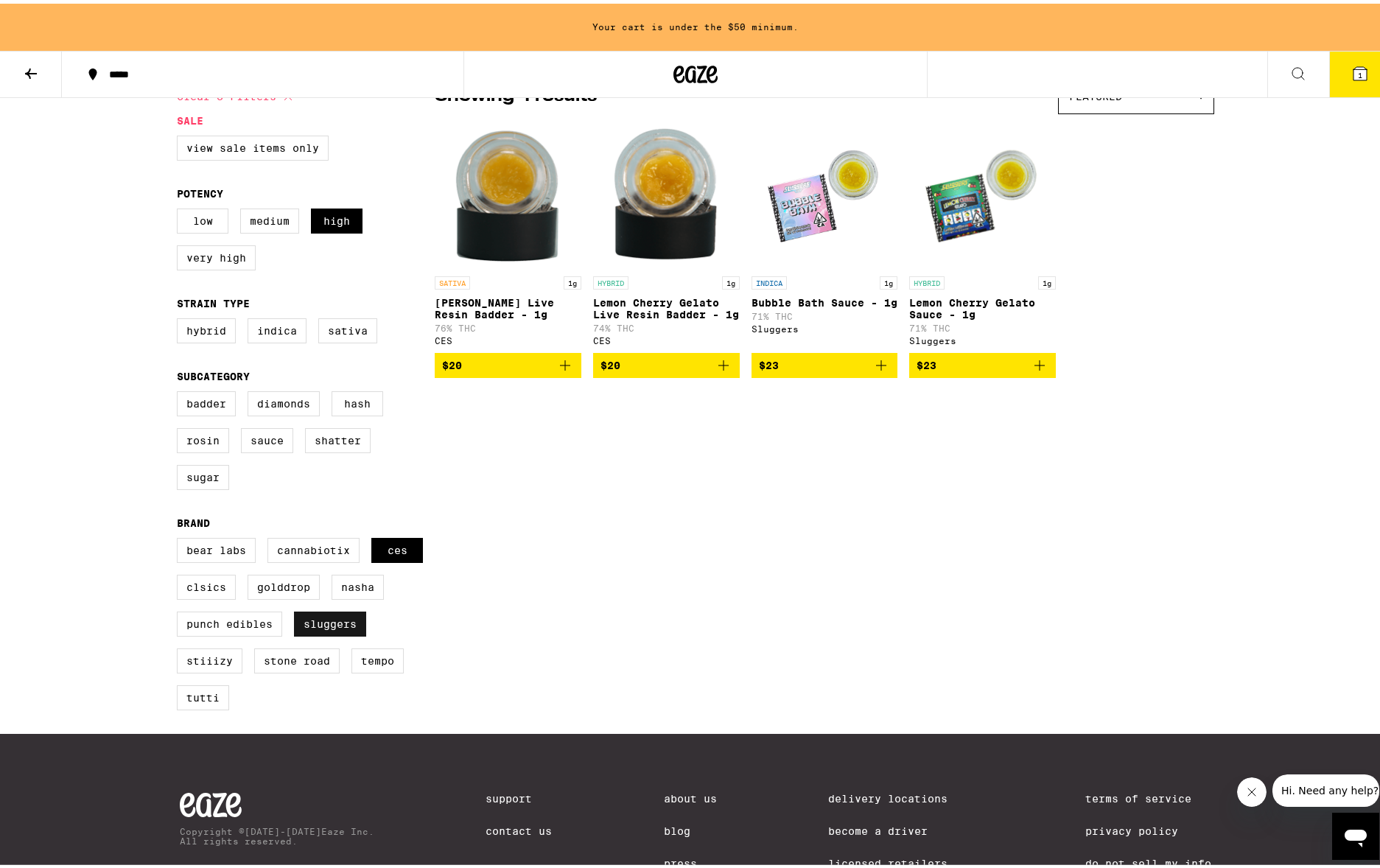
click at [294, 633] on label "Sluggers" at bounding box center [330, 620] width 72 height 25
click at [181, 537] on input "Sluggers" at bounding box center [180, 536] width 1 height 1
checkbox input "false"
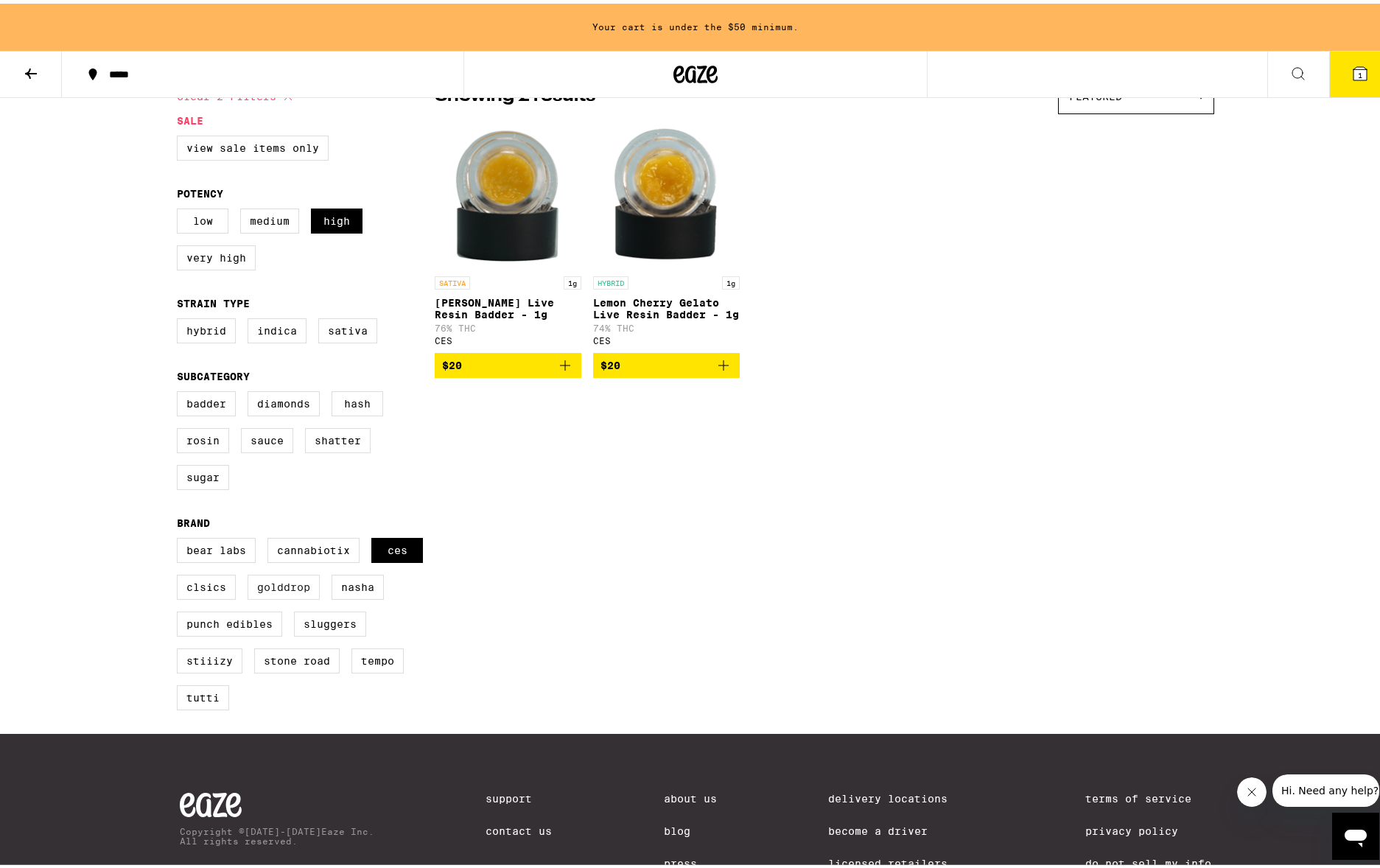
click at [320, 596] on label "GoldDrop" at bounding box center [284, 584] width 72 height 25
click at [181, 537] on input "GoldDrop" at bounding box center [180, 536] width 1 height 1
checkbox input "true"
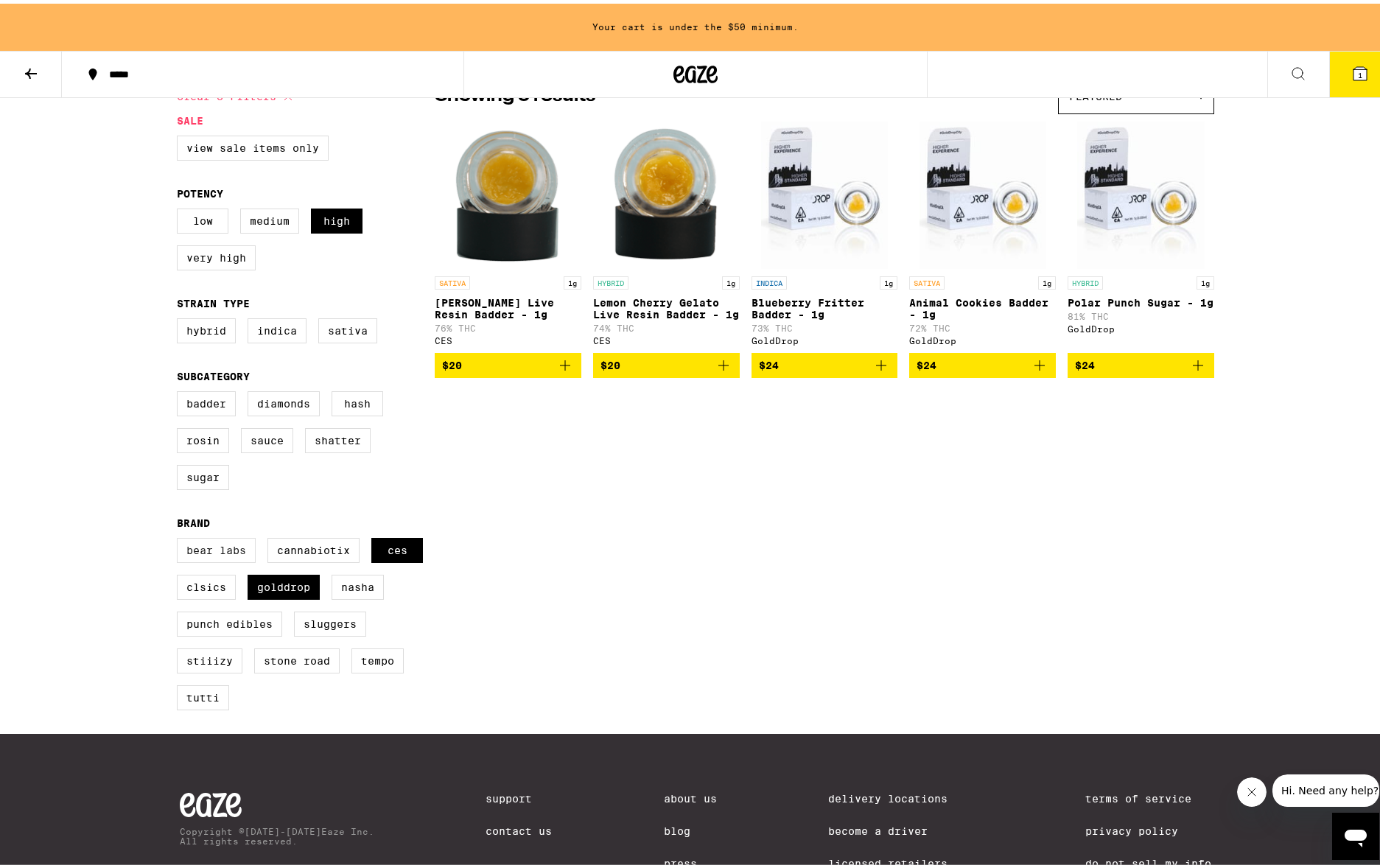
click at [230, 560] on label "Bear Labs" at bounding box center [216, 547] width 79 height 25
click at [181, 537] on input "Bear Labs" at bounding box center [180, 536] width 1 height 1
click at [230, 560] on label "Bear Labs" at bounding box center [216, 547] width 79 height 25
click at [181, 537] on input "Bear Labs" at bounding box center [180, 536] width 1 height 1
checkbox input "false"
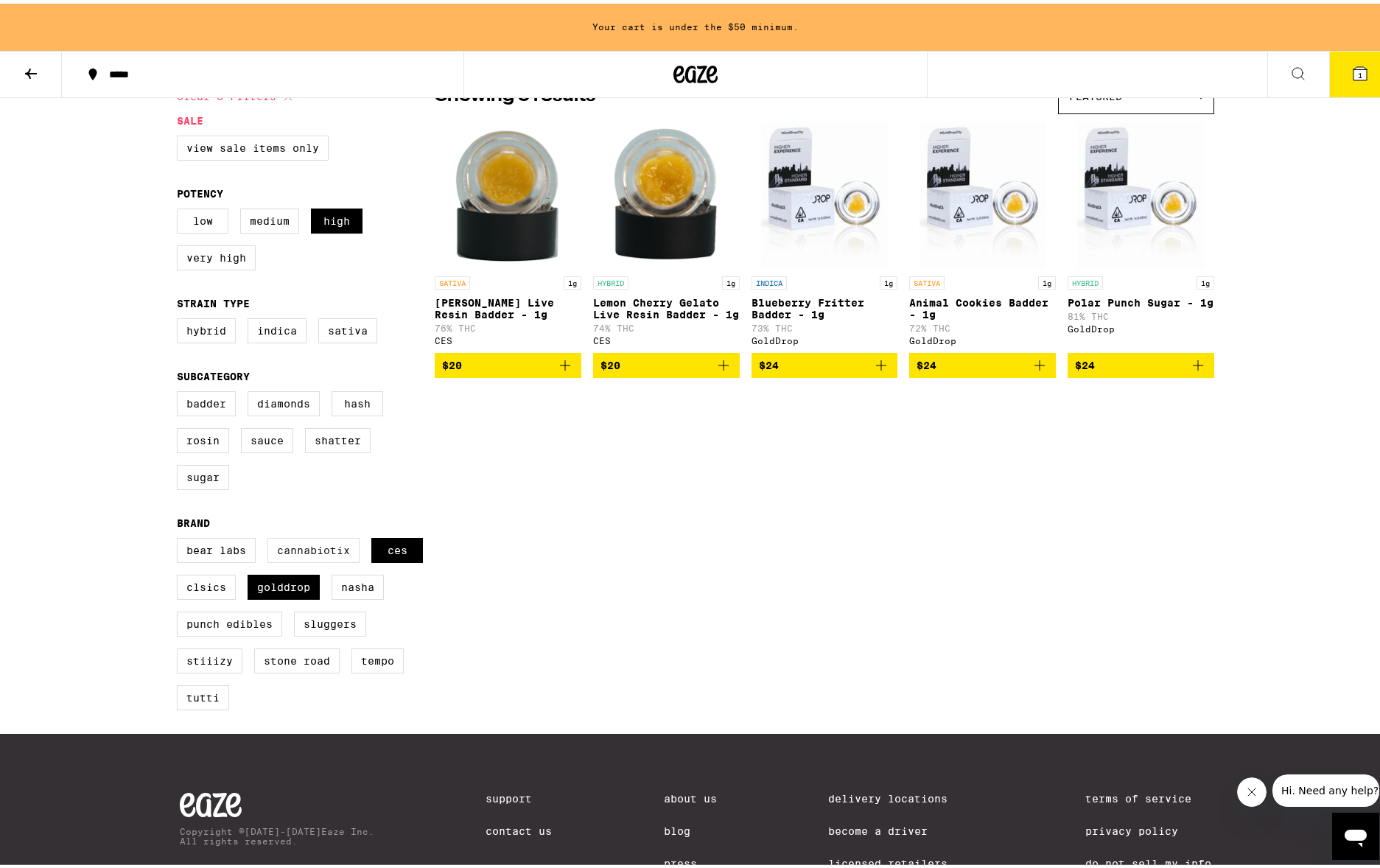
click at [287, 560] on label "Cannabiotix" at bounding box center [313, 547] width 92 height 25
click at [181, 537] on input "Cannabiotix" at bounding box center [180, 536] width 1 height 1
checkbox input "true"
